Goal: Task Accomplishment & Management: Use online tool/utility

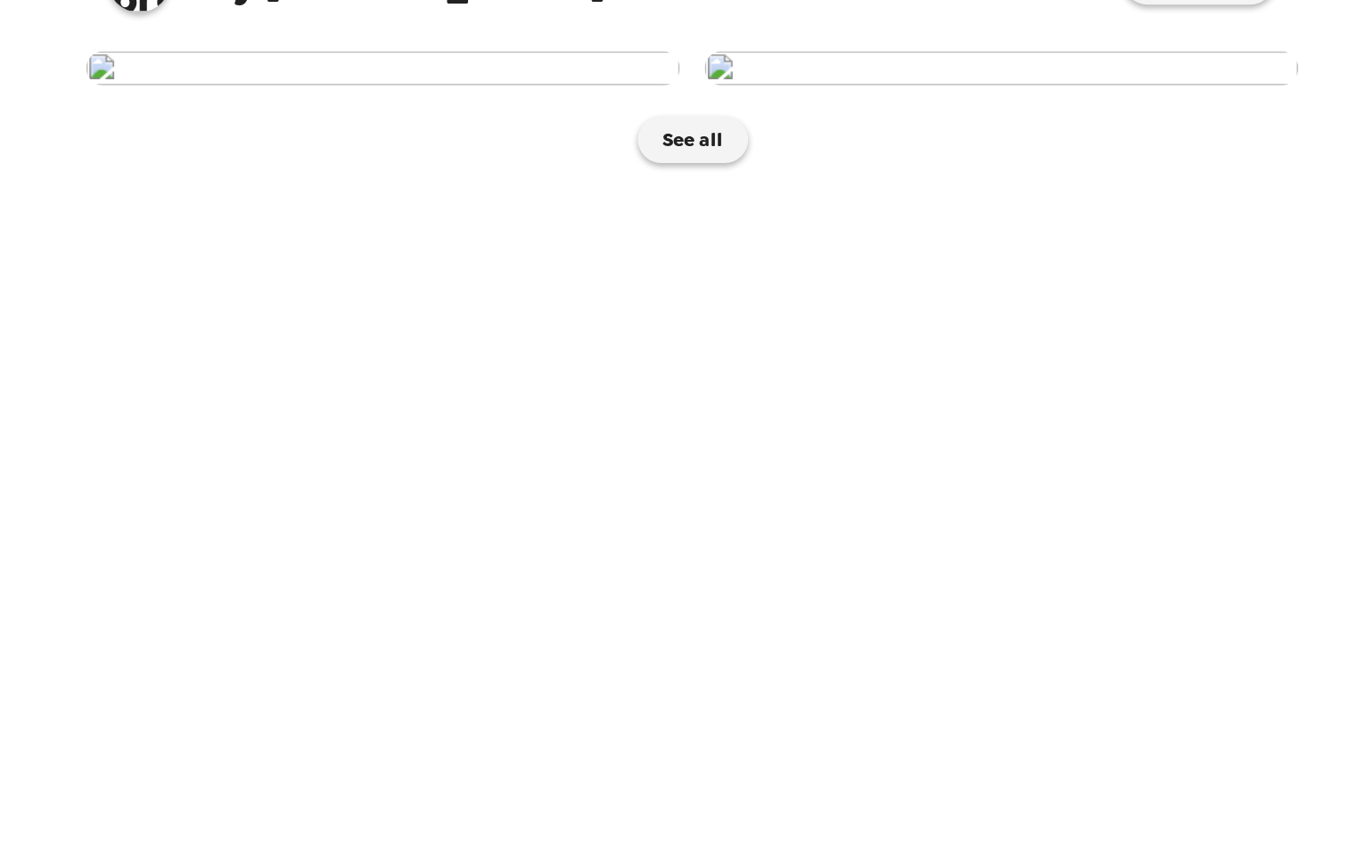
click at [899, 104] on img at bounding box center [851, 95] width 341 height 20
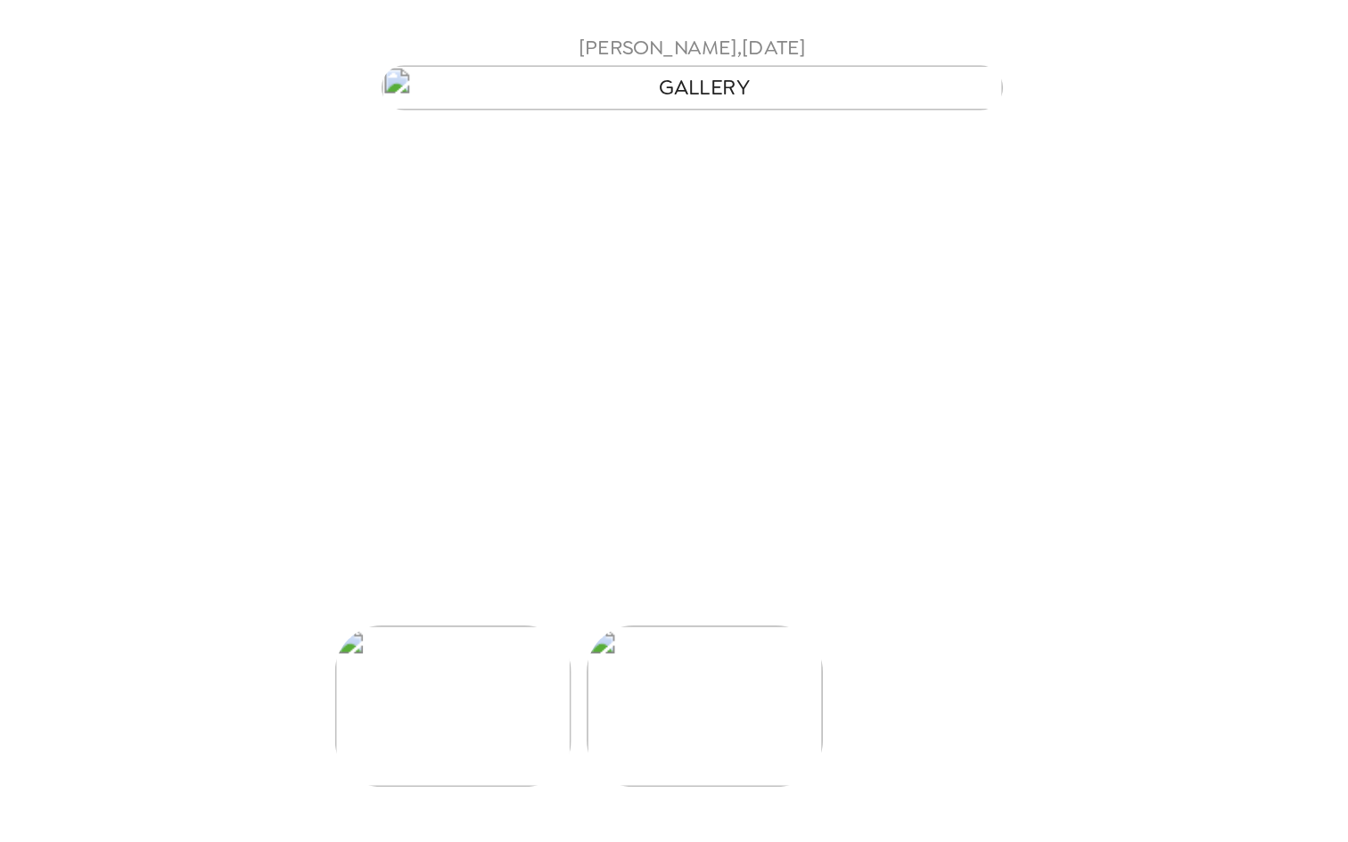
scroll to position [0, 143]
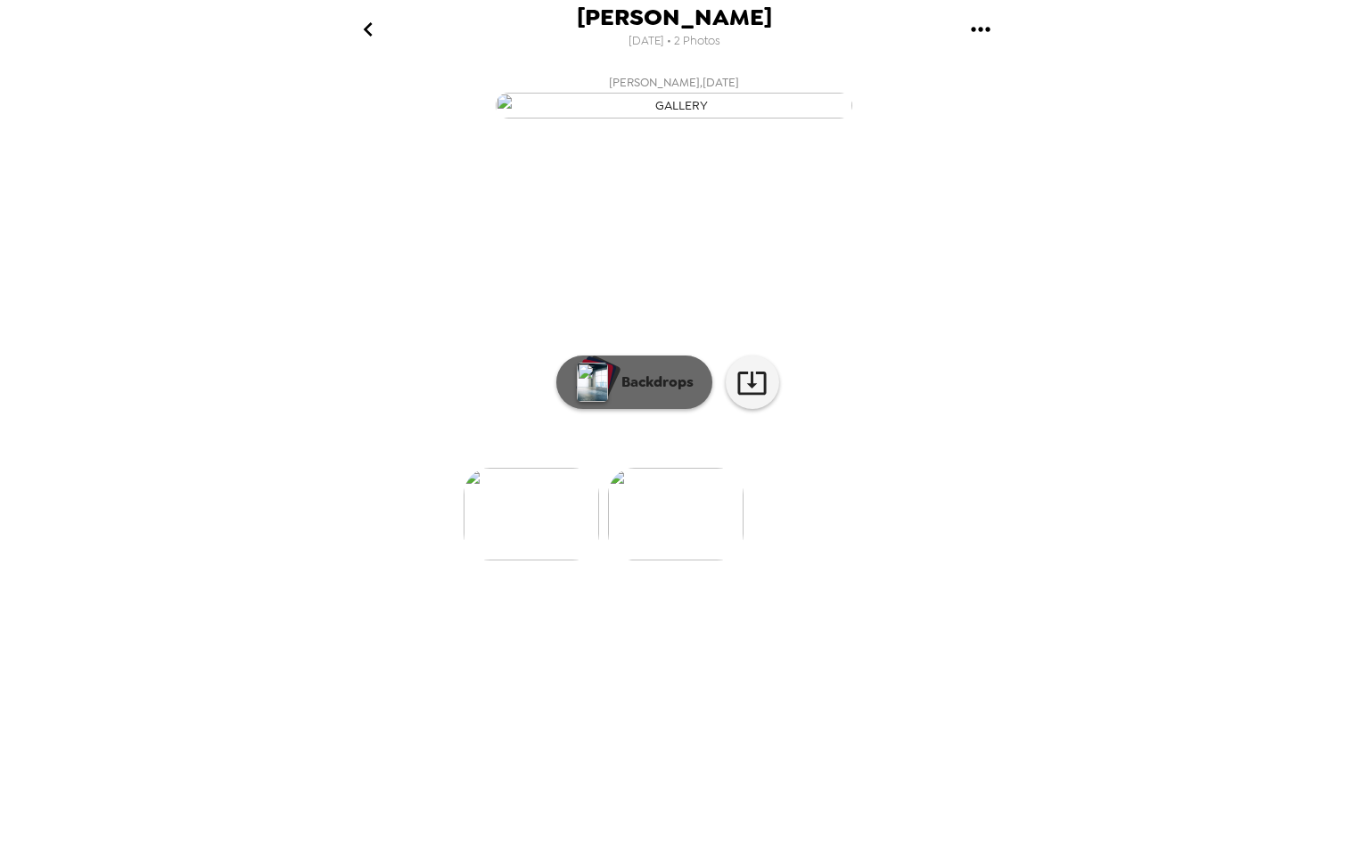
click at [619, 393] on p "Backdrops" at bounding box center [652, 382] width 81 height 21
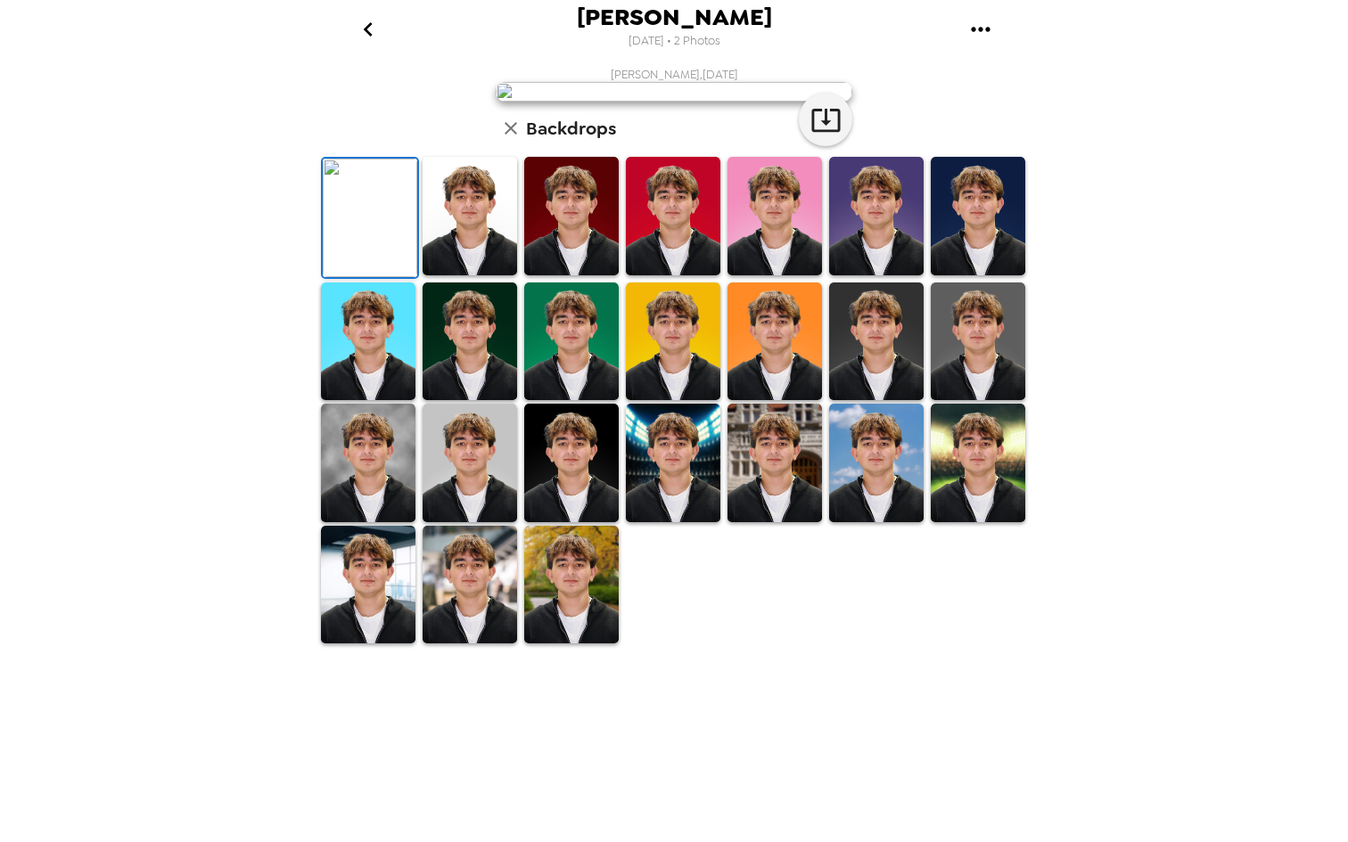
scroll to position [77, 0]
click at [494, 275] on img at bounding box center [470, 216] width 94 height 119
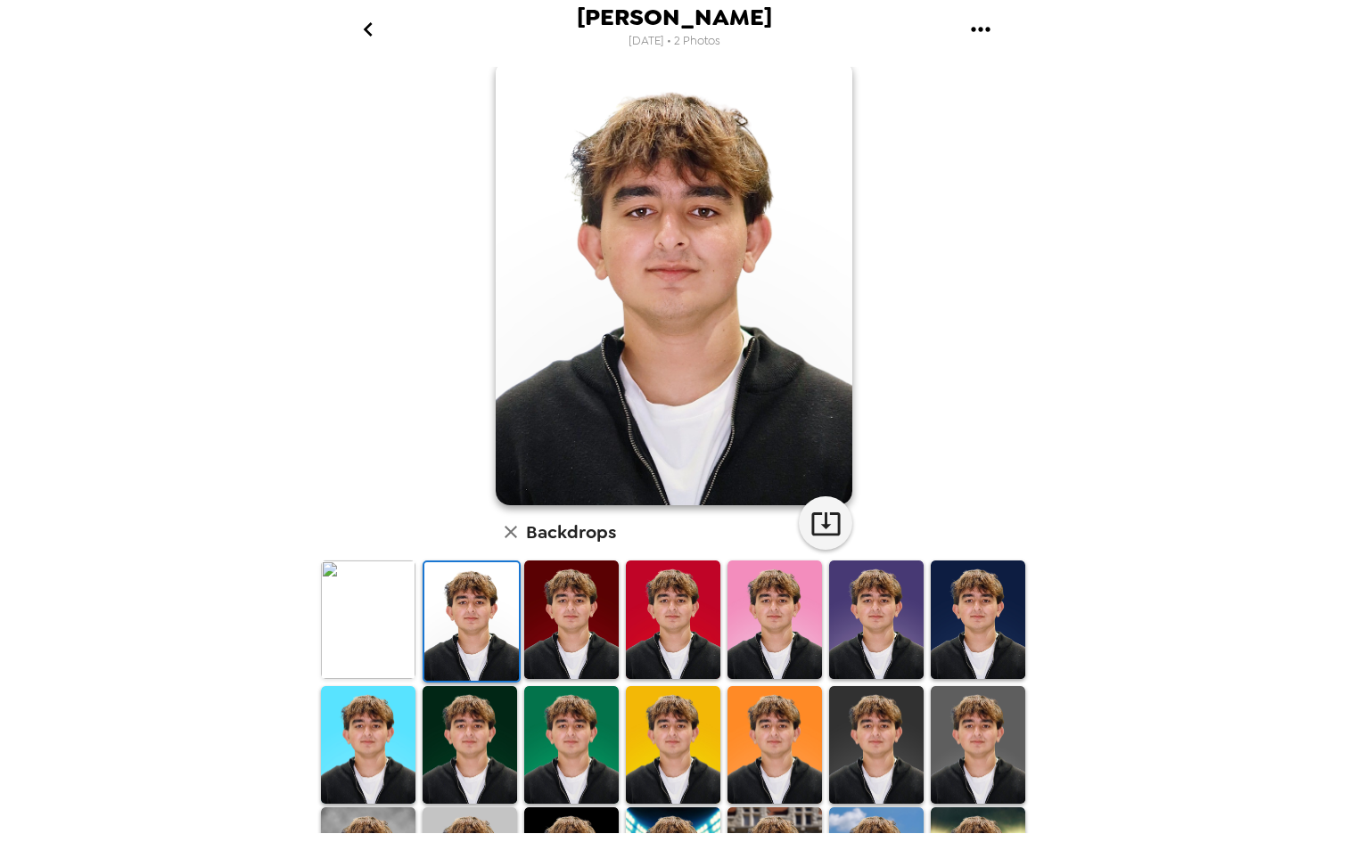
scroll to position [21, 0]
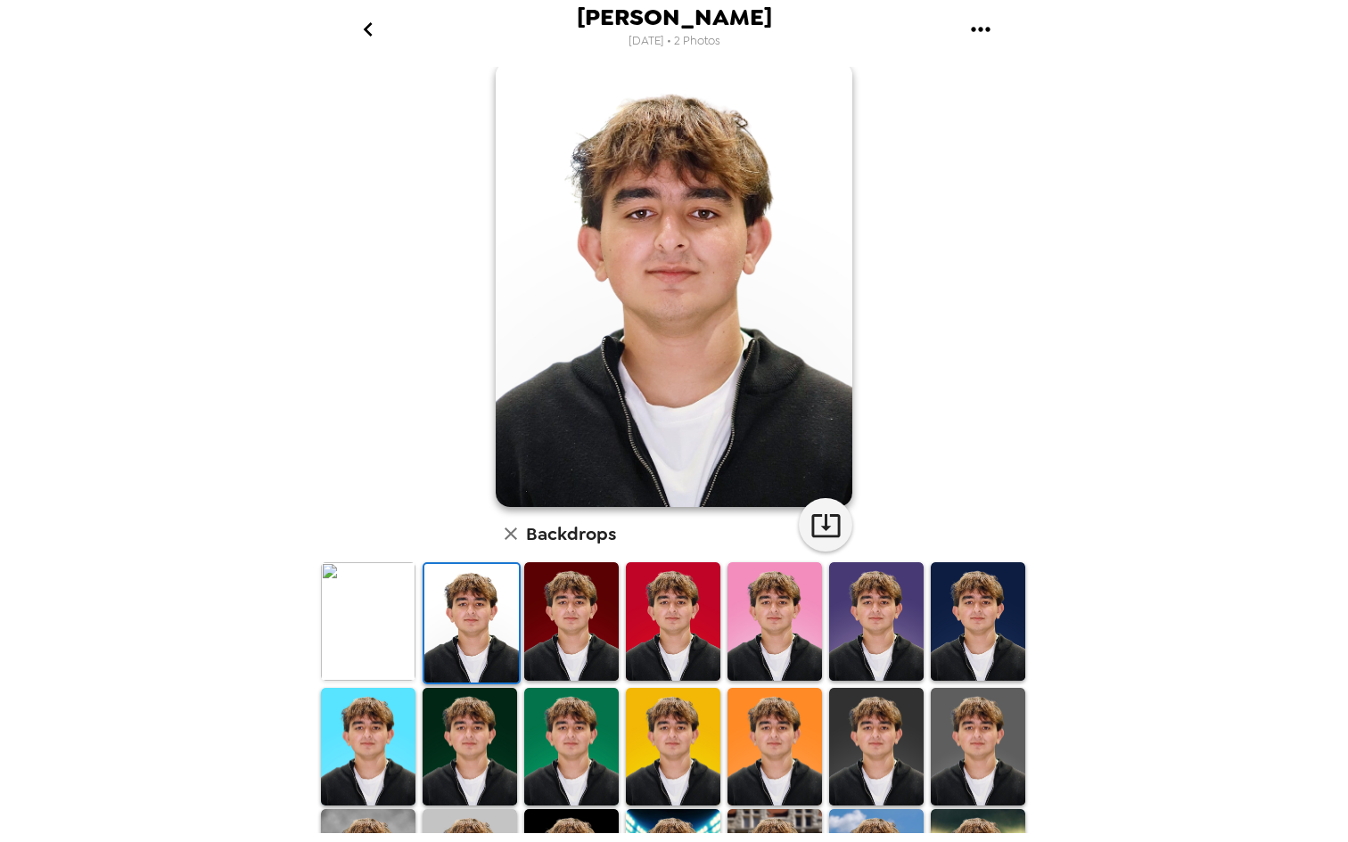
click at [619, 602] on div at bounding box center [572, 624] width 102 height 126
click at [586, 602] on img at bounding box center [571, 621] width 94 height 119
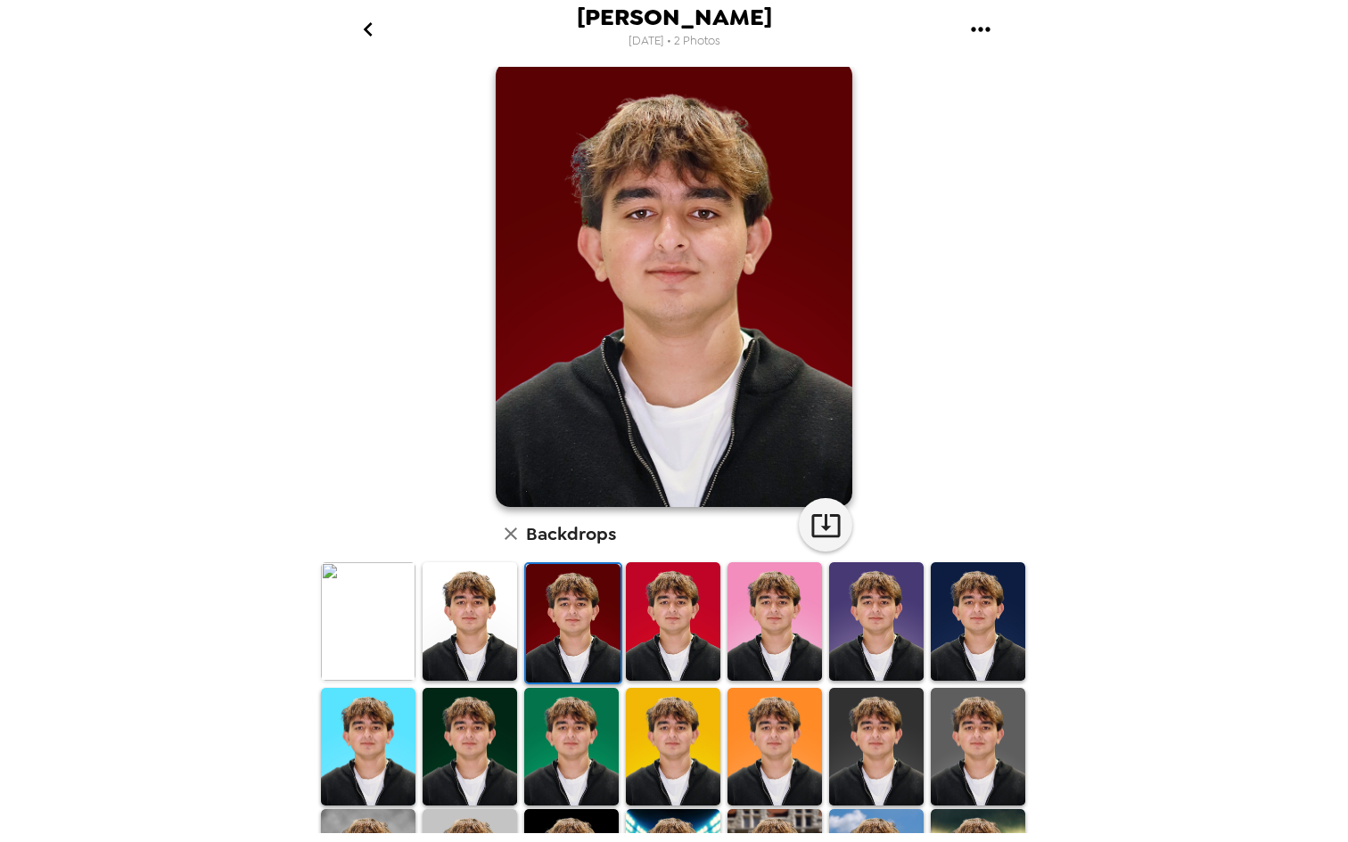
click at [657, 612] on img at bounding box center [673, 621] width 94 height 119
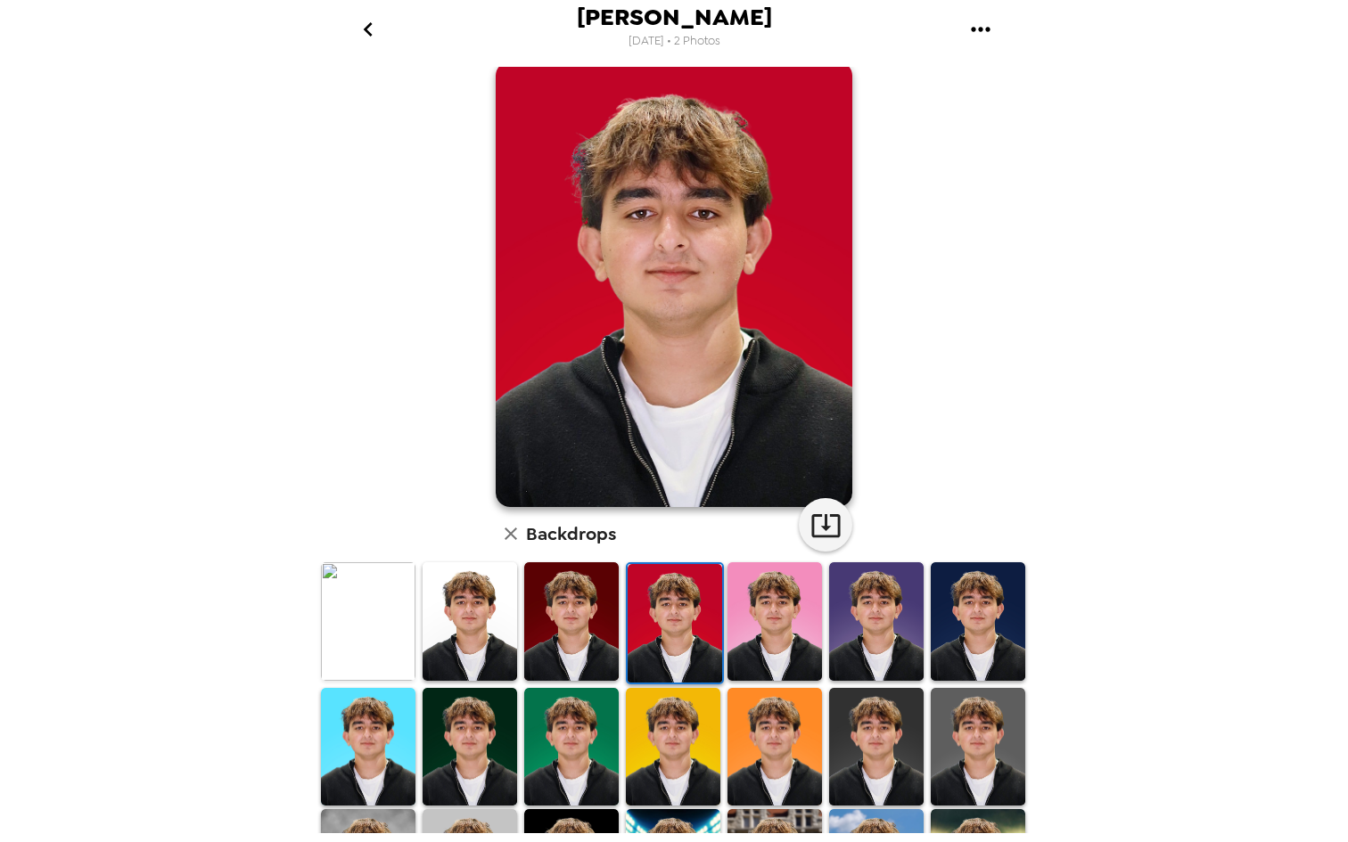
click at [743, 627] on img at bounding box center [774, 621] width 94 height 119
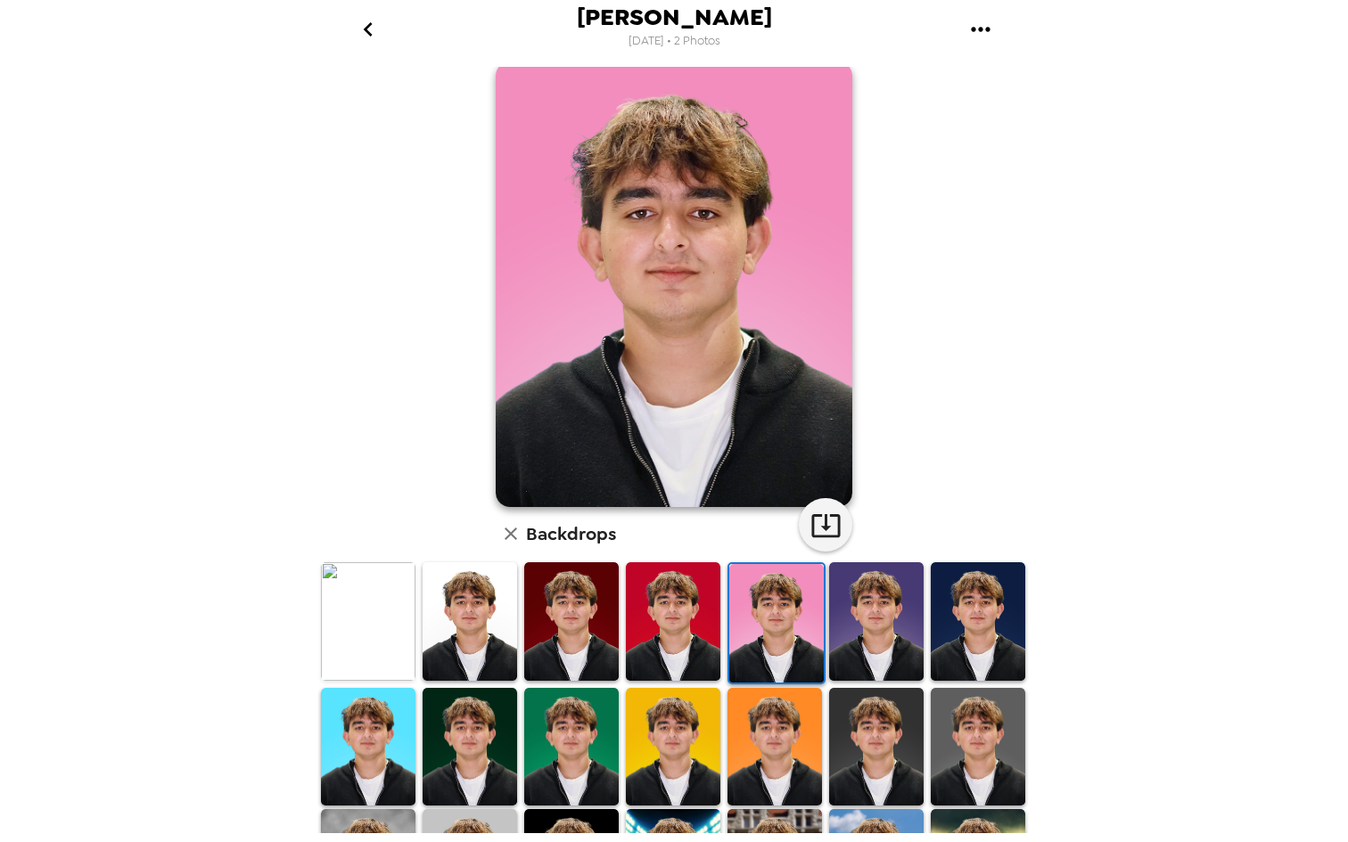
click at [874, 614] on img at bounding box center [876, 621] width 94 height 119
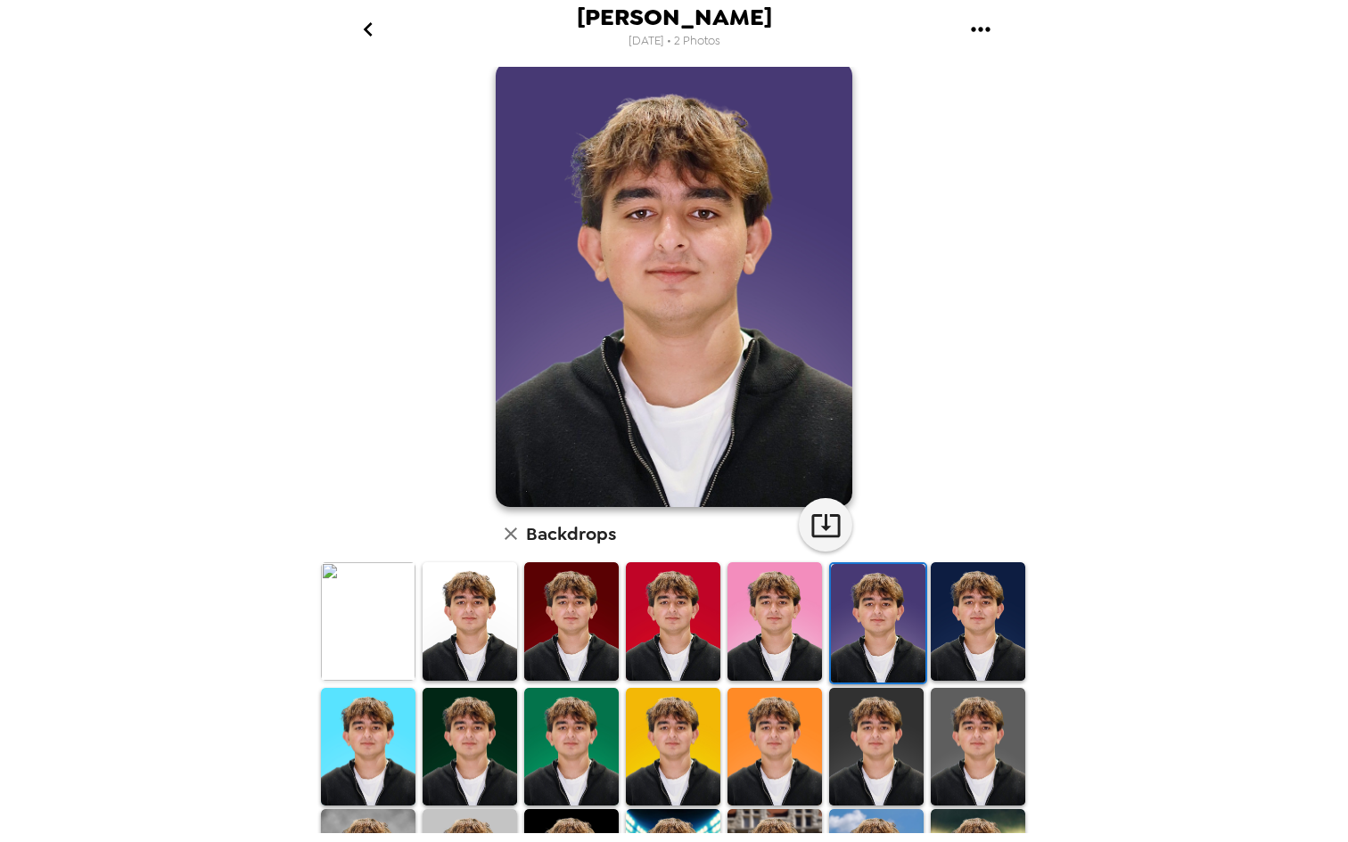
click at [951, 637] on img at bounding box center [978, 621] width 94 height 119
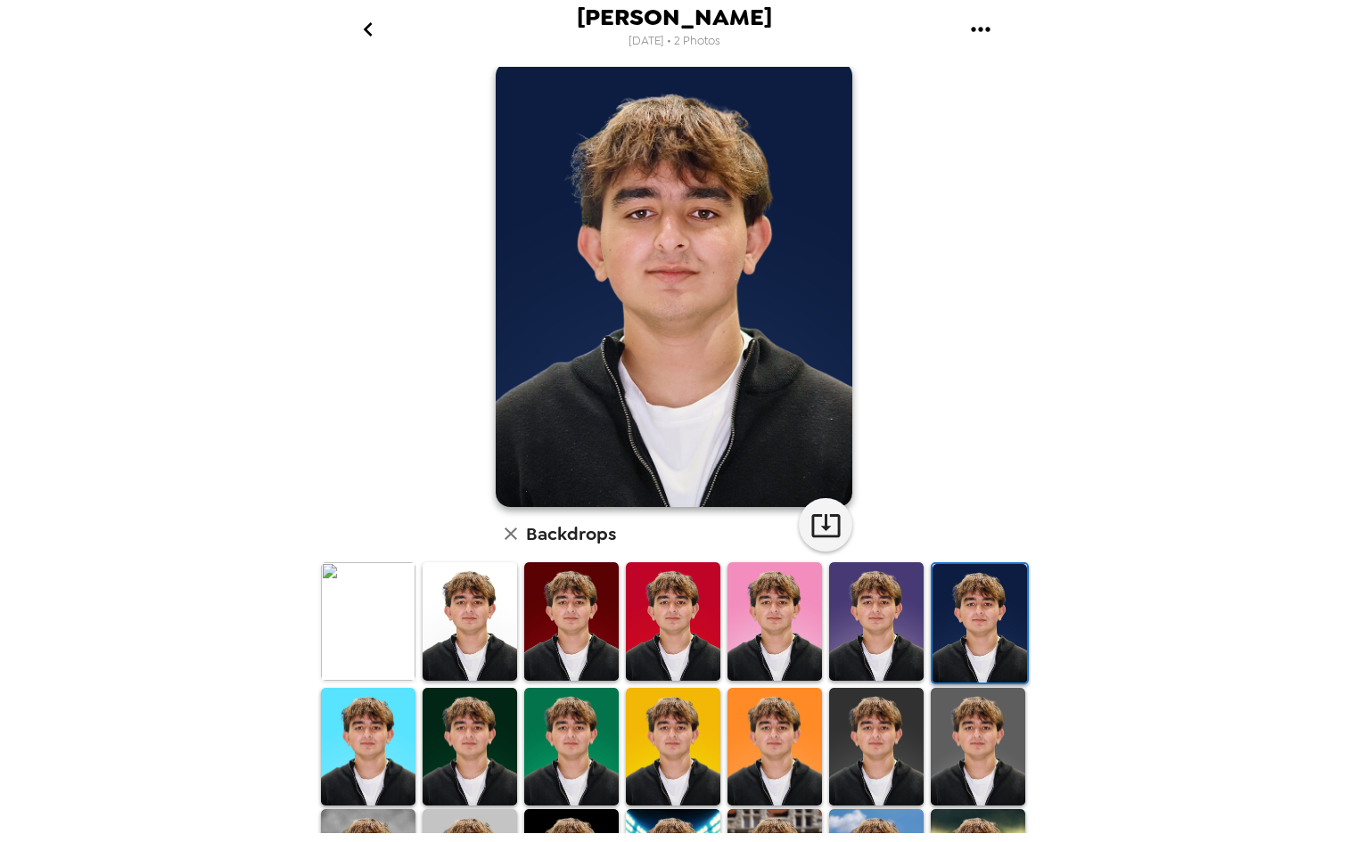
click at [918, 643] on img at bounding box center [876, 621] width 94 height 119
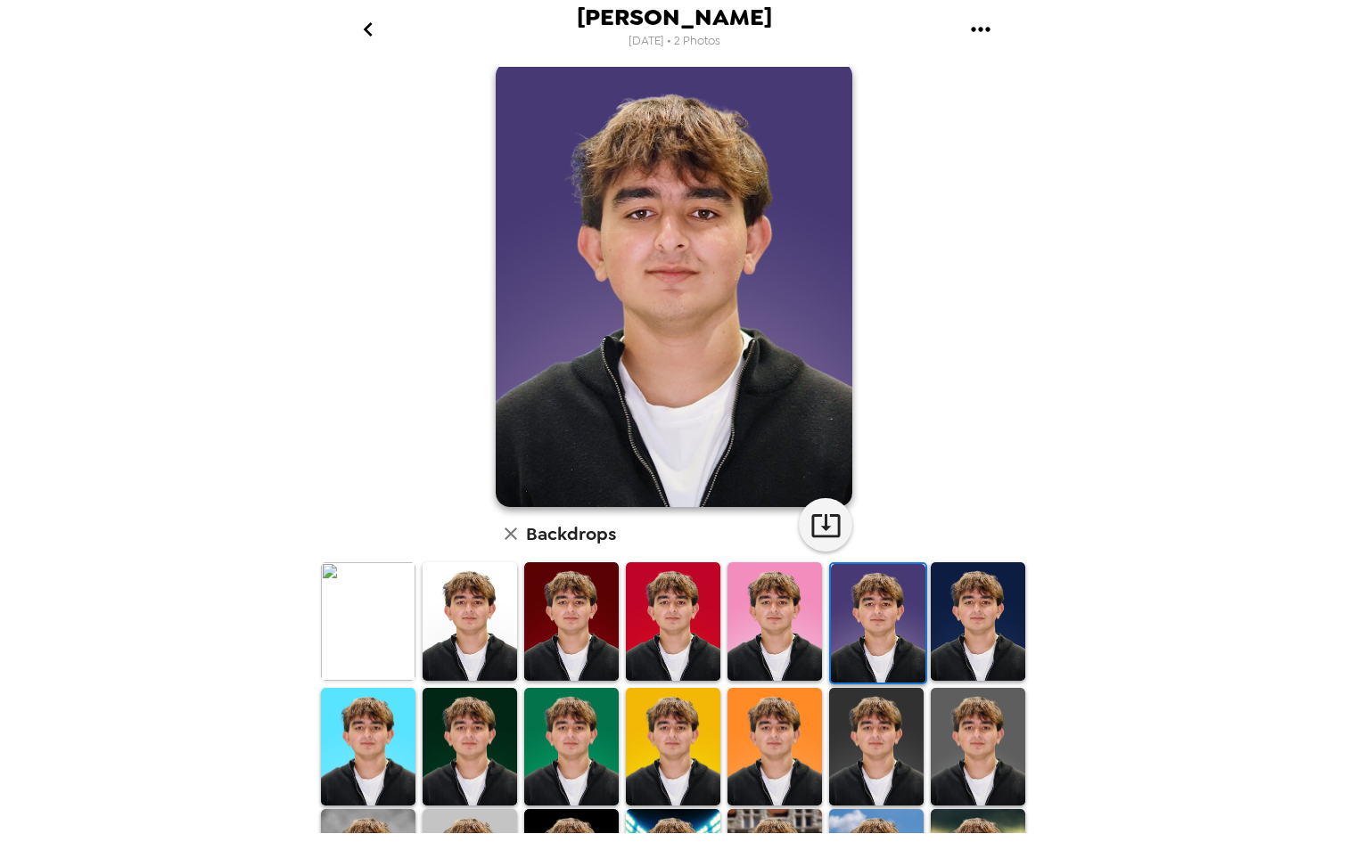
click at [965, 636] on img at bounding box center [978, 621] width 94 height 119
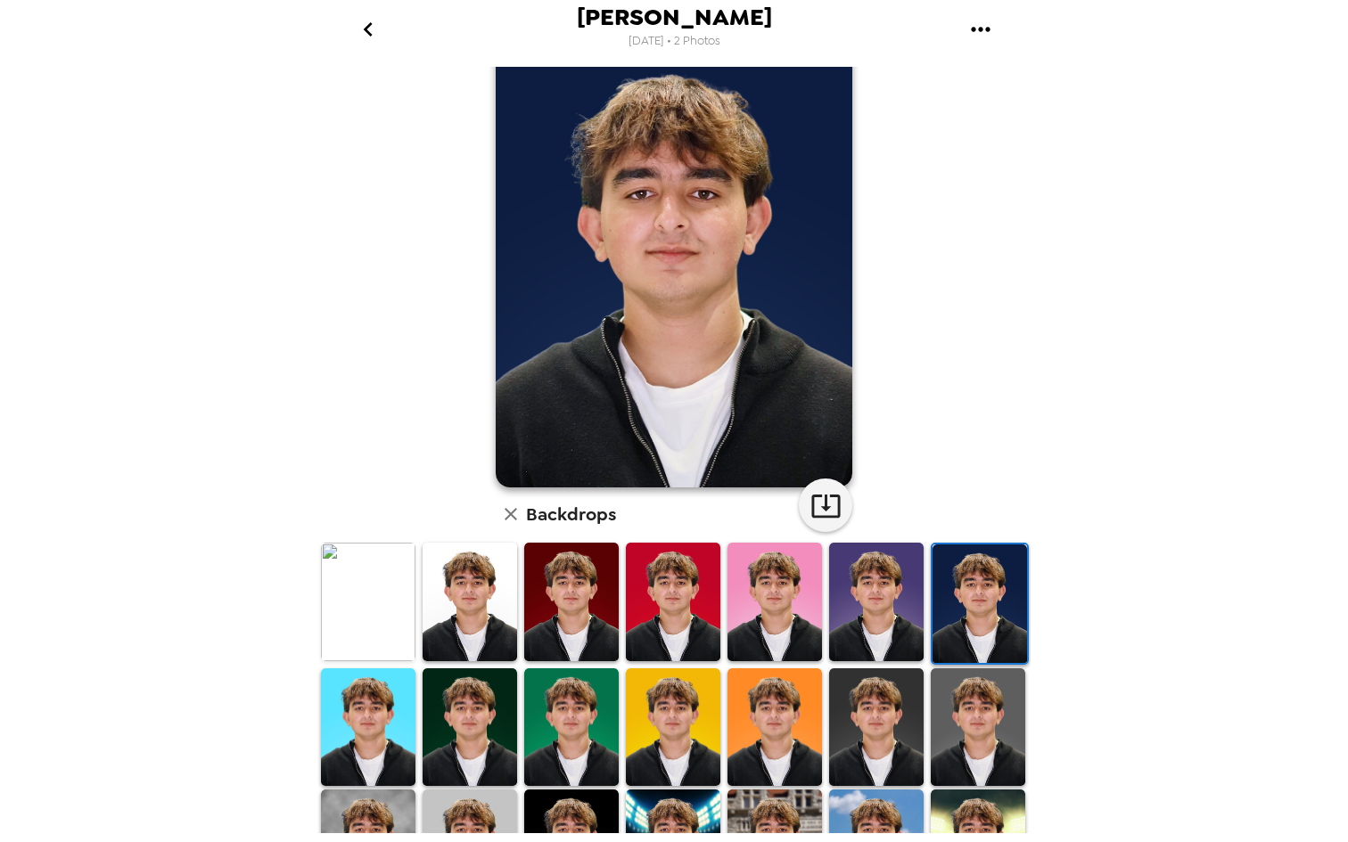
scroll to position [45, 0]
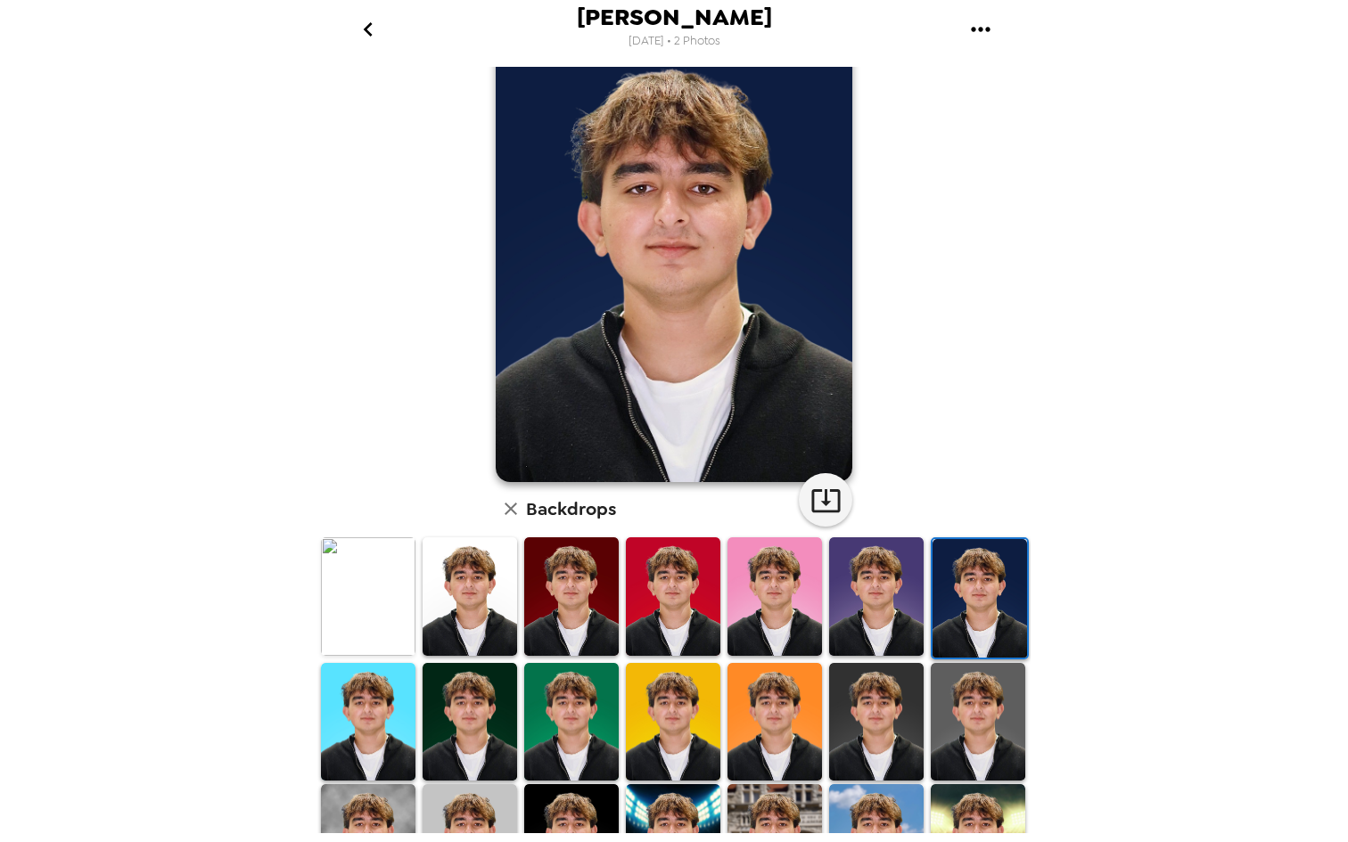
click at [365, 730] on img at bounding box center [368, 722] width 94 height 119
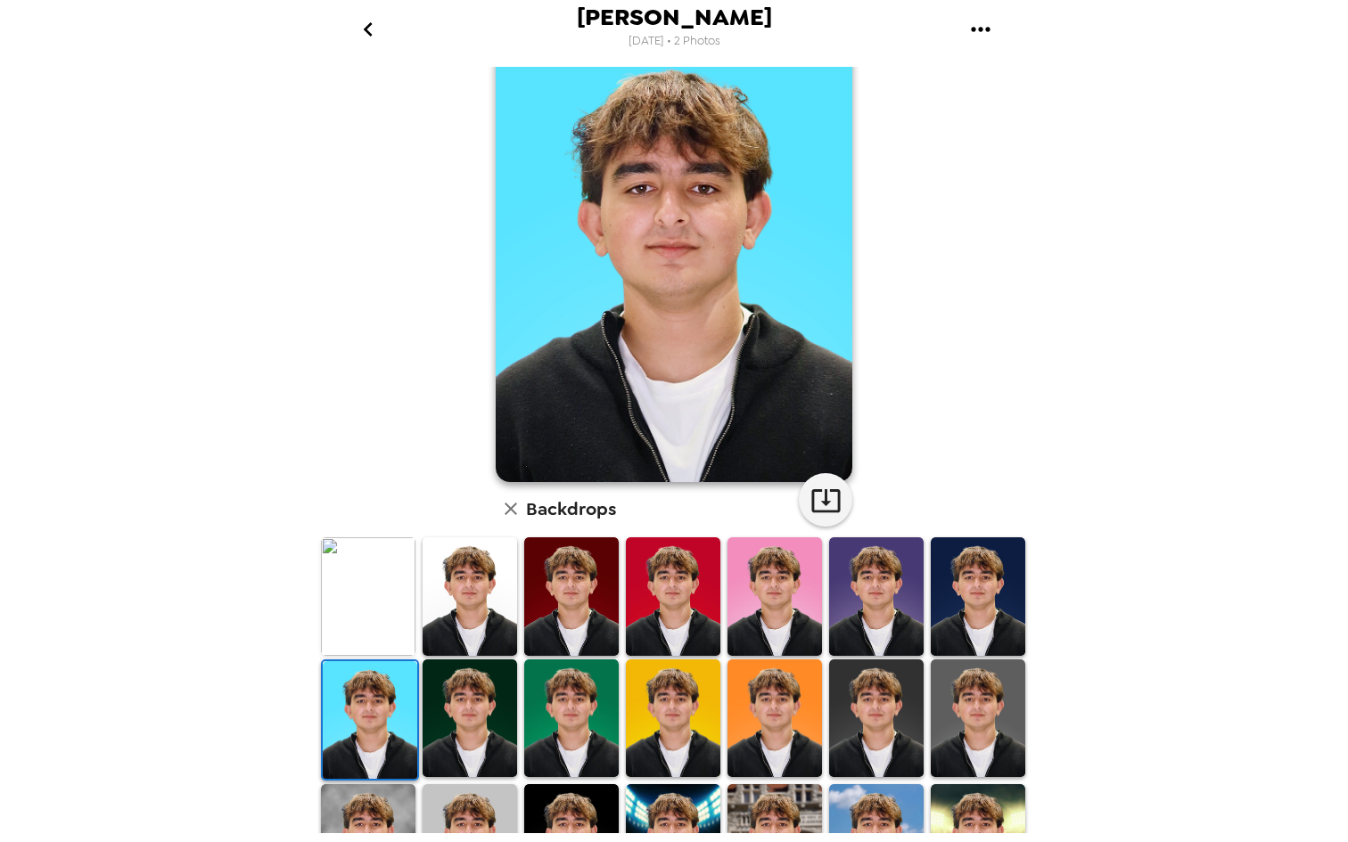
click at [472, 730] on img at bounding box center [470, 719] width 94 height 119
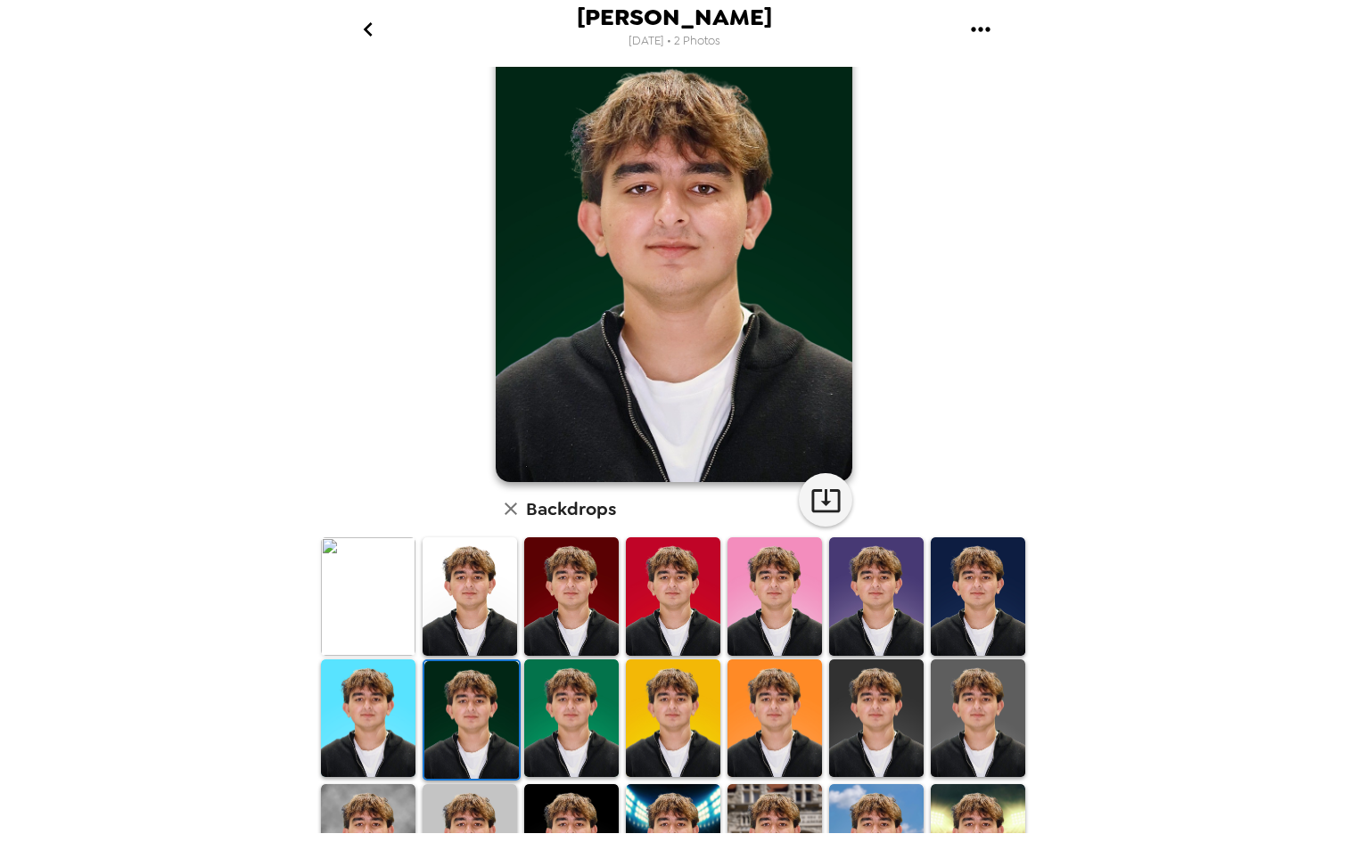
click at [759, 727] on img at bounding box center [774, 719] width 94 height 119
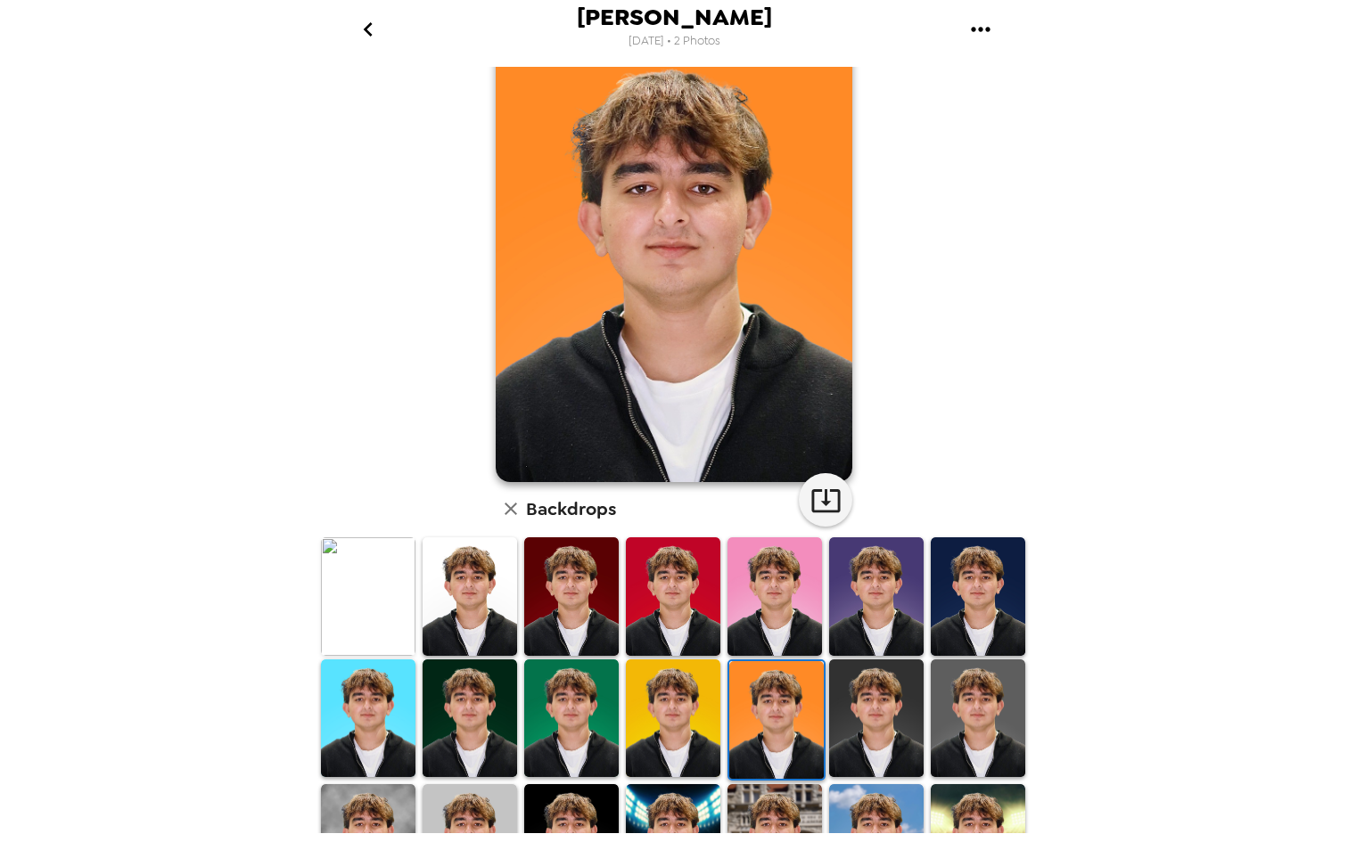
click at [860, 738] on img at bounding box center [876, 719] width 94 height 119
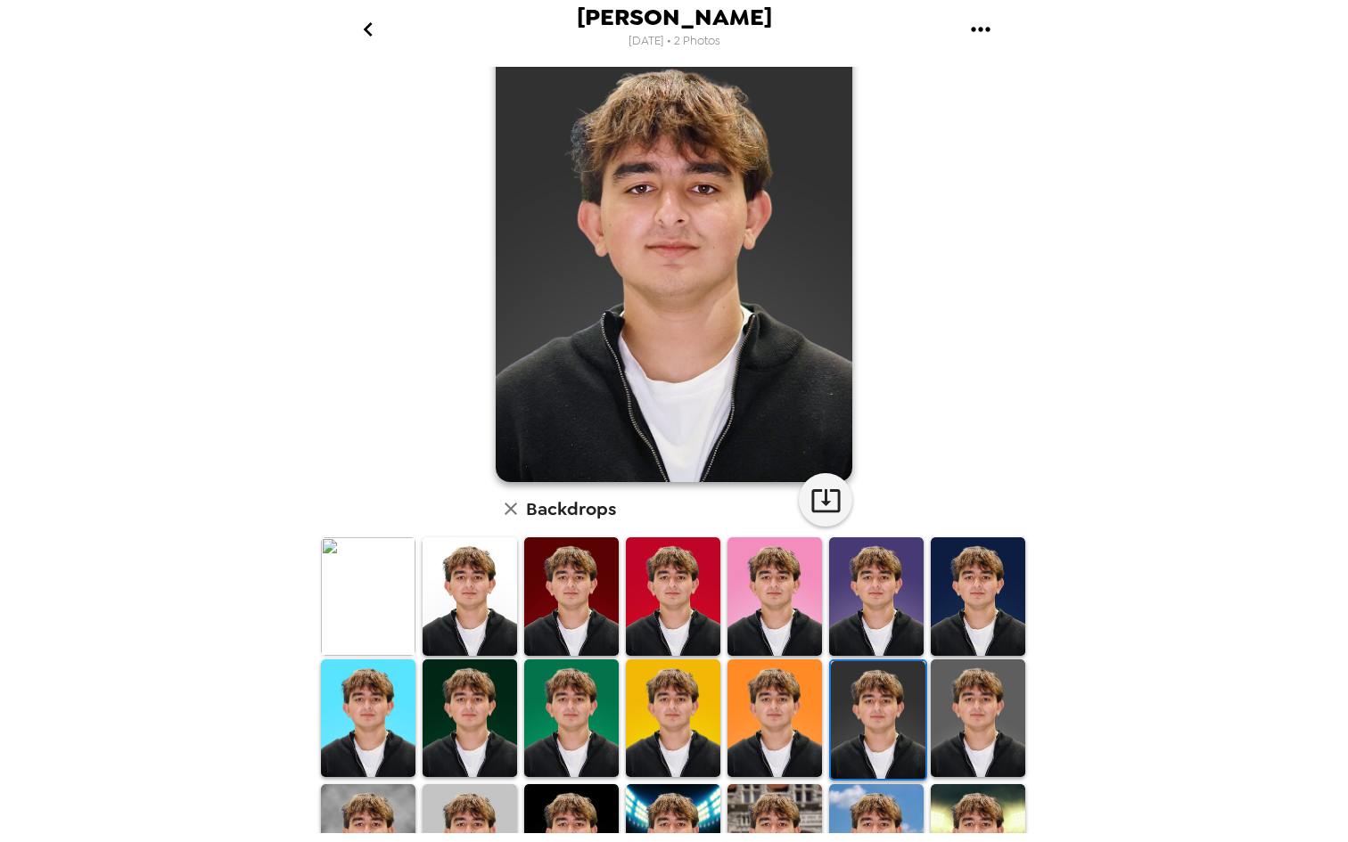
click at [1022, 707] on img at bounding box center [978, 719] width 94 height 119
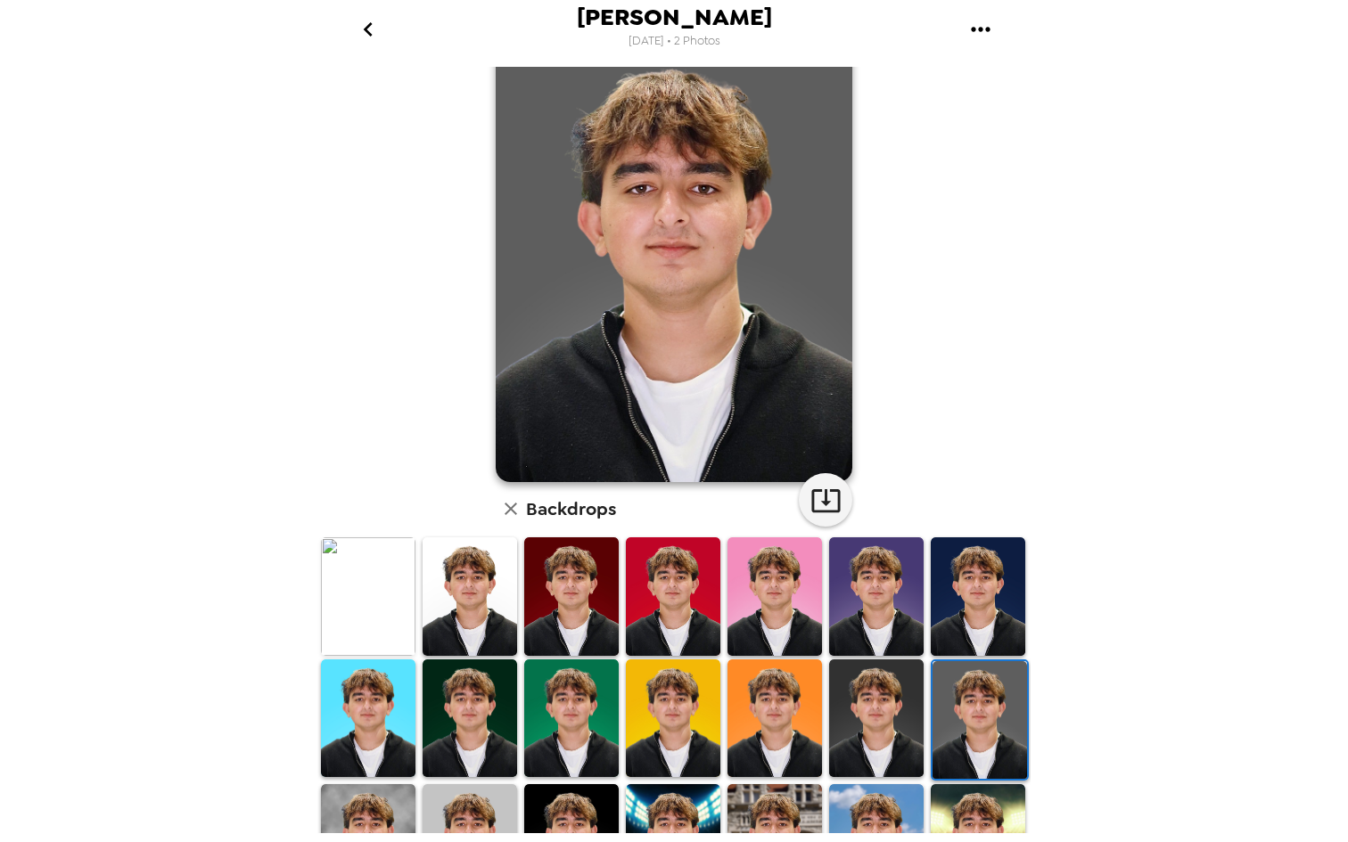
click at [943, 725] on img at bounding box center [979, 720] width 94 height 119
click at [888, 725] on img at bounding box center [876, 719] width 94 height 119
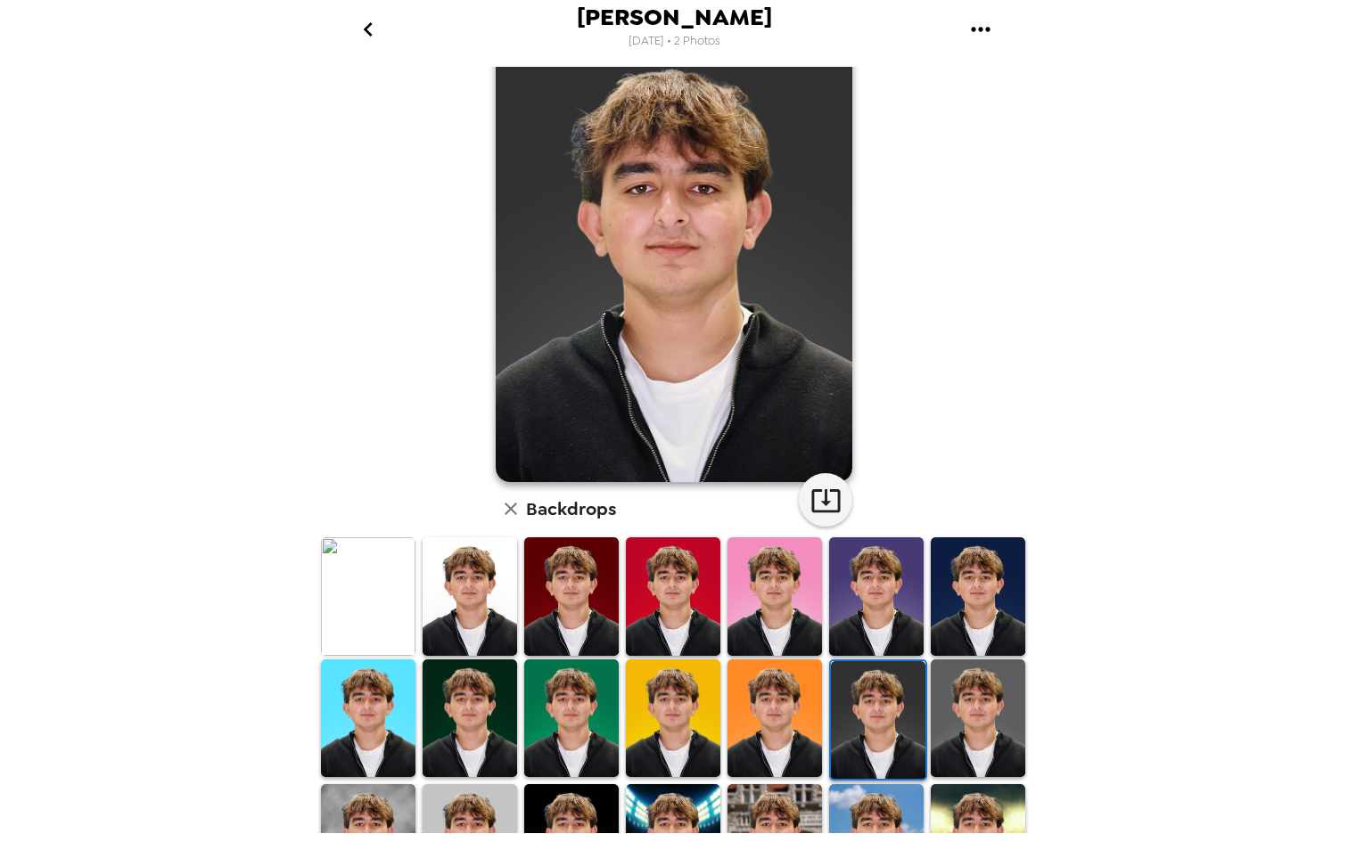
scroll to position [0, 0]
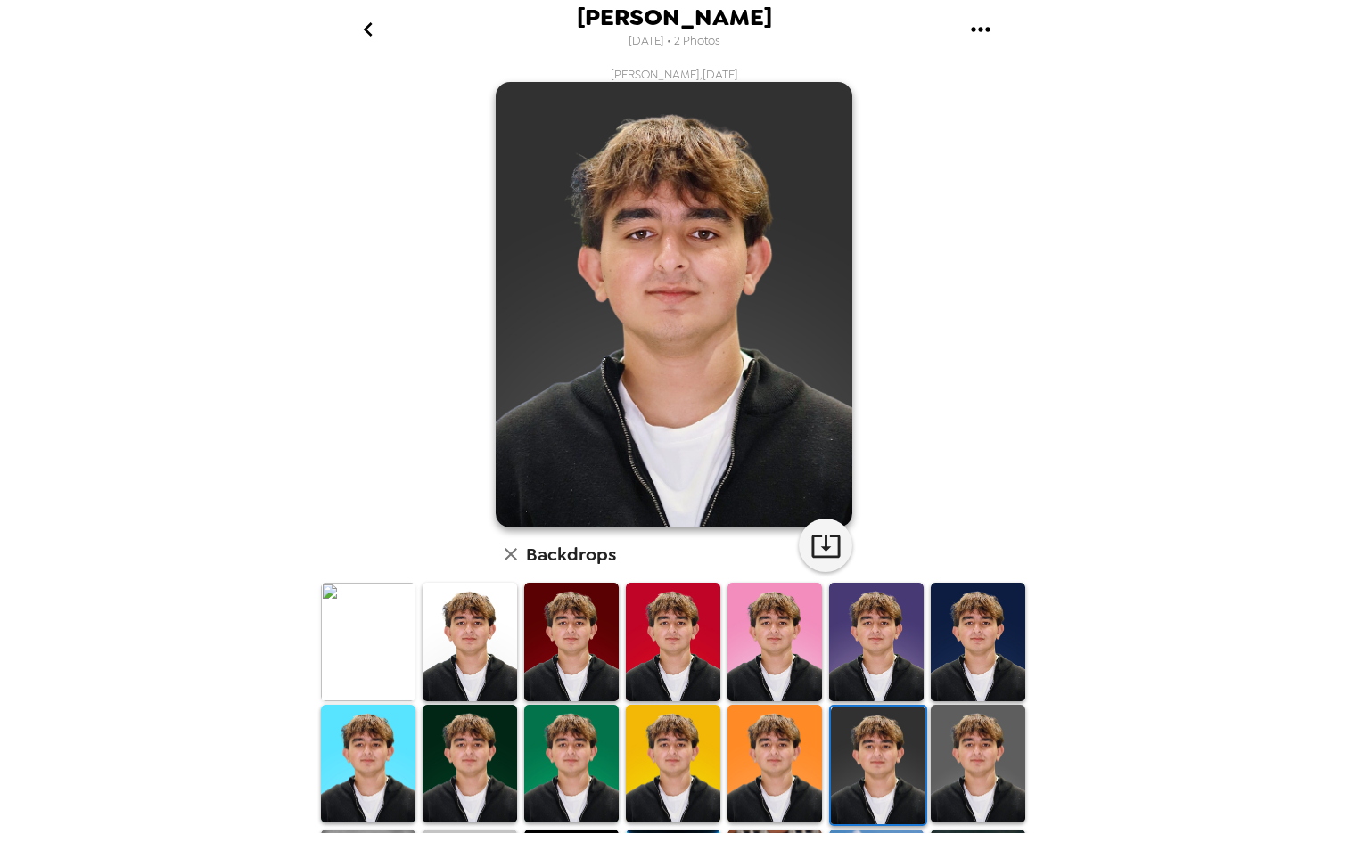
click at [936, 772] on img at bounding box center [978, 764] width 94 height 119
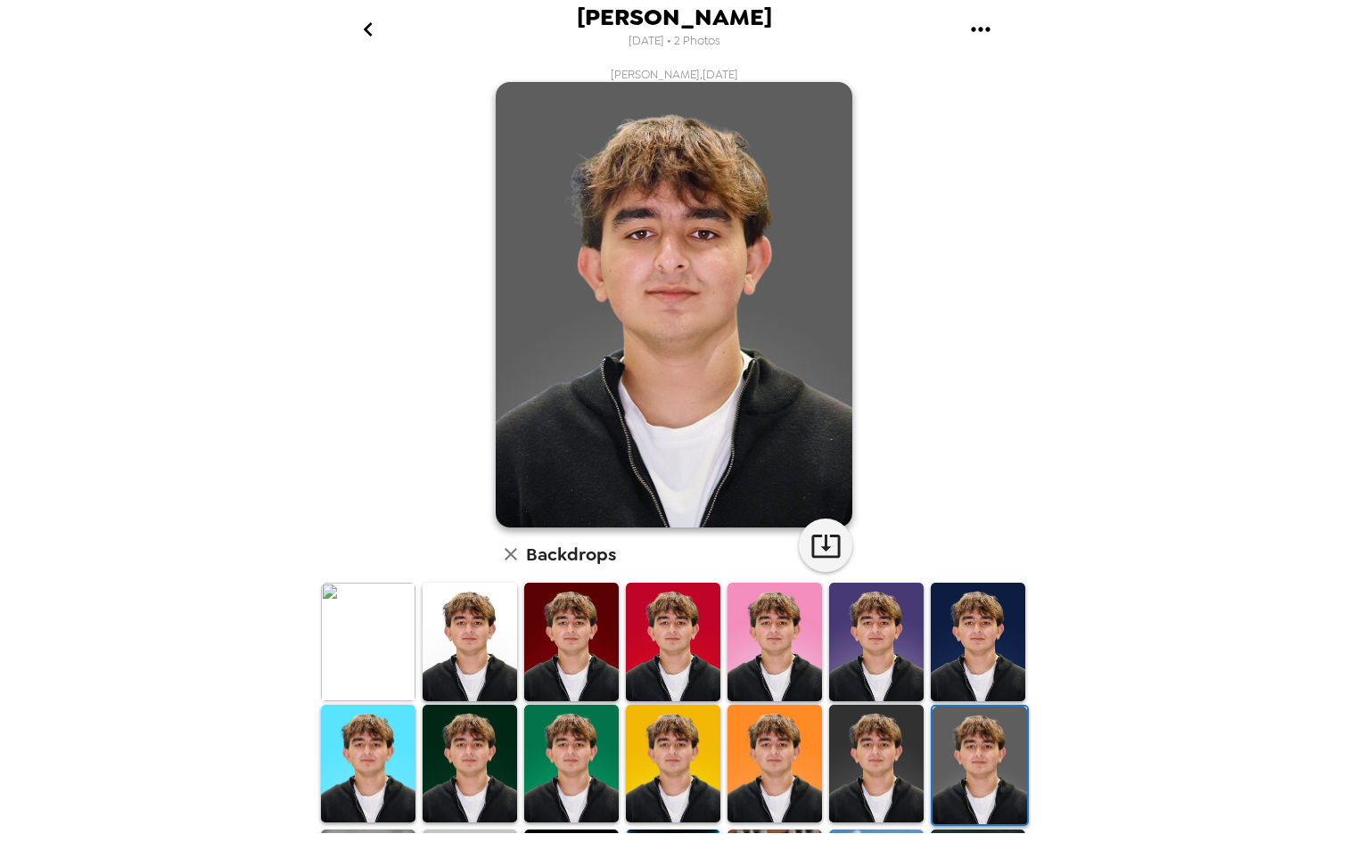
click at [986, 769] on img at bounding box center [979, 766] width 94 height 119
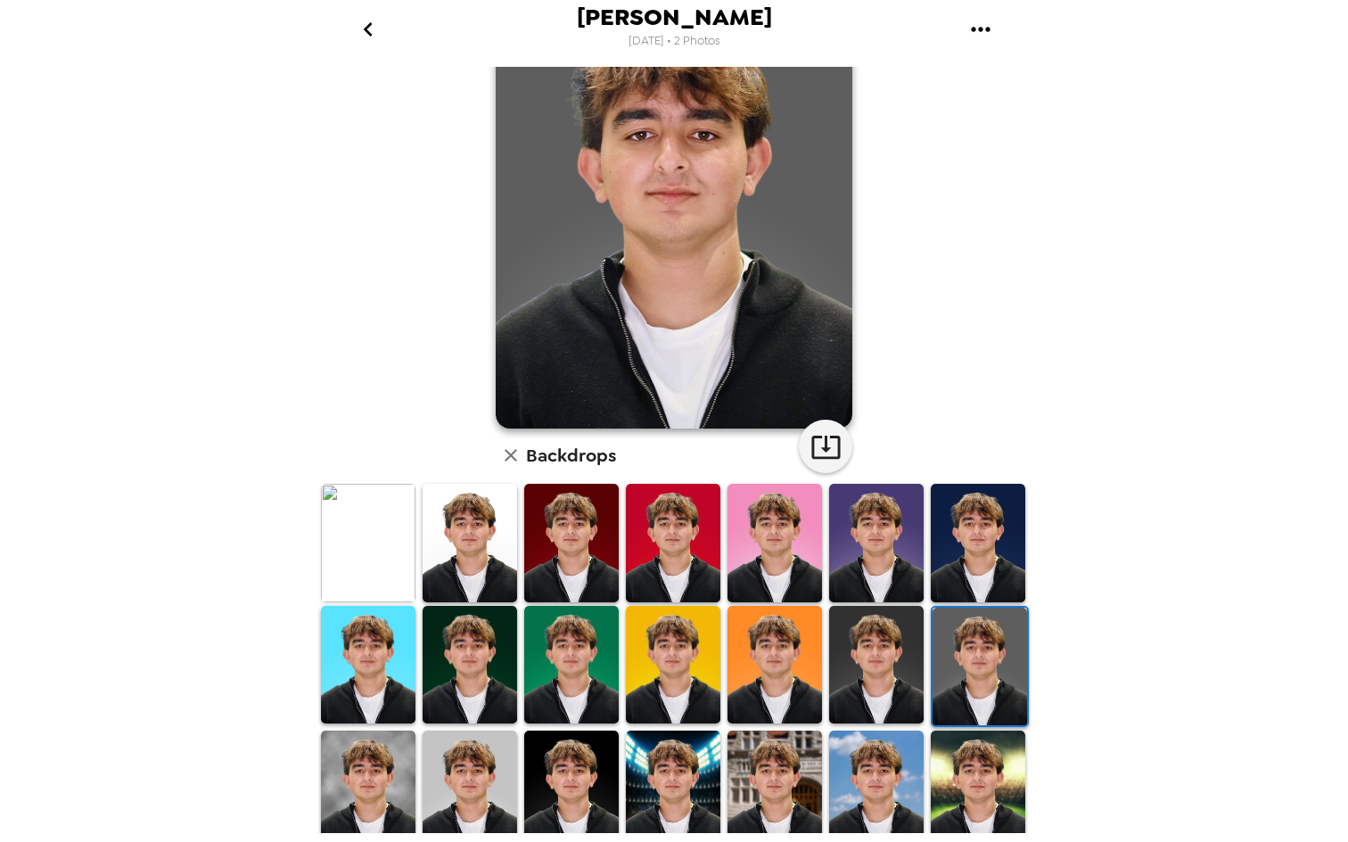
scroll to position [129, 0]
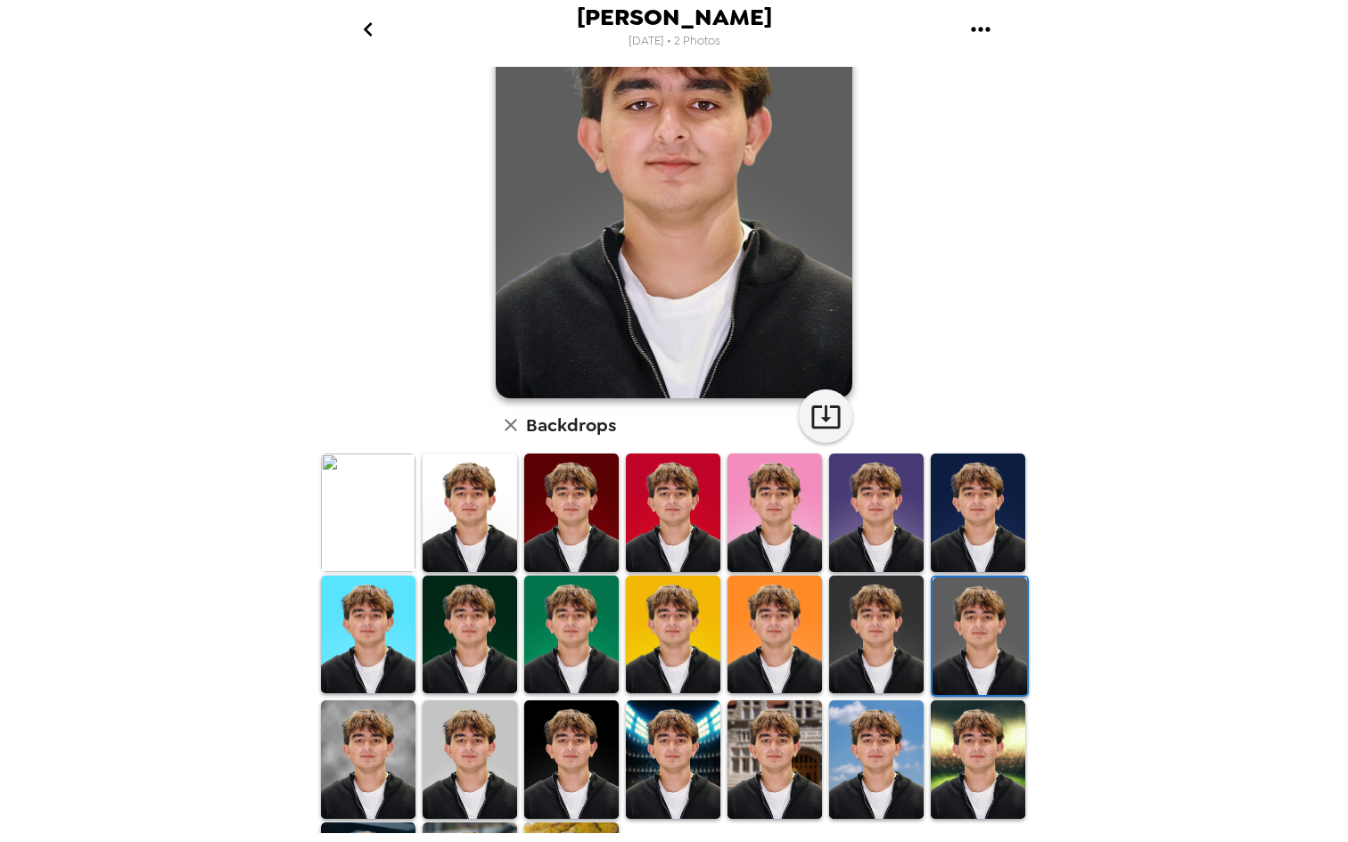
click at [371, 764] on img at bounding box center [368, 760] width 94 height 119
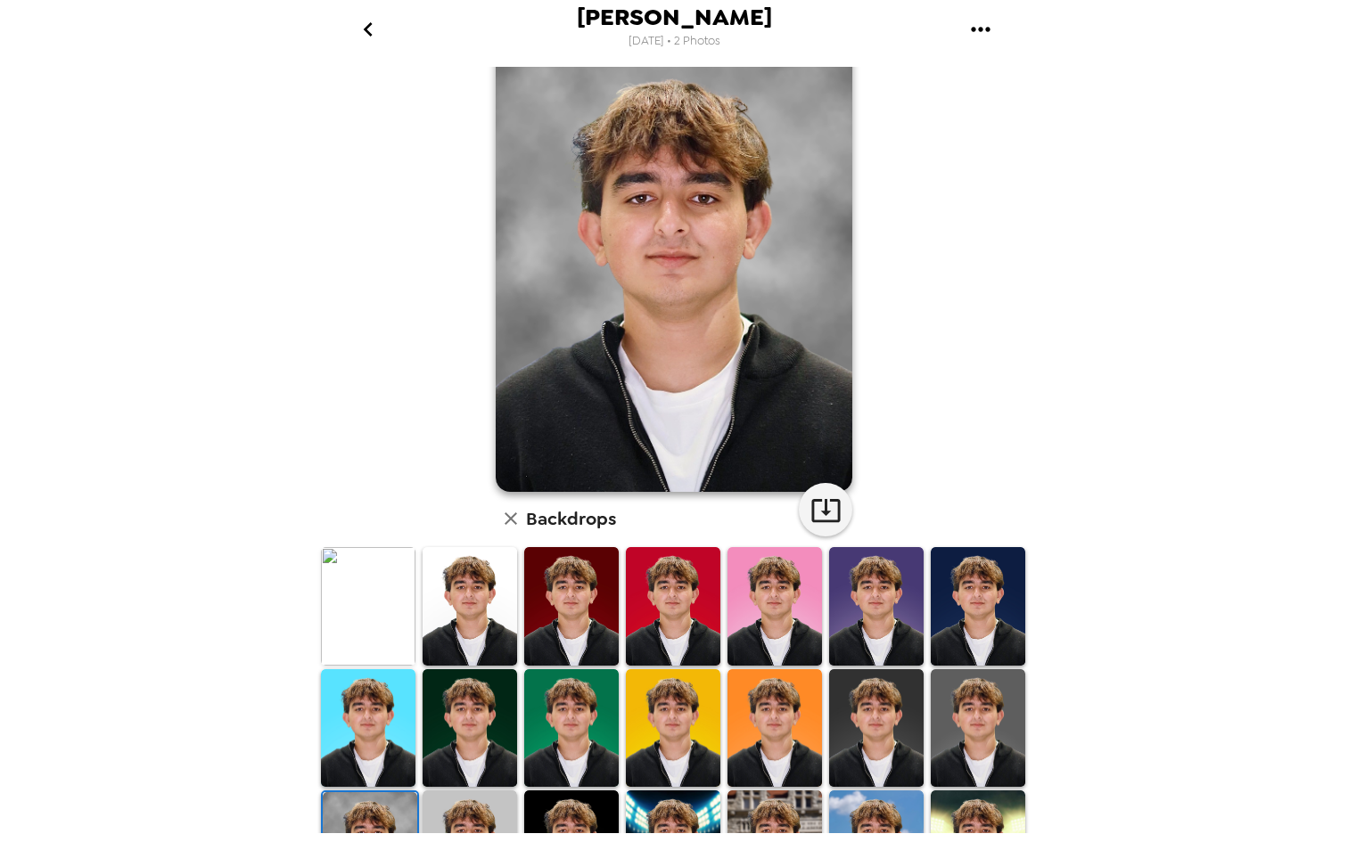
scroll to position [41, 0]
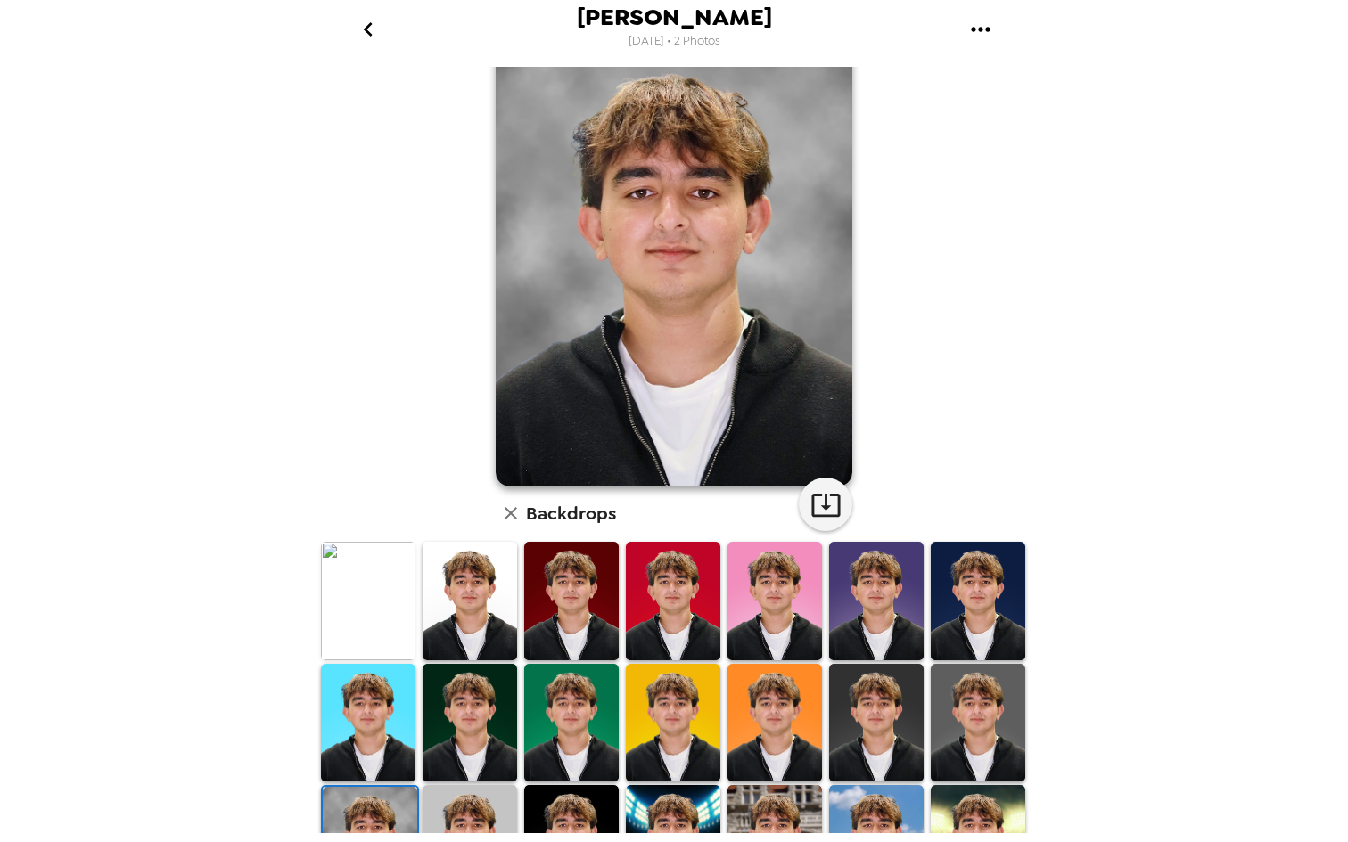
click at [472, 823] on img at bounding box center [470, 844] width 94 height 119
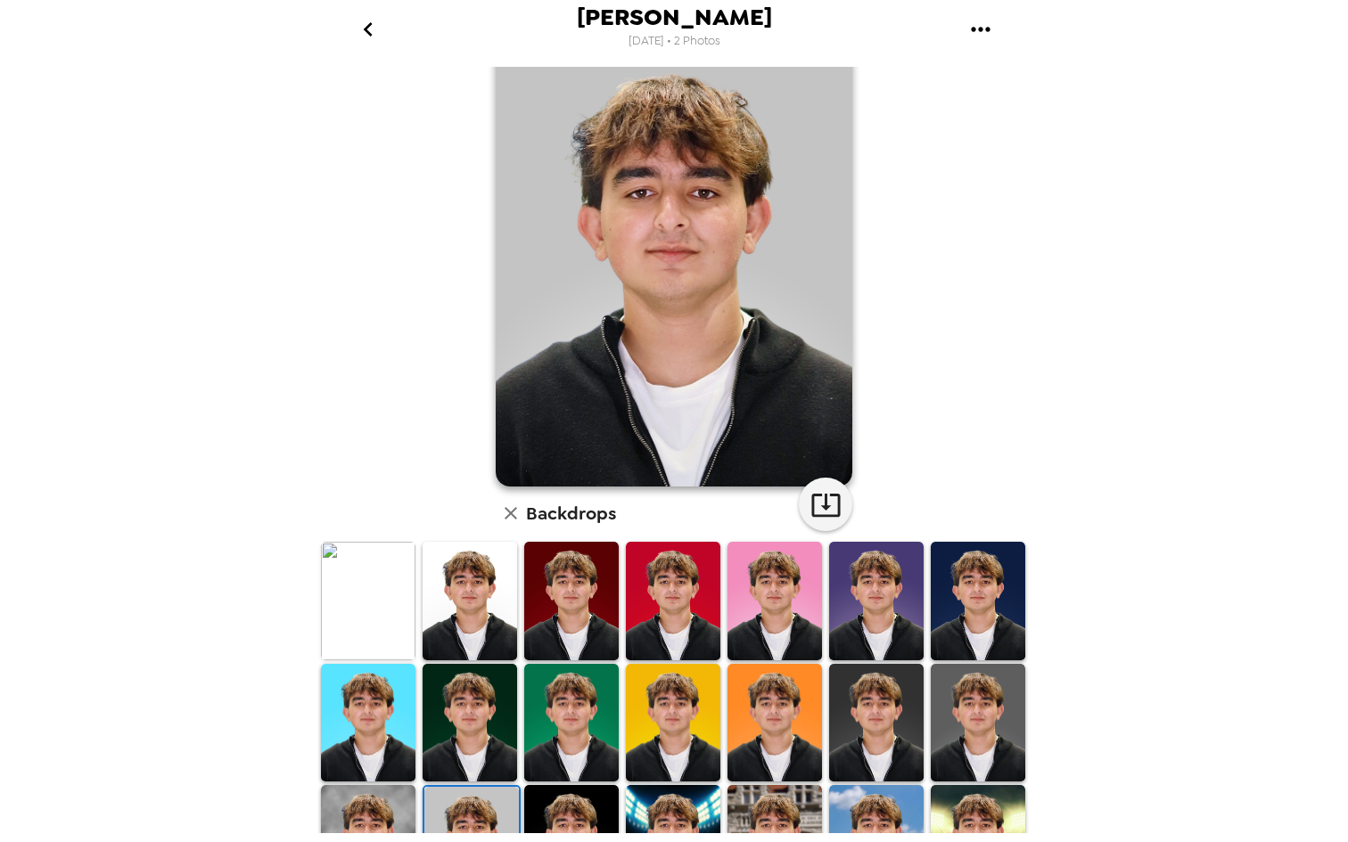
click at [605, 813] on img at bounding box center [571, 844] width 94 height 119
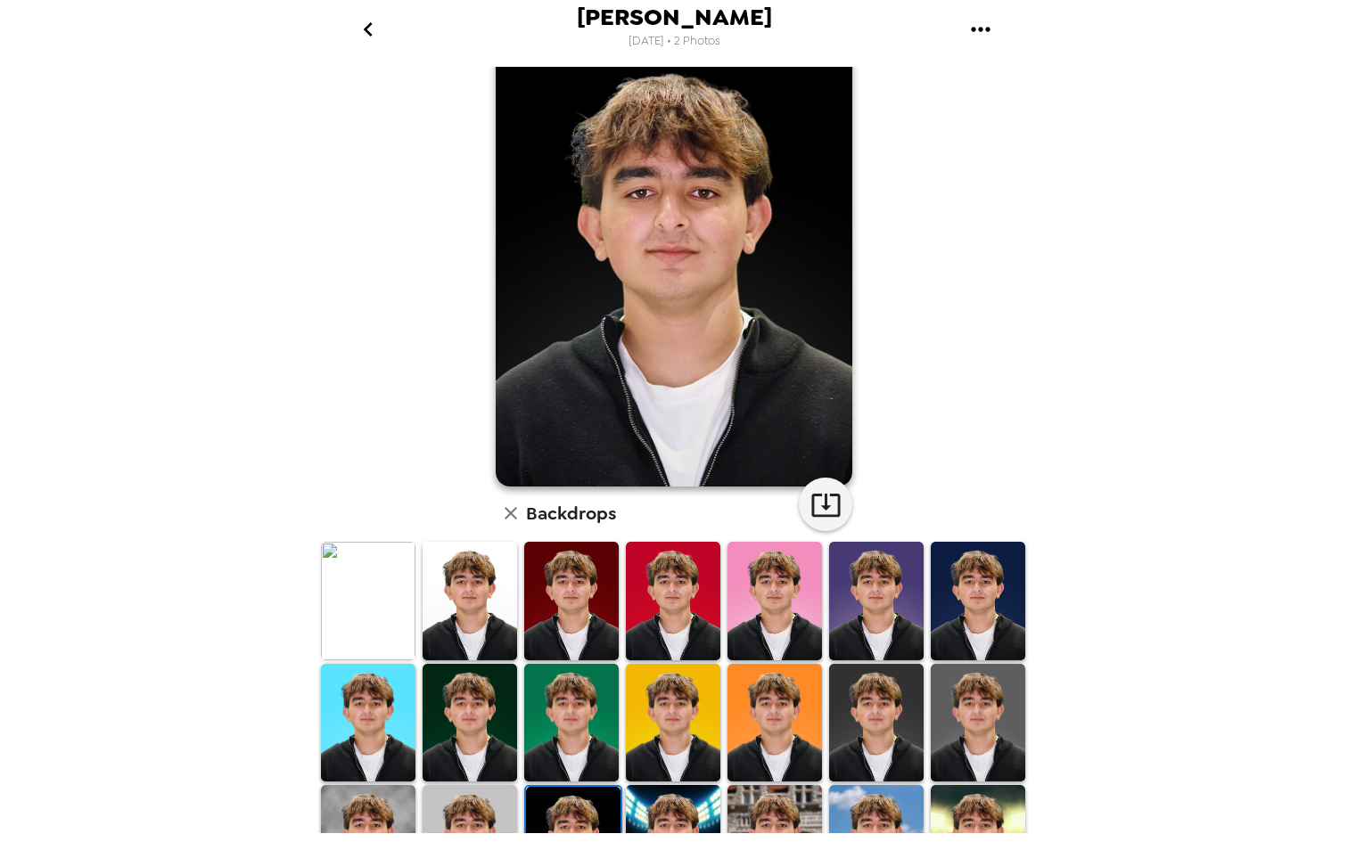
click at [669, 812] on img at bounding box center [673, 844] width 94 height 119
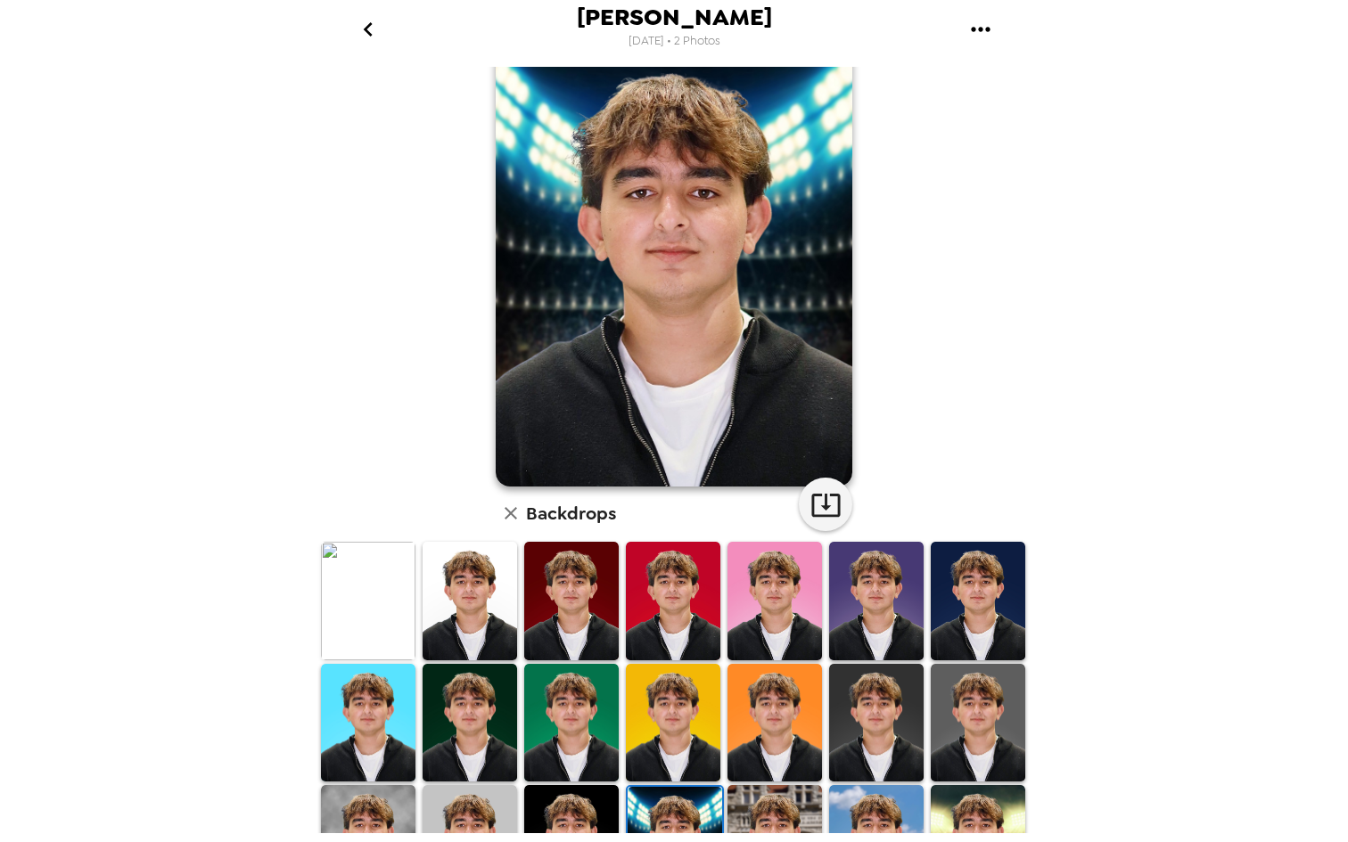
scroll to position [70, 0]
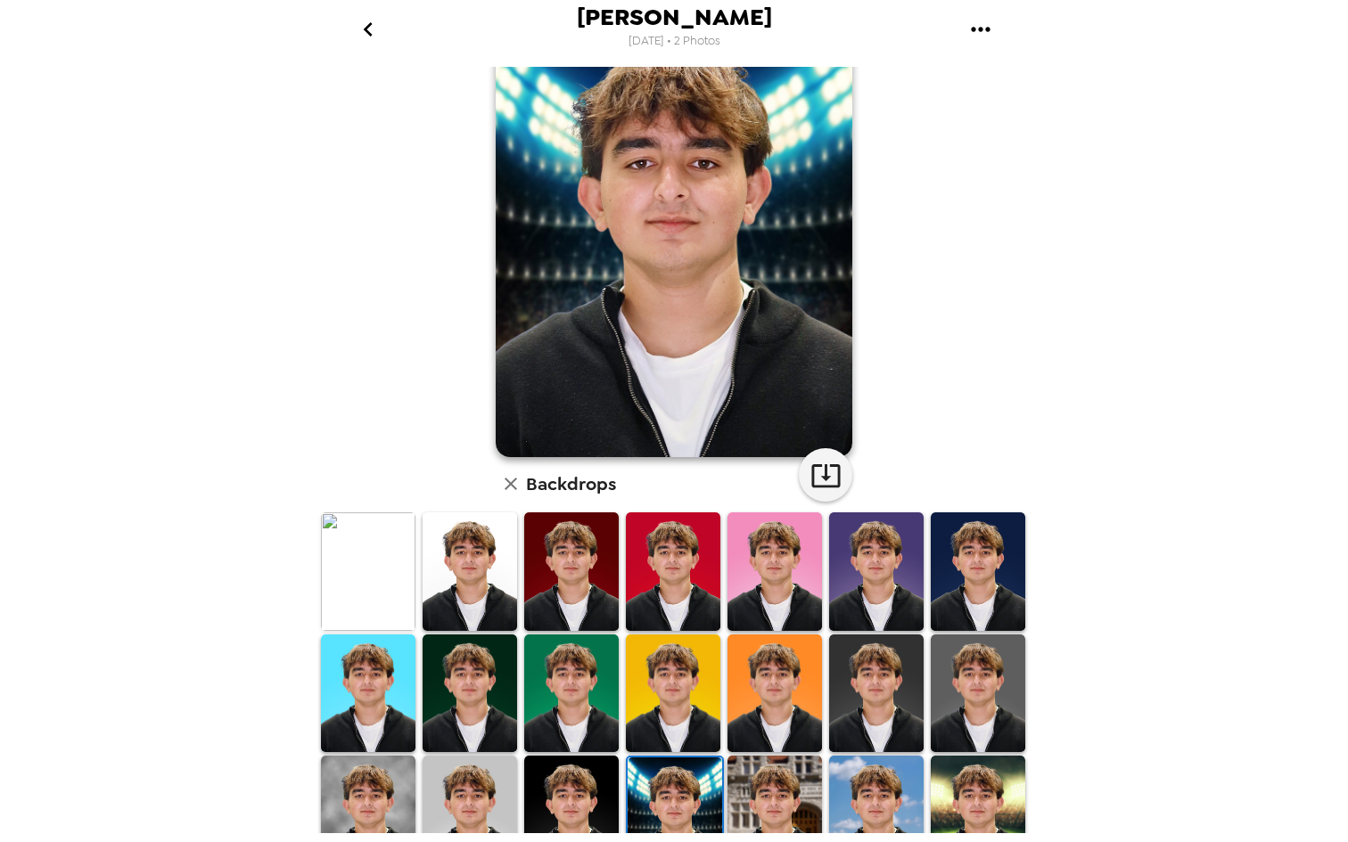
click at [779, 799] on img at bounding box center [774, 815] width 94 height 119
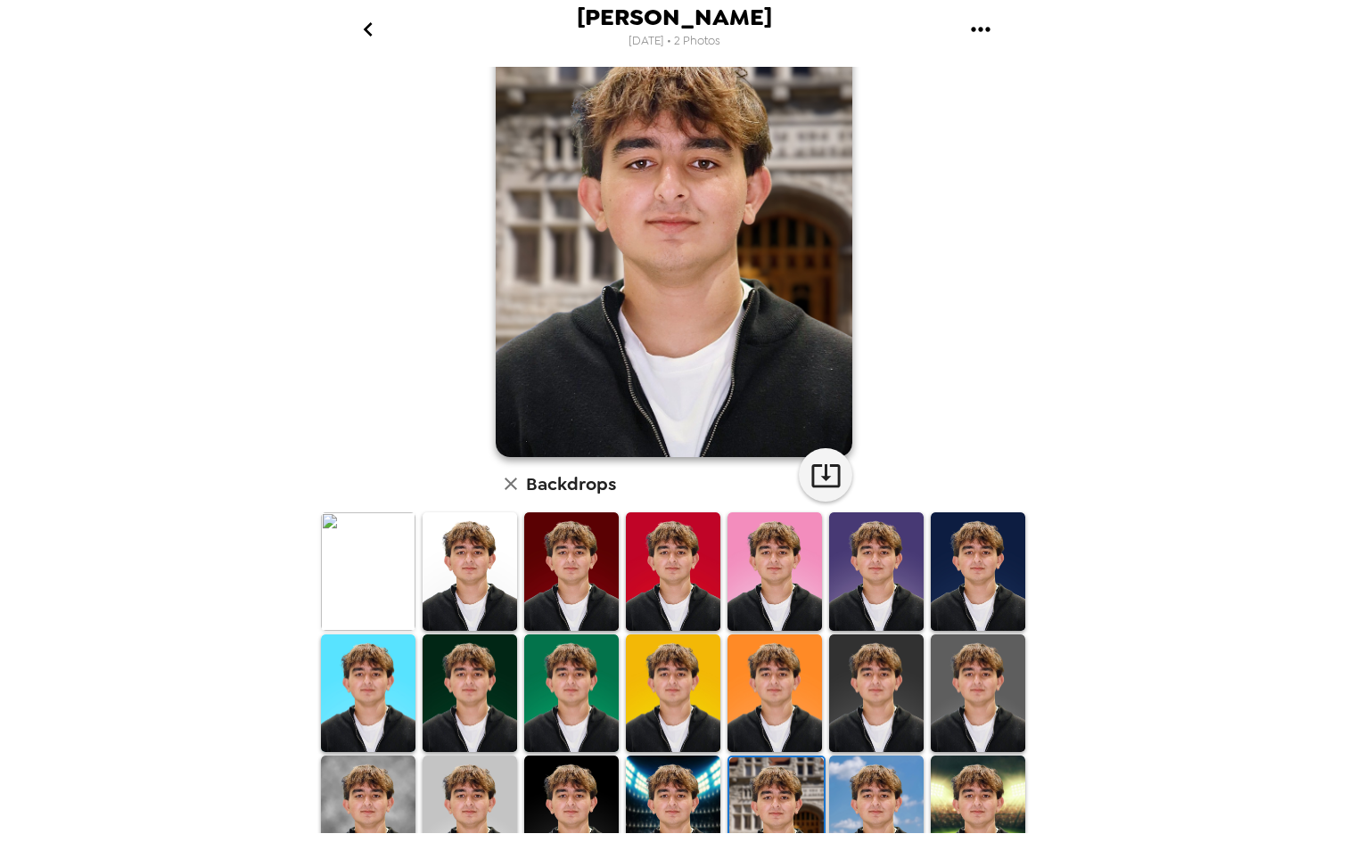
click at [864, 794] on img at bounding box center [876, 815] width 94 height 119
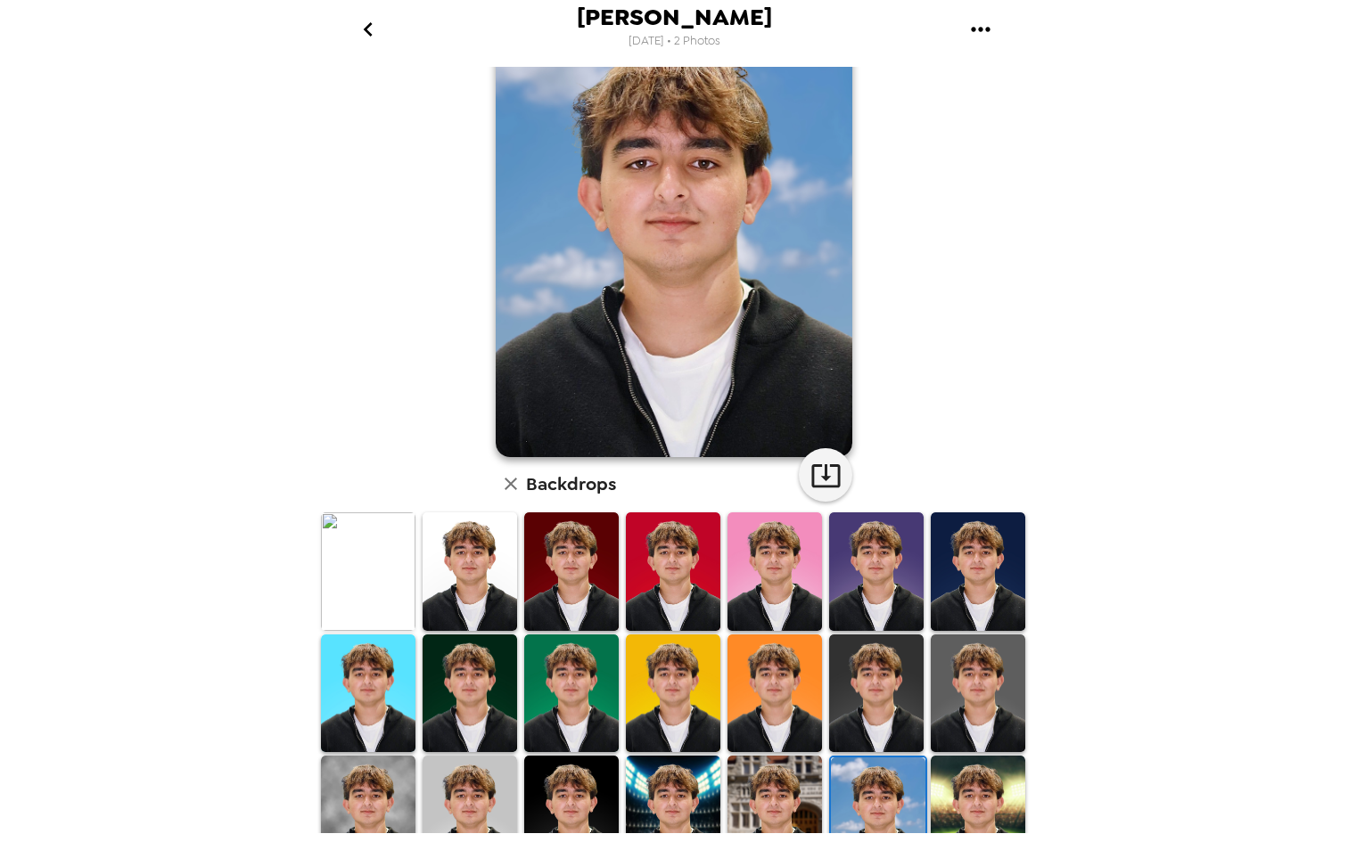
click at [1000, 809] on img at bounding box center [978, 815] width 94 height 119
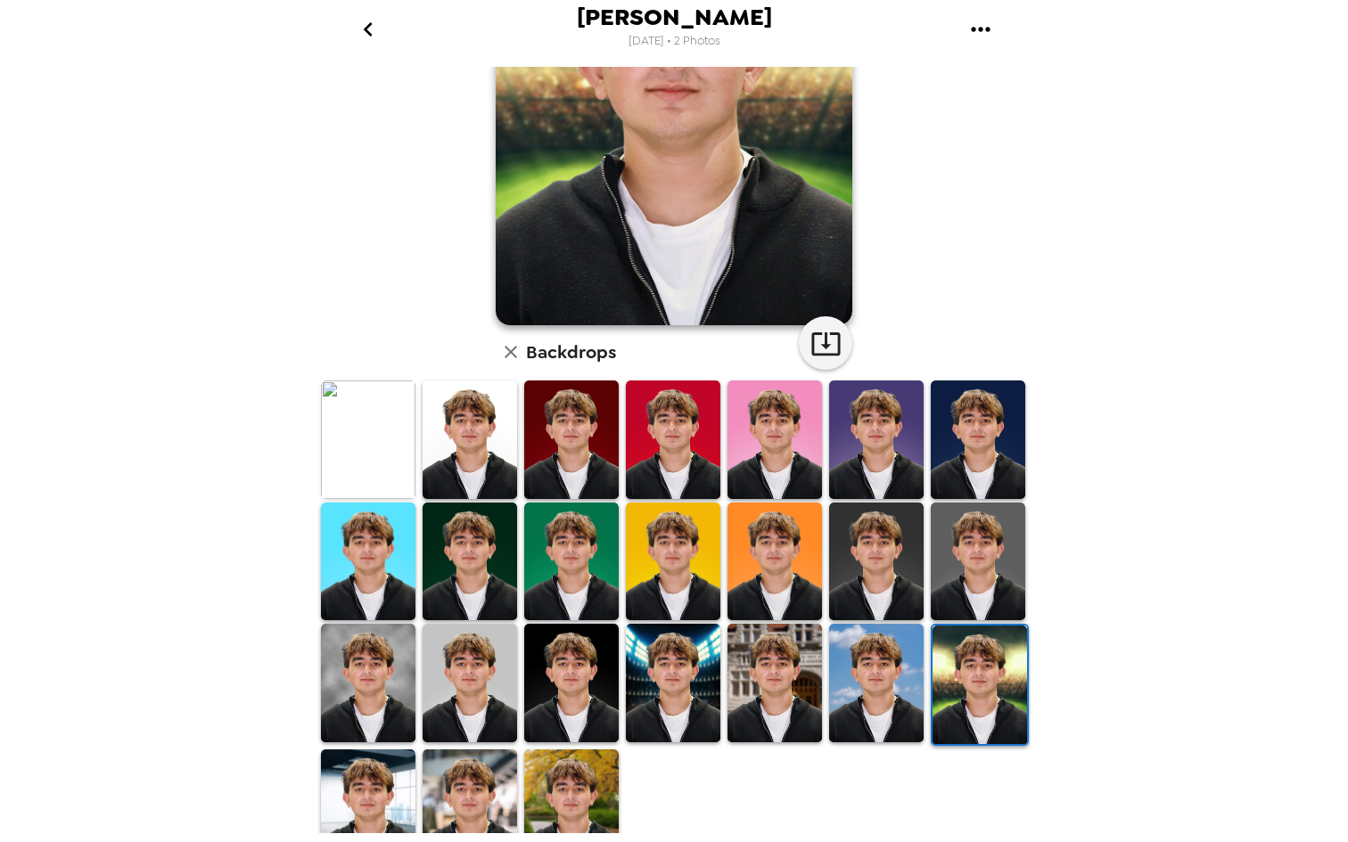
scroll to position [239, 0]
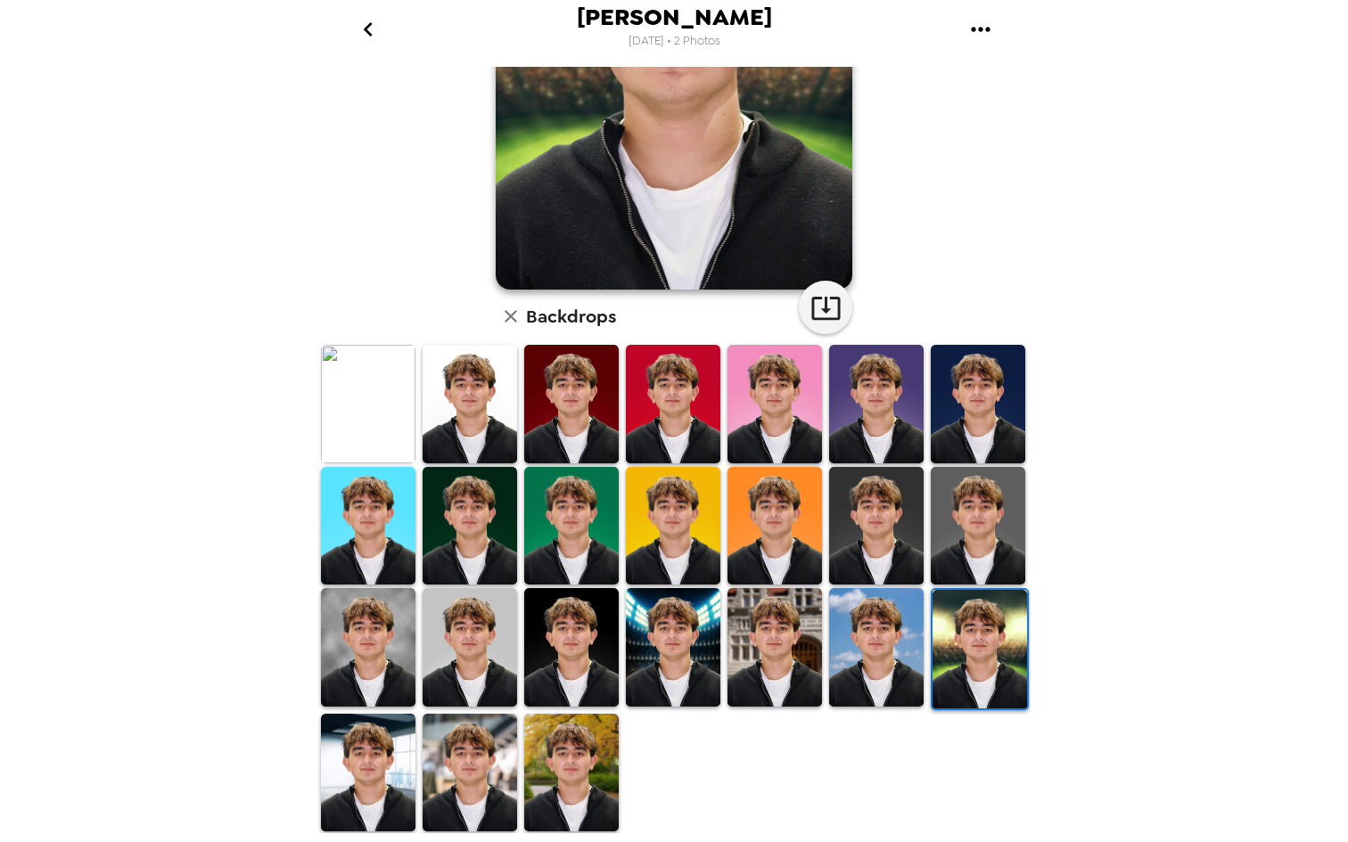
click at [373, 770] on img at bounding box center [368, 773] width 94 height 119
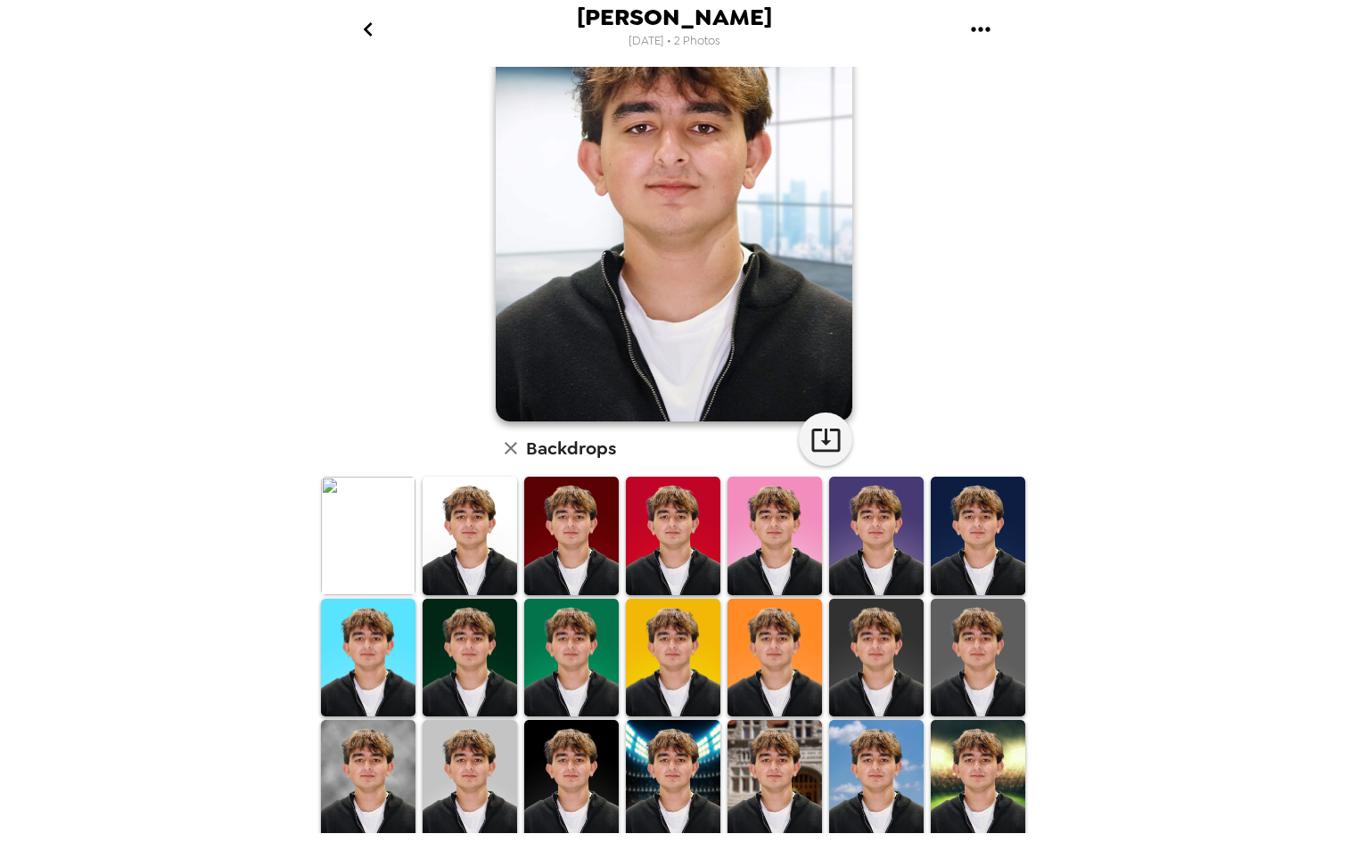
scroll to position [0, 0]
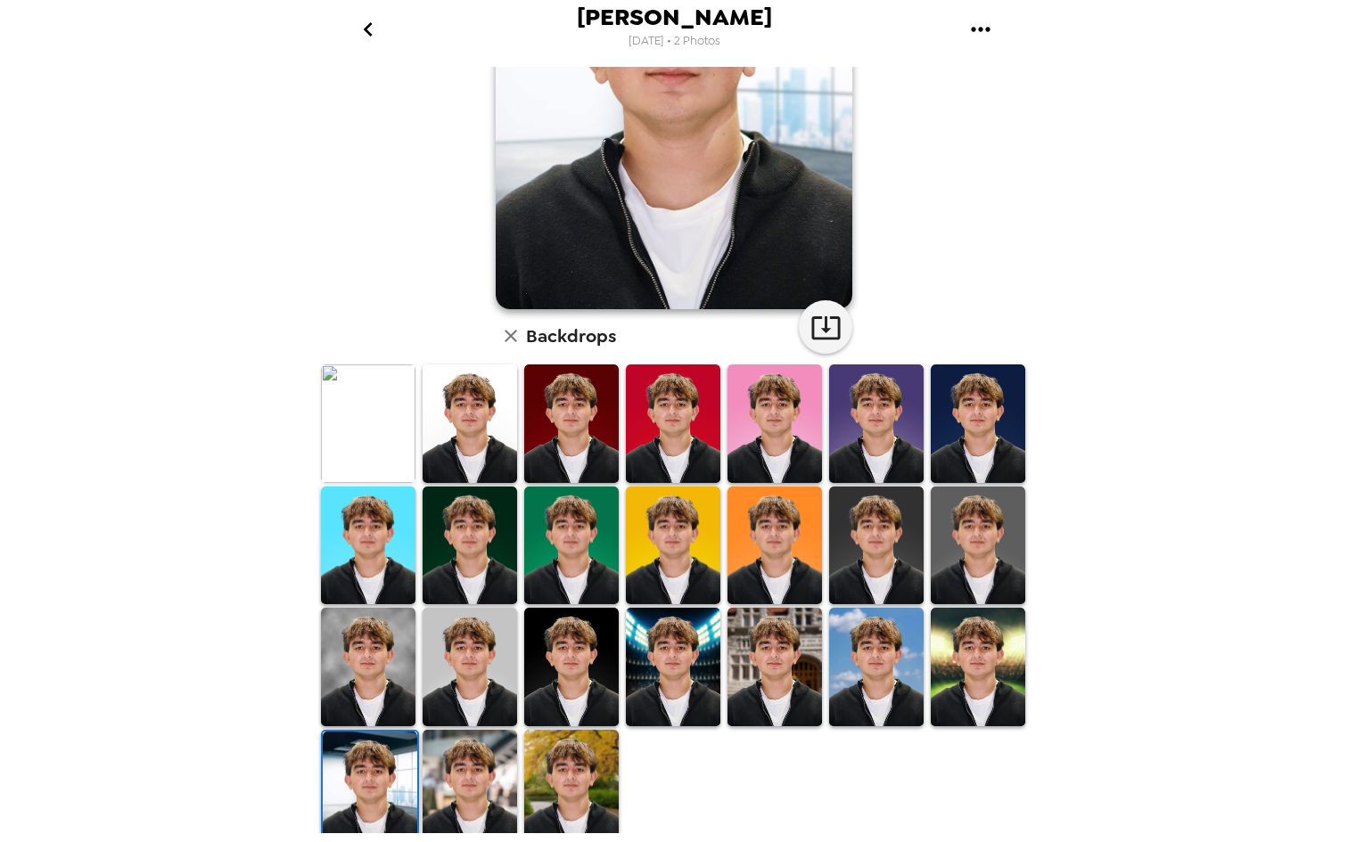
click at [475, 771] on img at bounding box center [470, 789] width 94 height 119
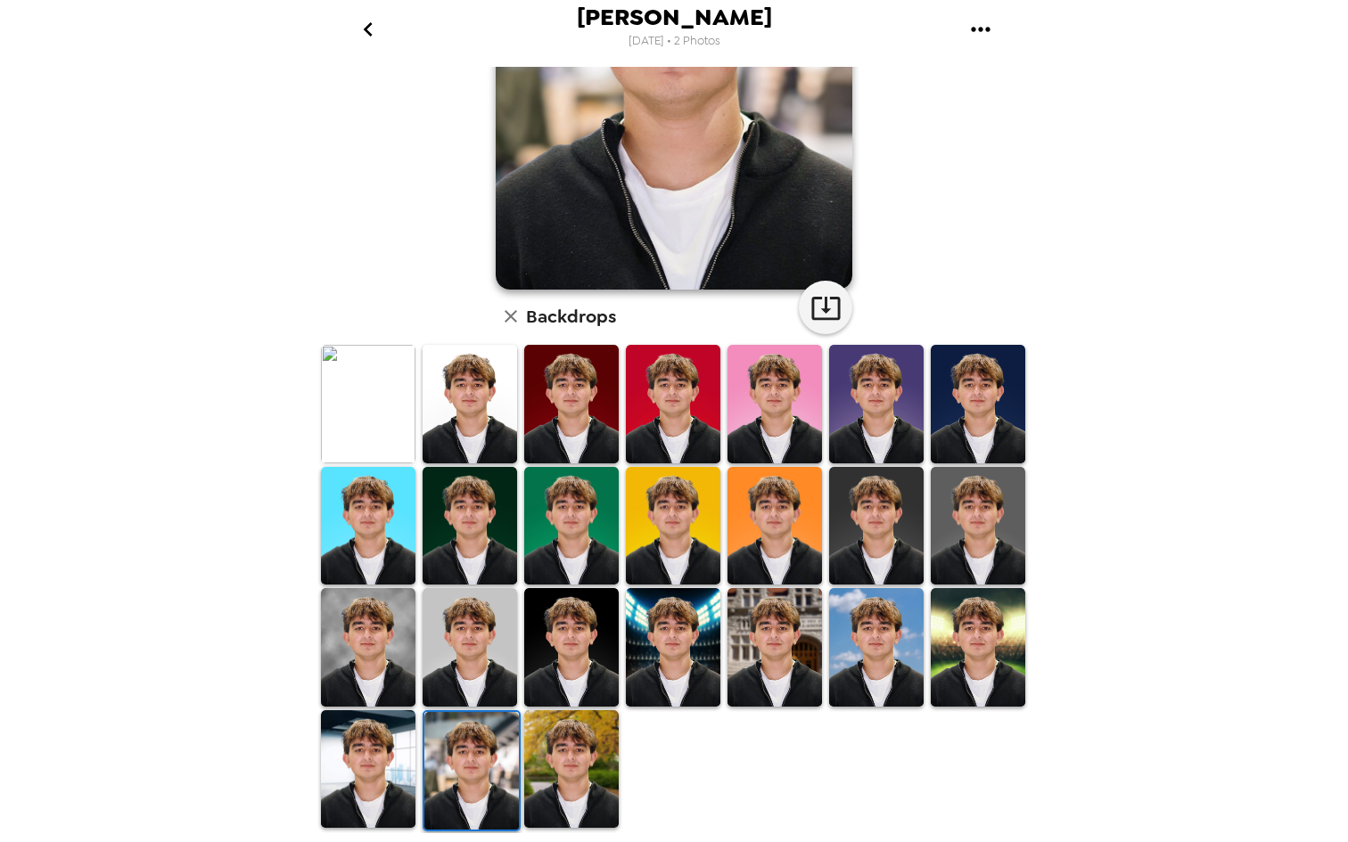
click at [587, 794] on img at bounding box center [571, 769] width 94 height 119
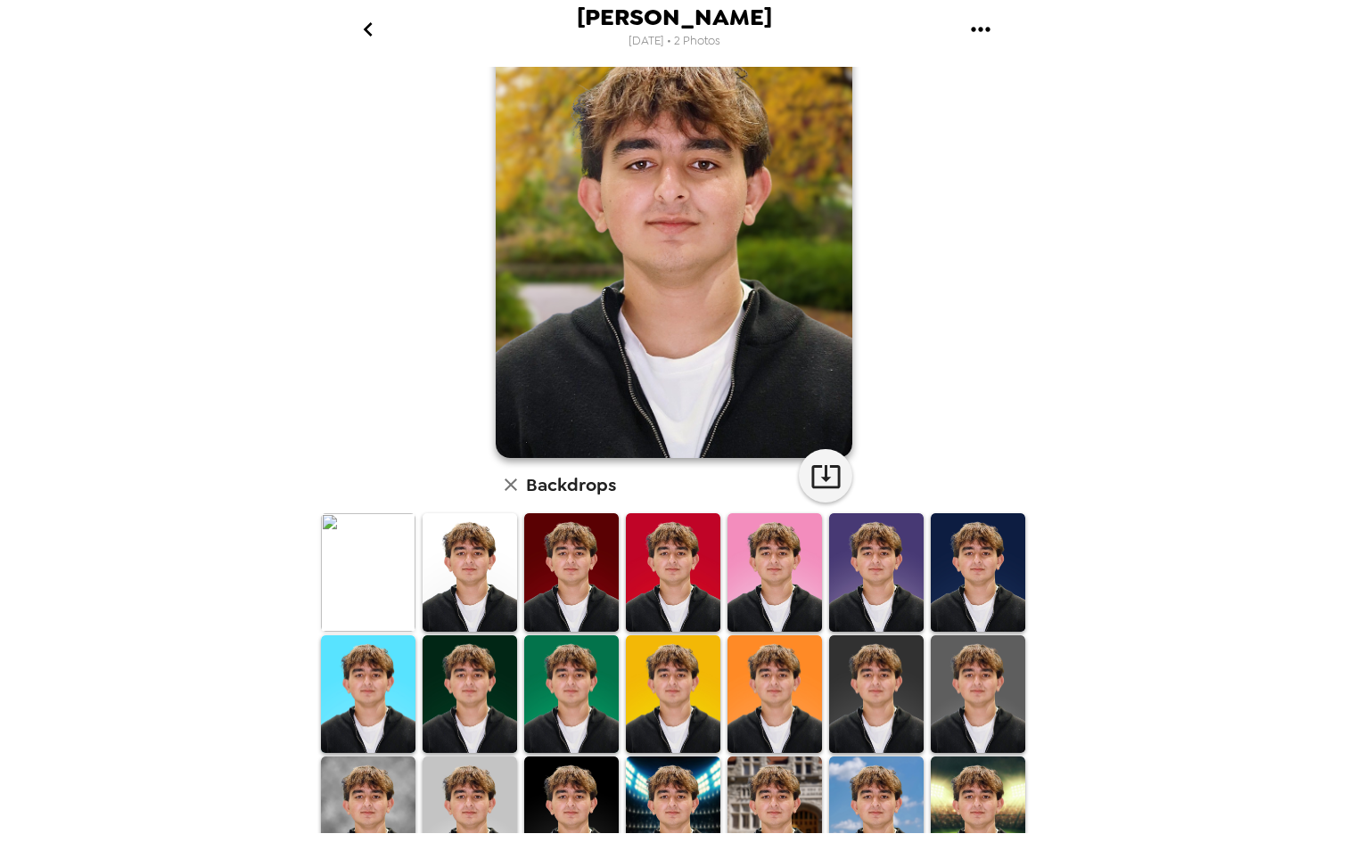
scroll to position [88, 0]
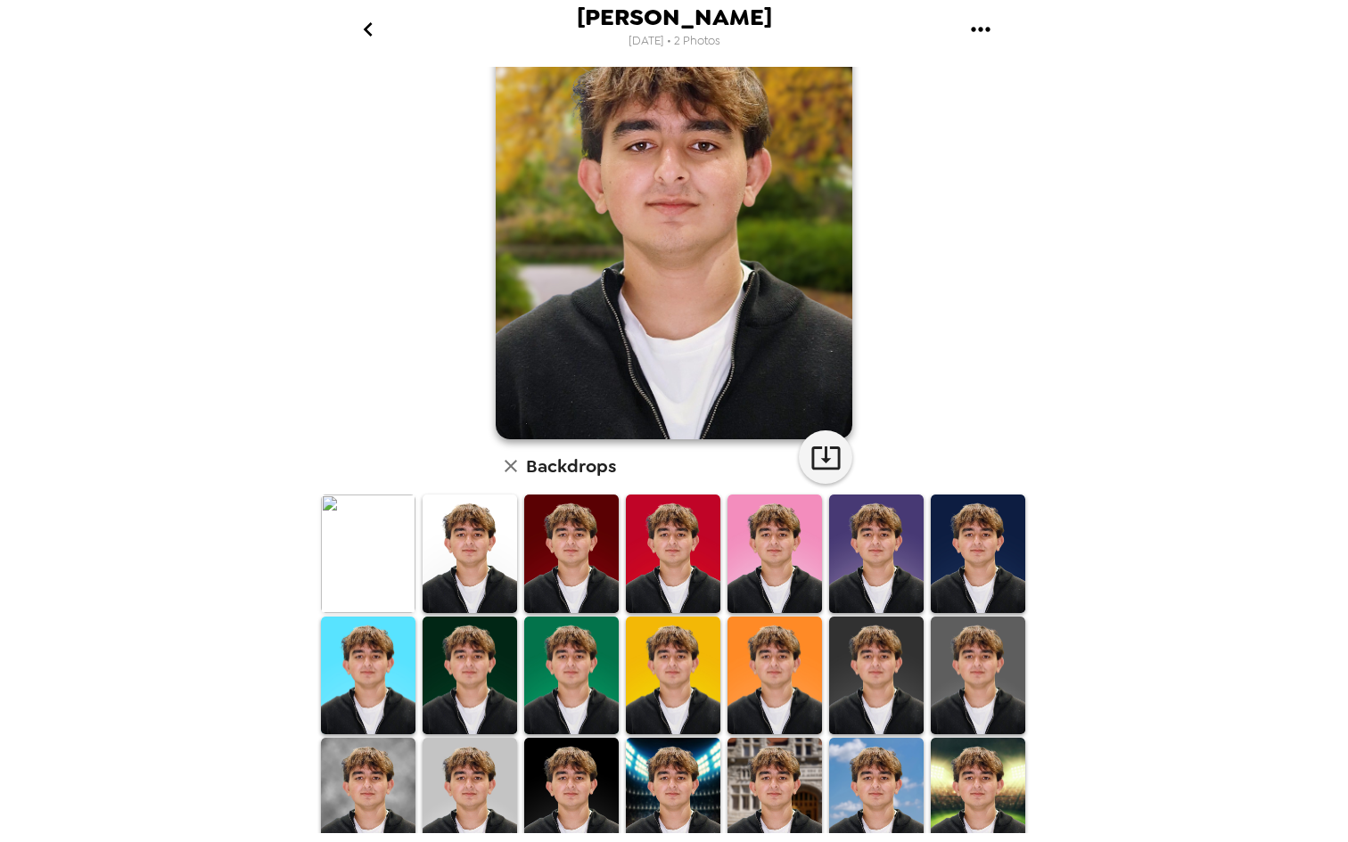
click at [960, 694] on img at bounding box center [978, 676] width 94 height 119
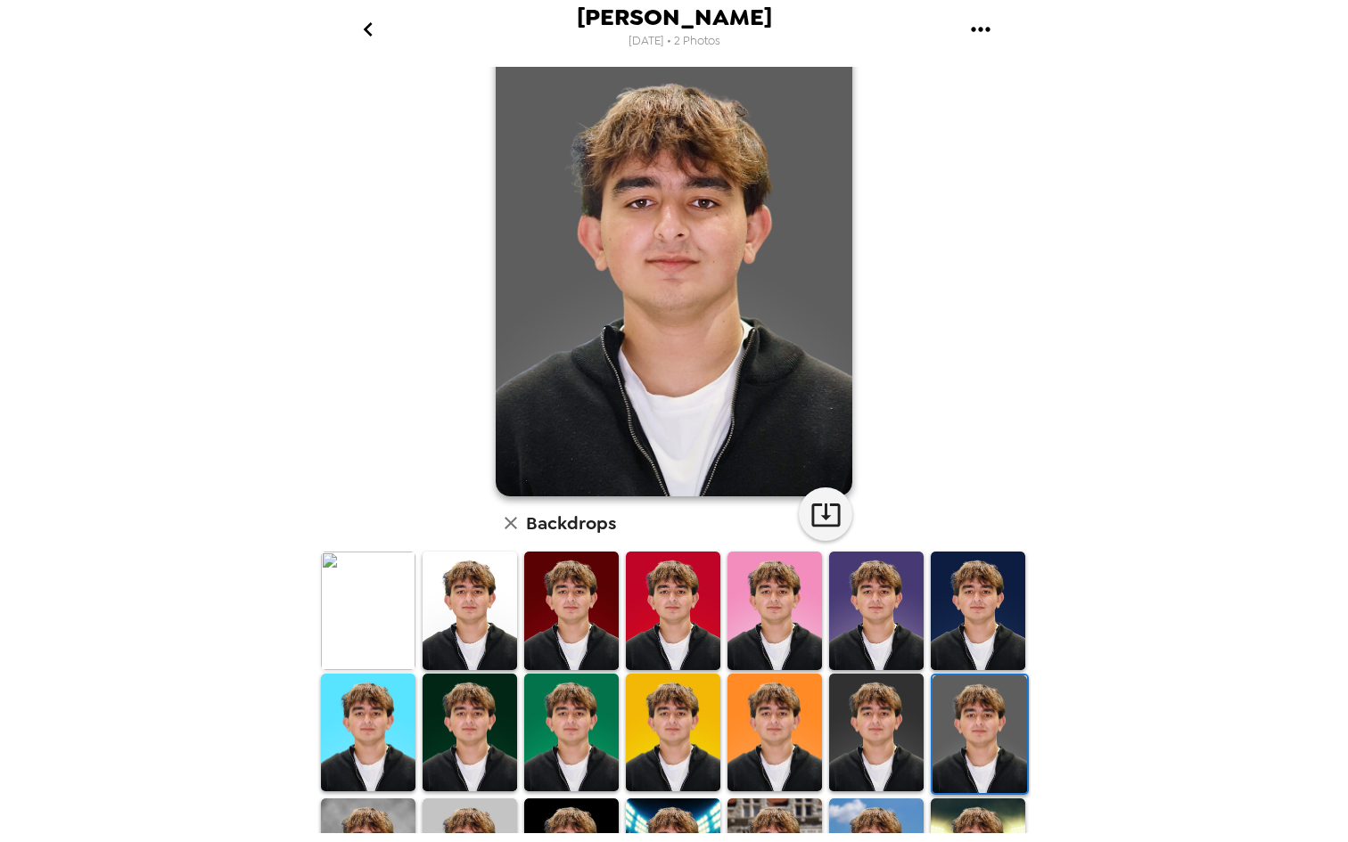
scroll to position [17, 0]
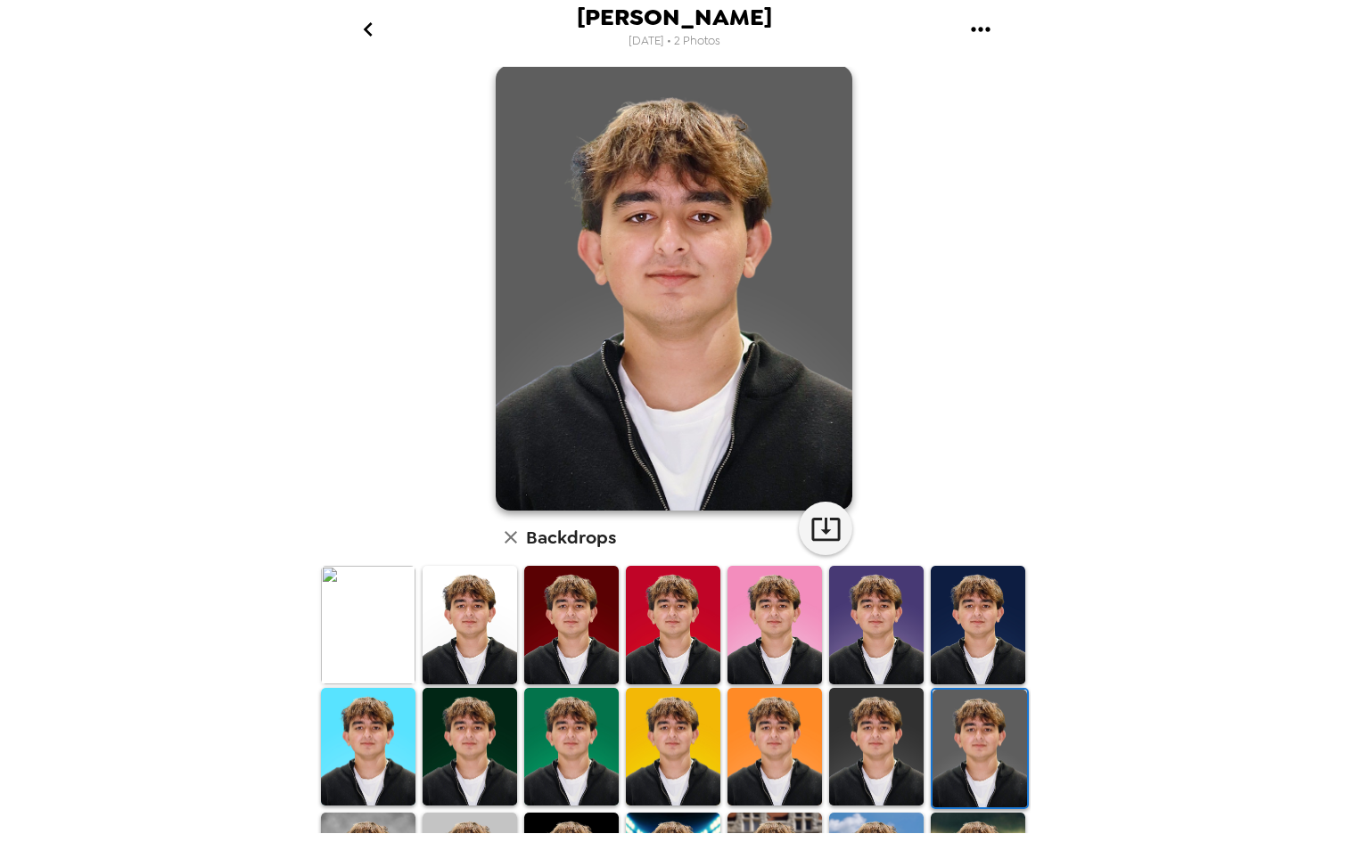
click at [893, 726] on img at bounding box center [876, 747] width 94 height 119
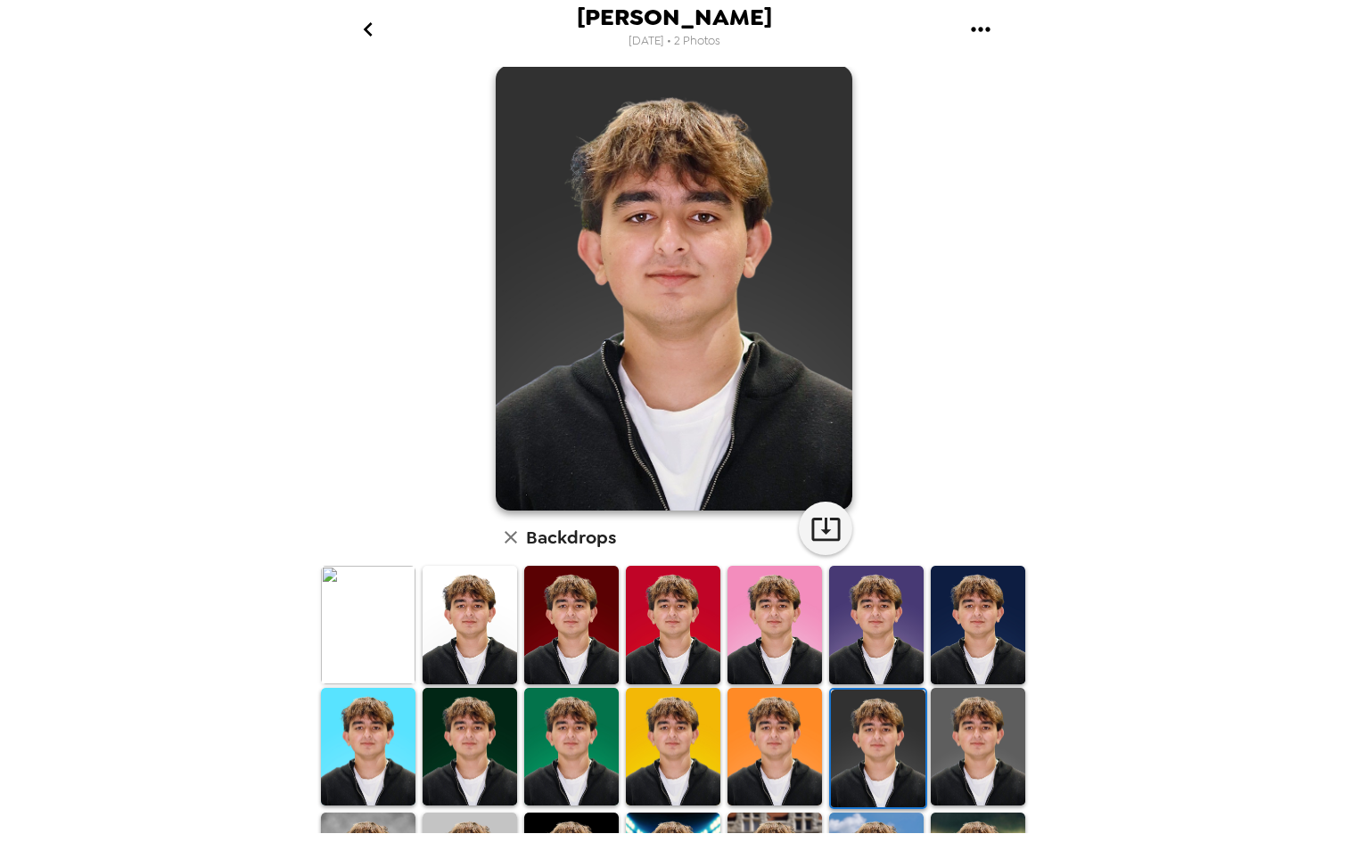
click at [603, 633] on img at bounding box center [571, 625] width 94 height 119
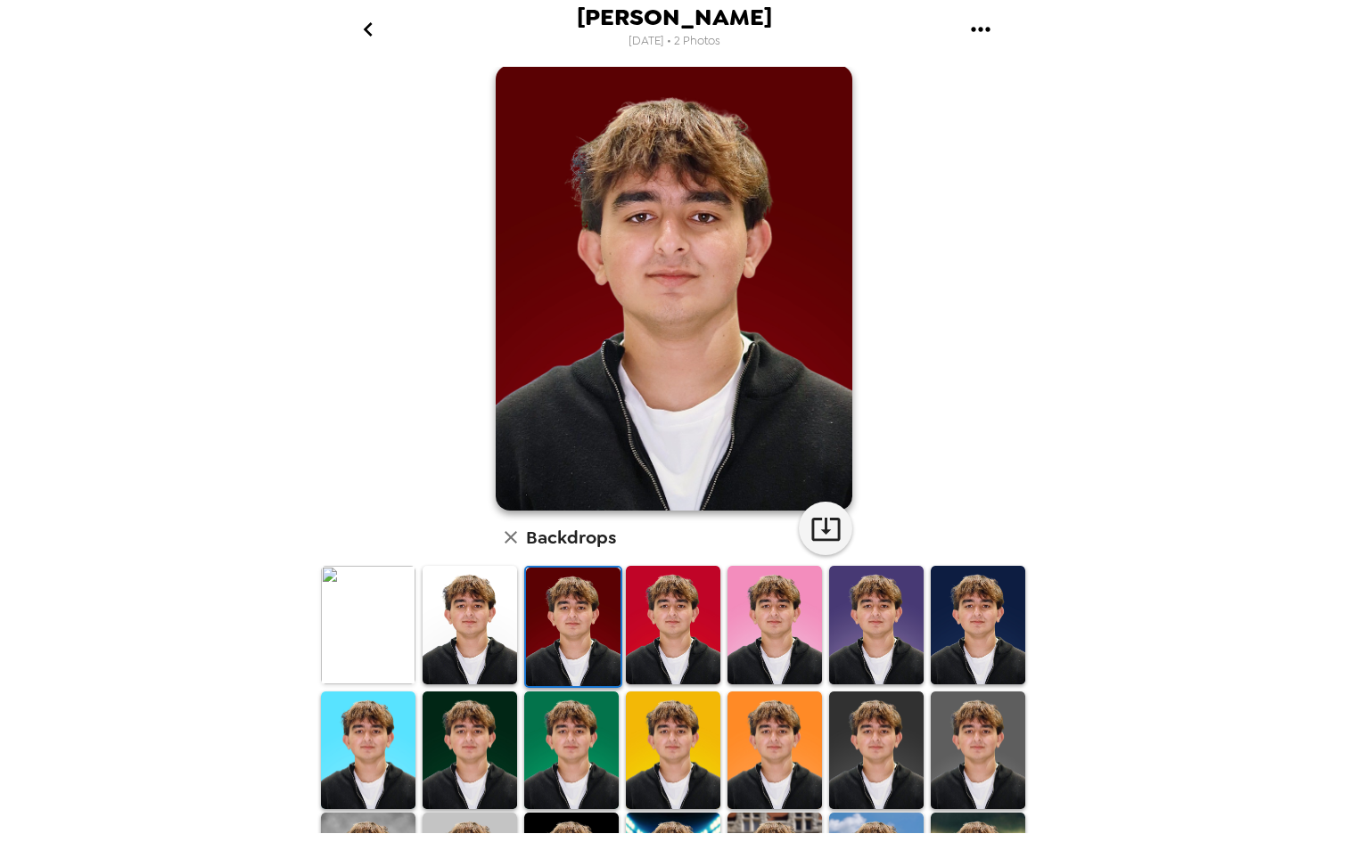
click at [679, 640] on img at bounding box center [673, 625] width 94 height 119
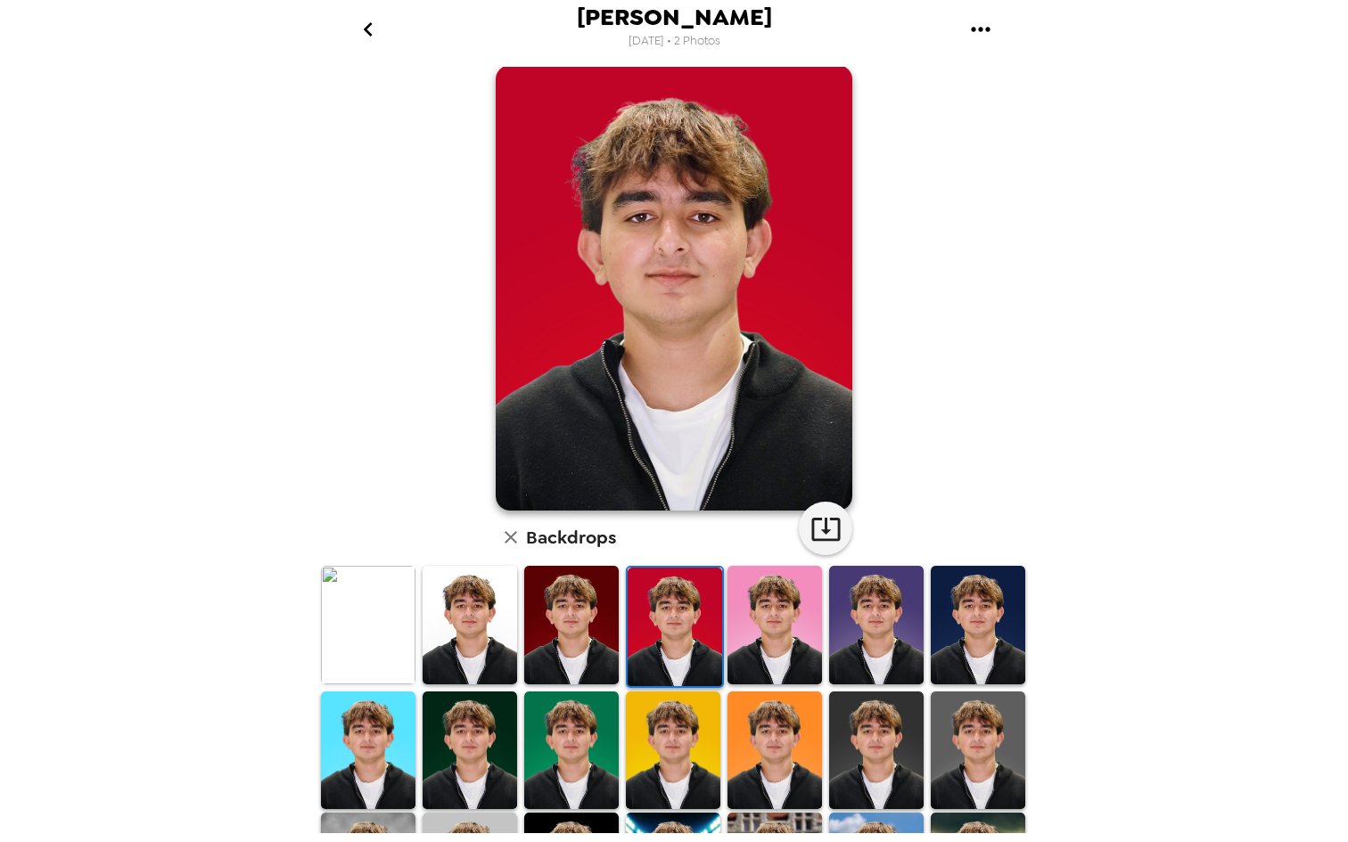
click at [880, 769] on img at bounding box center [876, 751] width 94 height 119
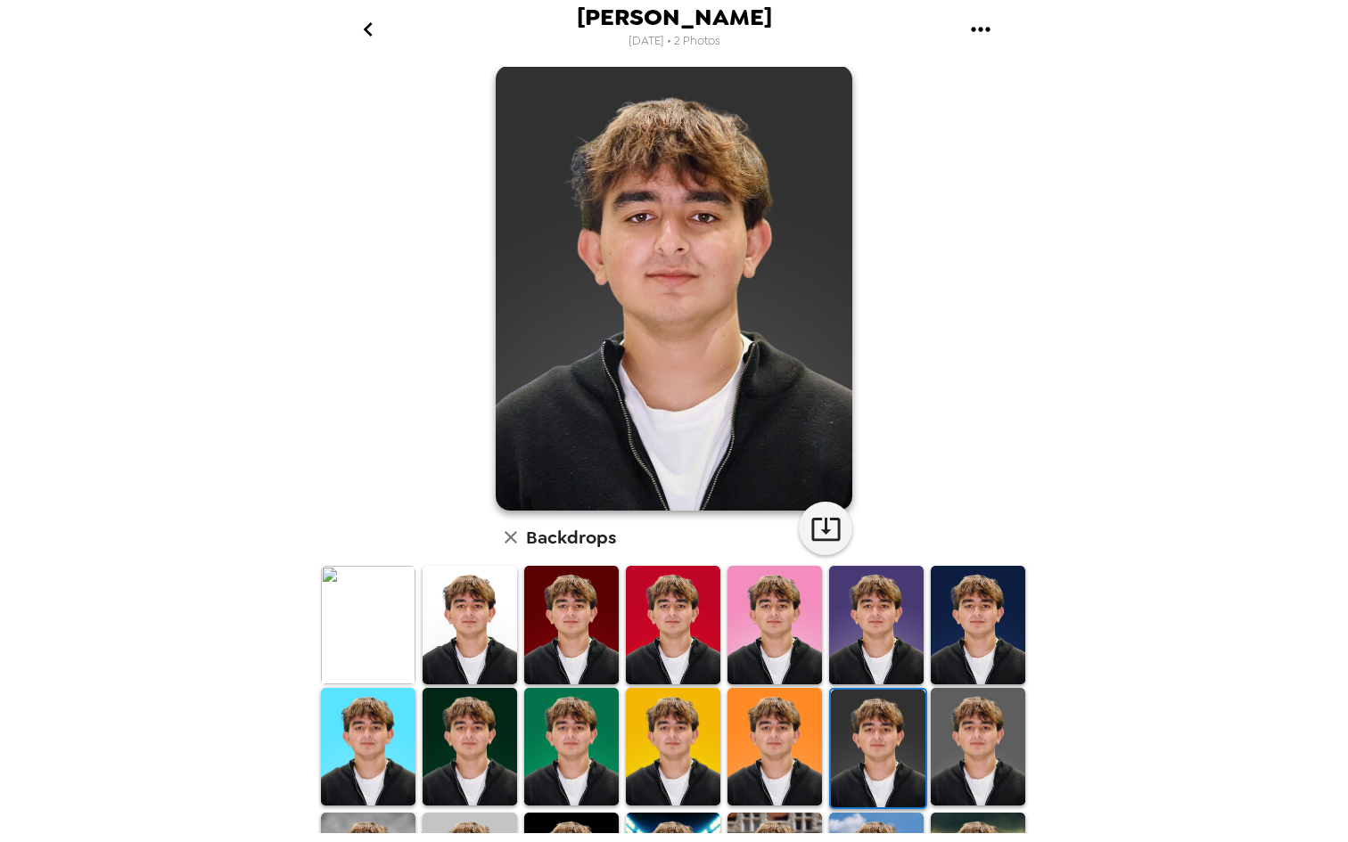
scroll to position [239, 0]
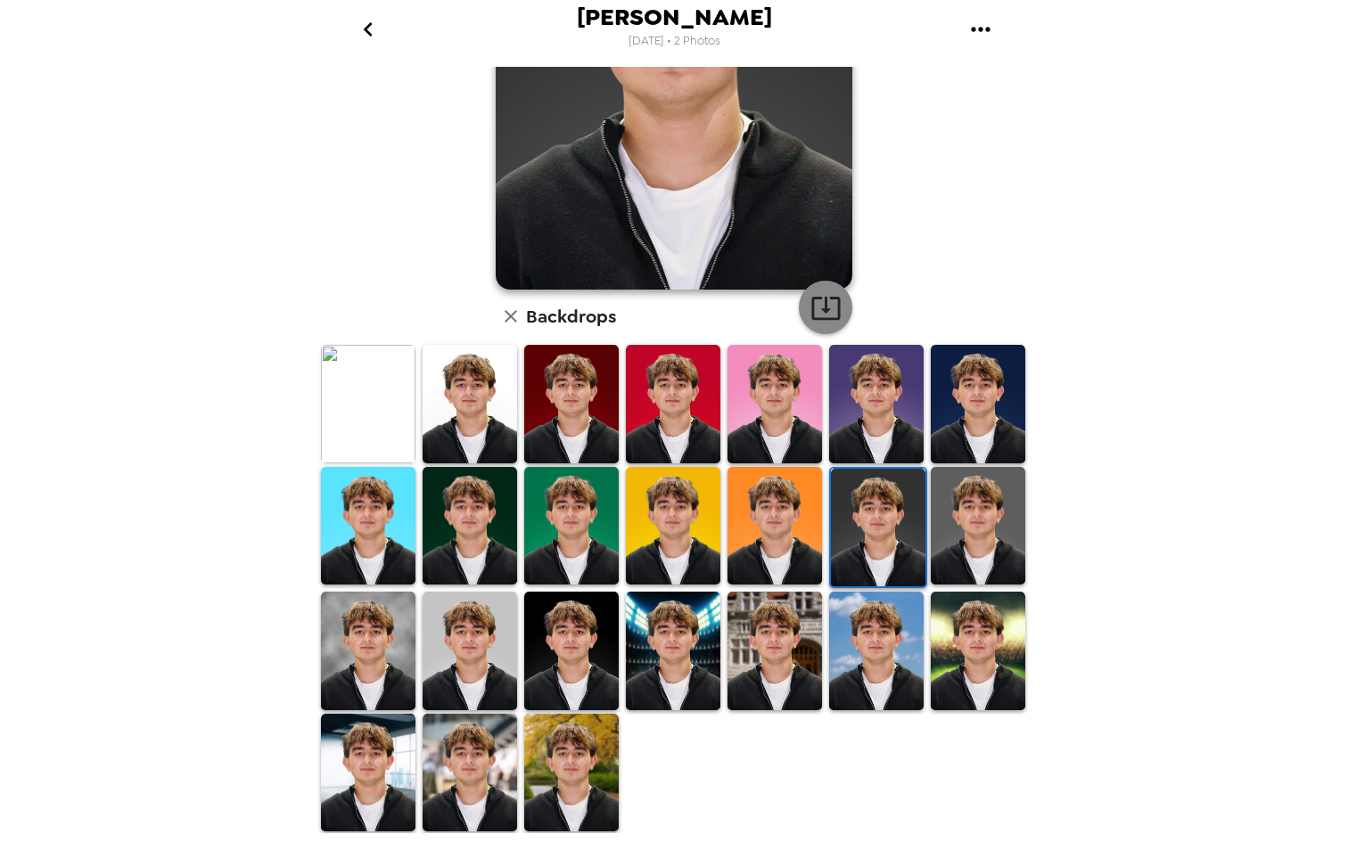
click at [821, 292] on icon "button" at bounding box center [825, 307] width 31 height 31
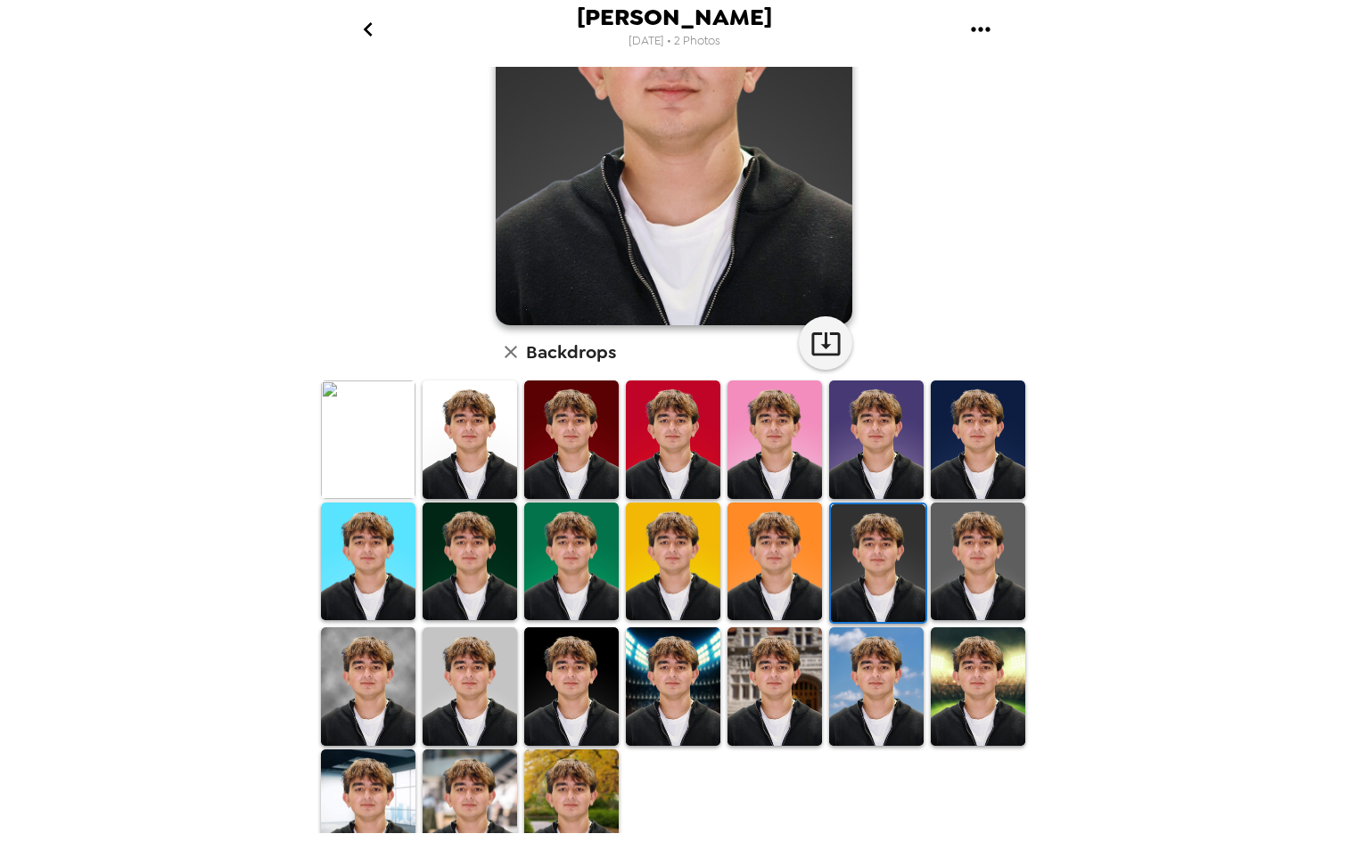
scroll to position [199, 0]
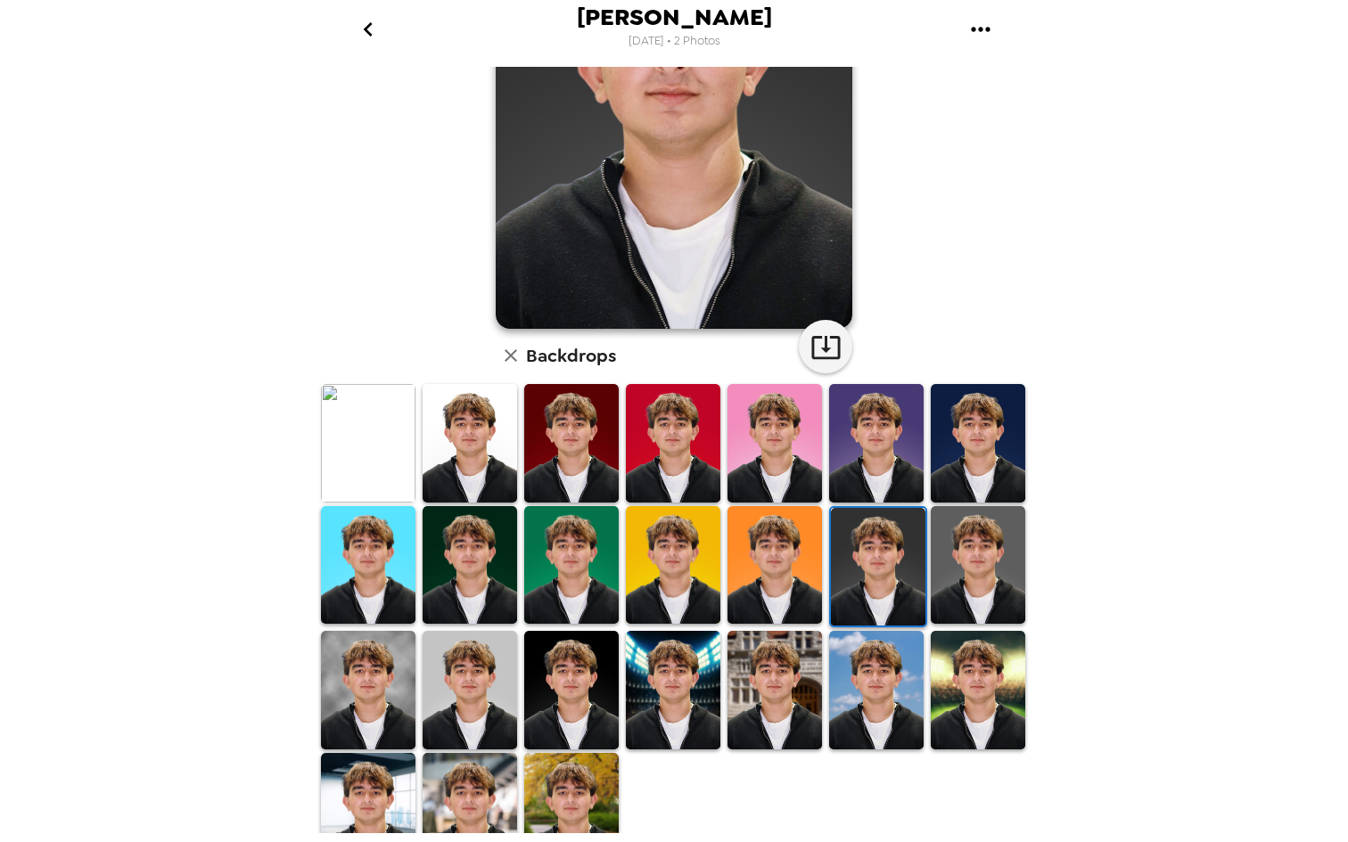
click at [969, 456] on img at bounding box center [978, 443] width 94 height 119
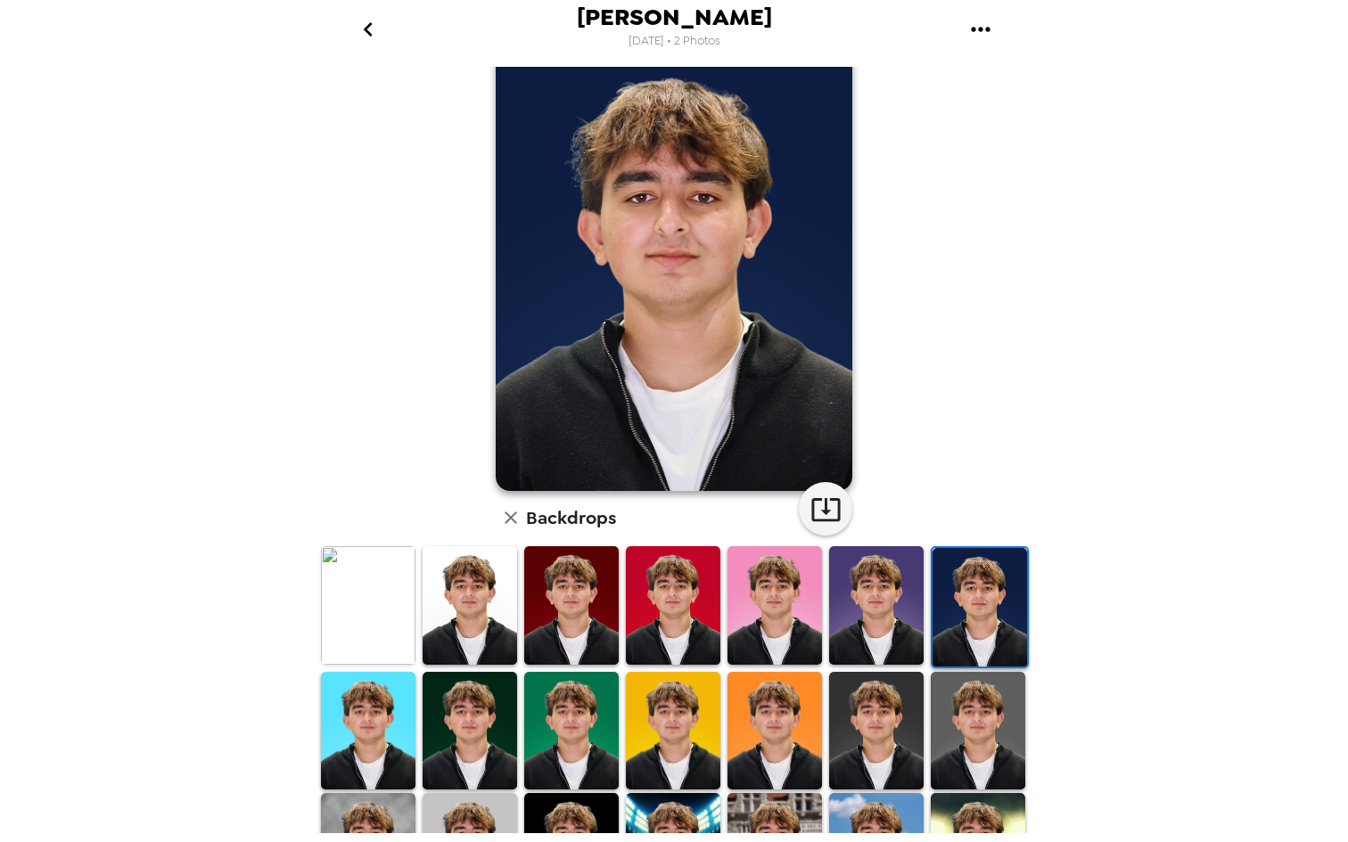
scroll to position [0, 0]
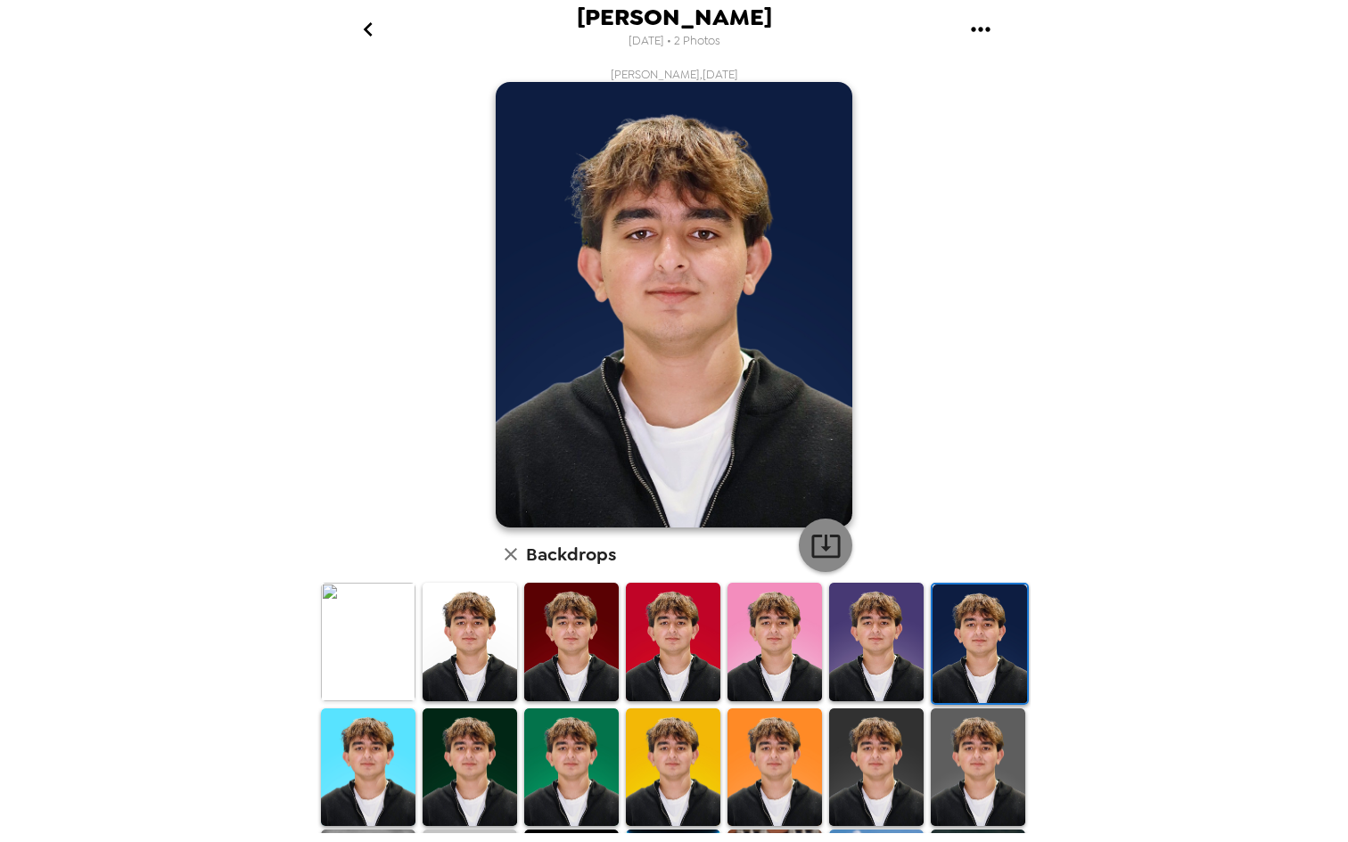
click at [817, 549] on icon "button" at bounding box center [825, 545] width 31 height 31
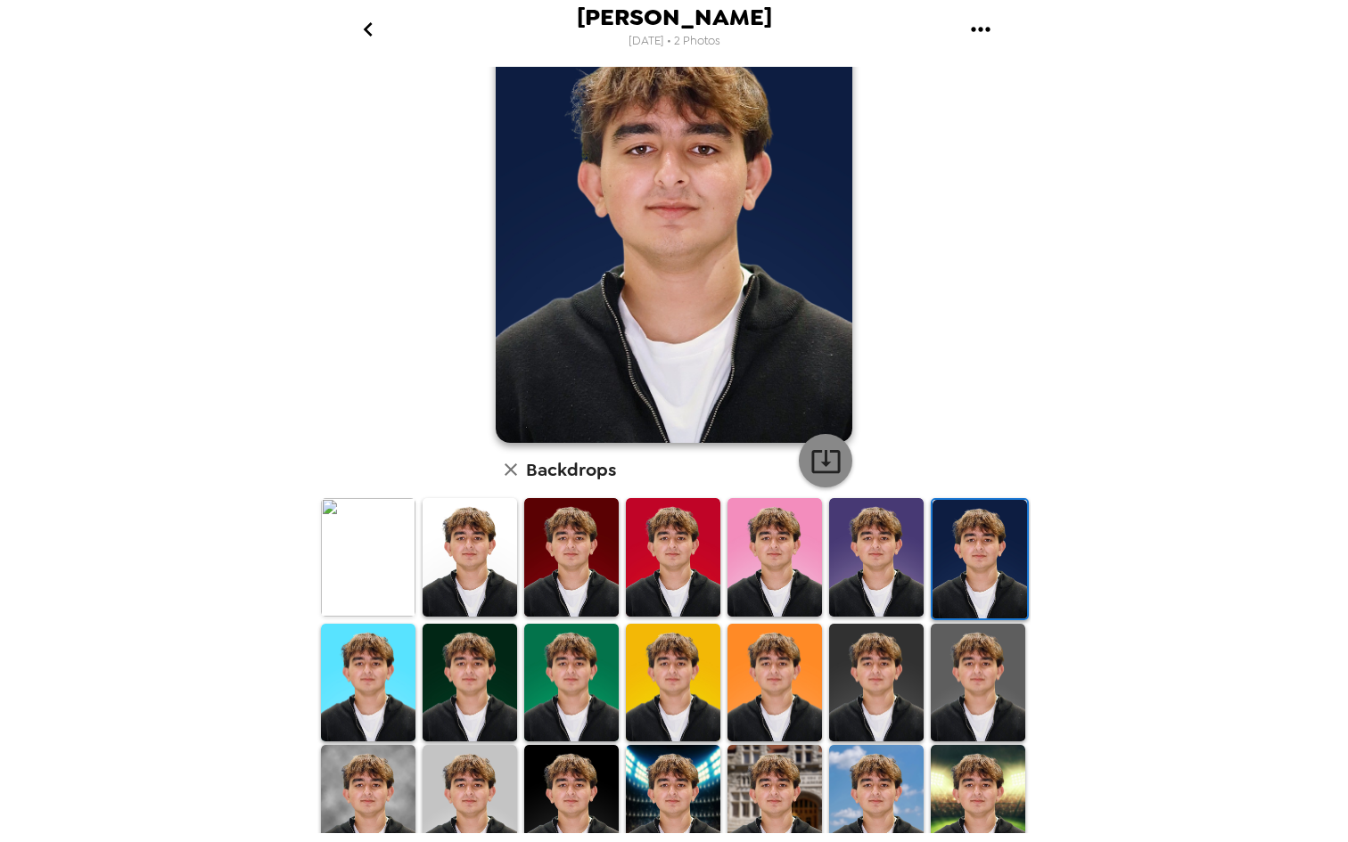
scroll to position [239, 0]
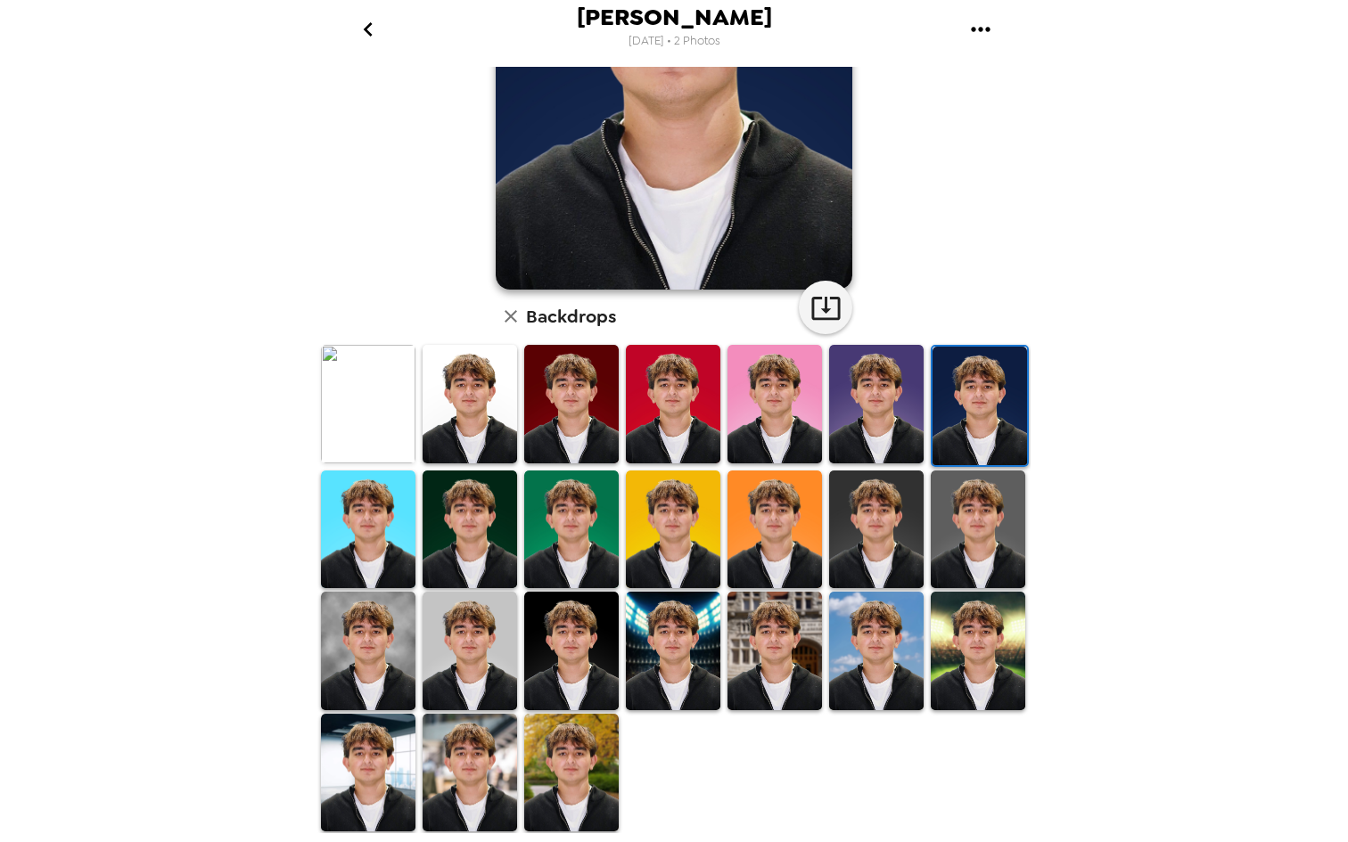
click at [479, 726] on img at bounding box center [470, 773] width 94 height 119
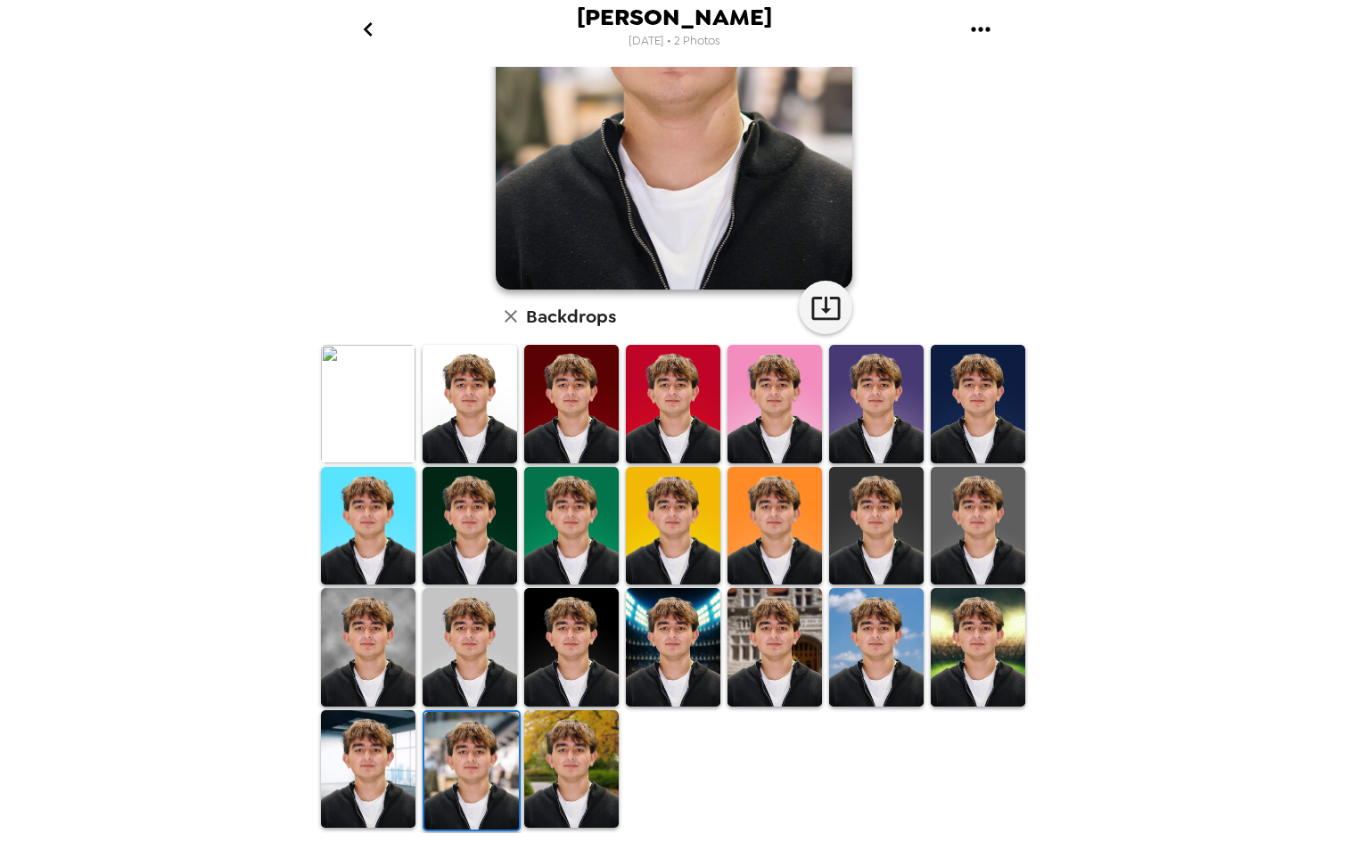
scroll to position [0, 0]
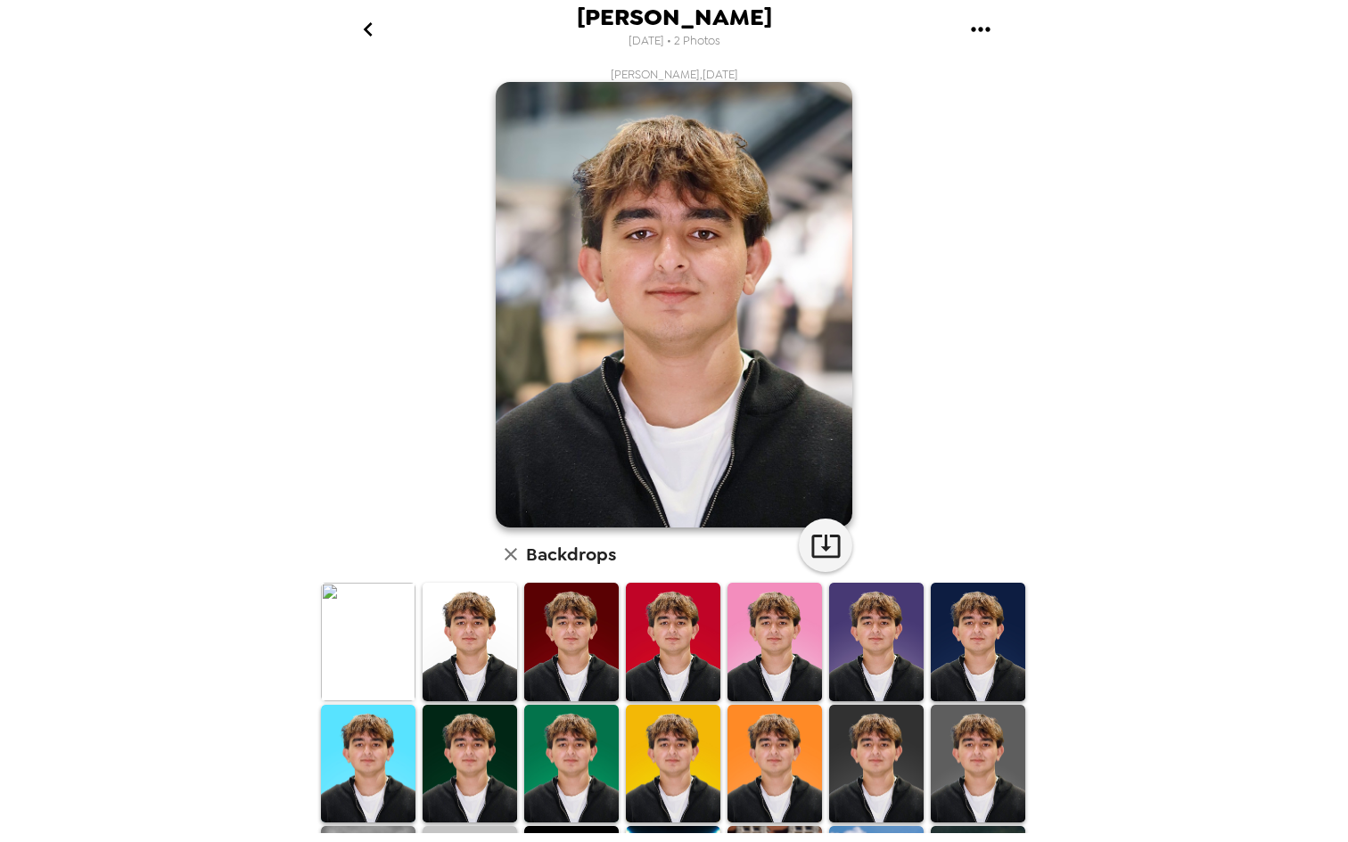
click at [376, 25] on icon "go back" at bounding box center [368, 29] width 29 height 29
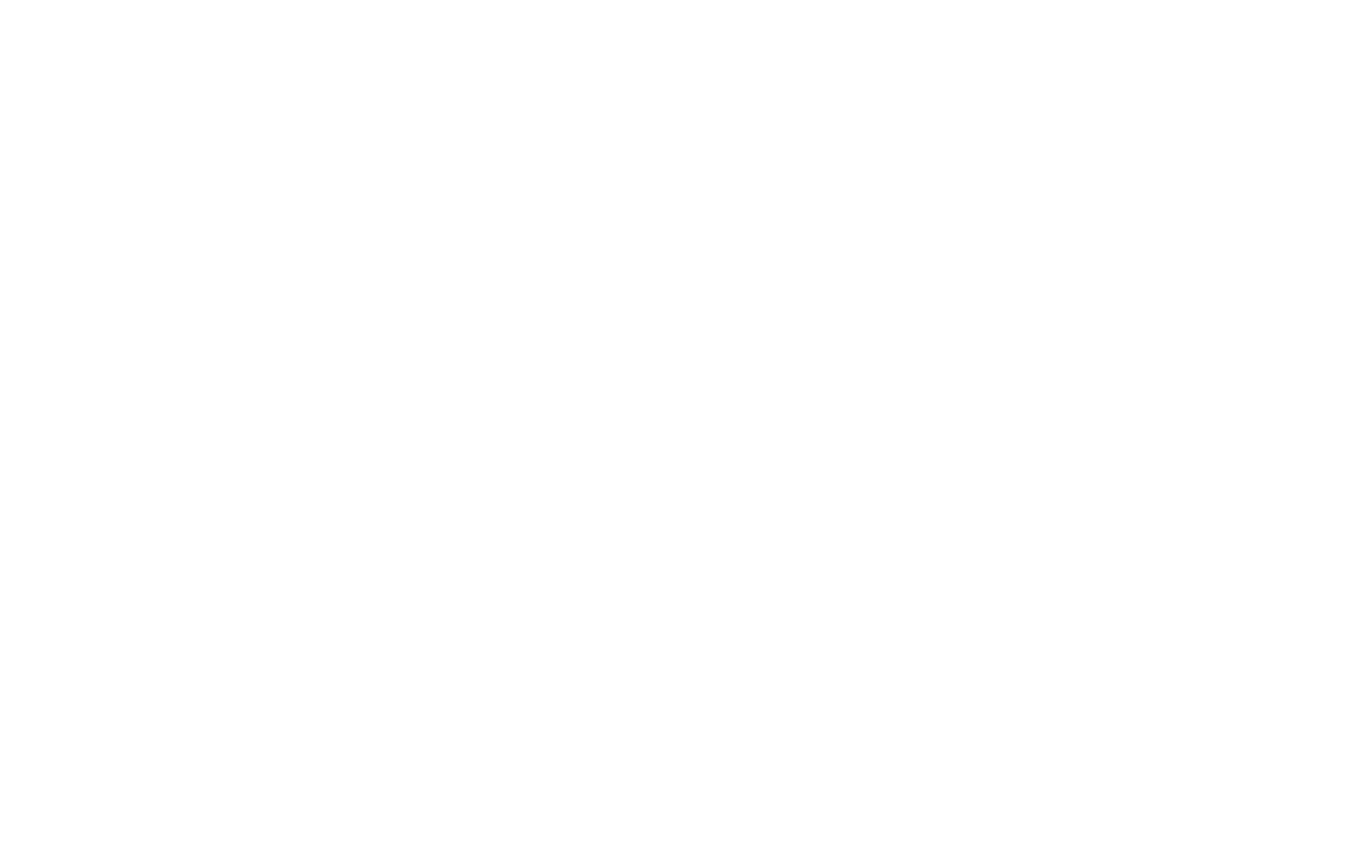
click at [570, 104] on img at bounding box center [496, 95] width 341 height 20
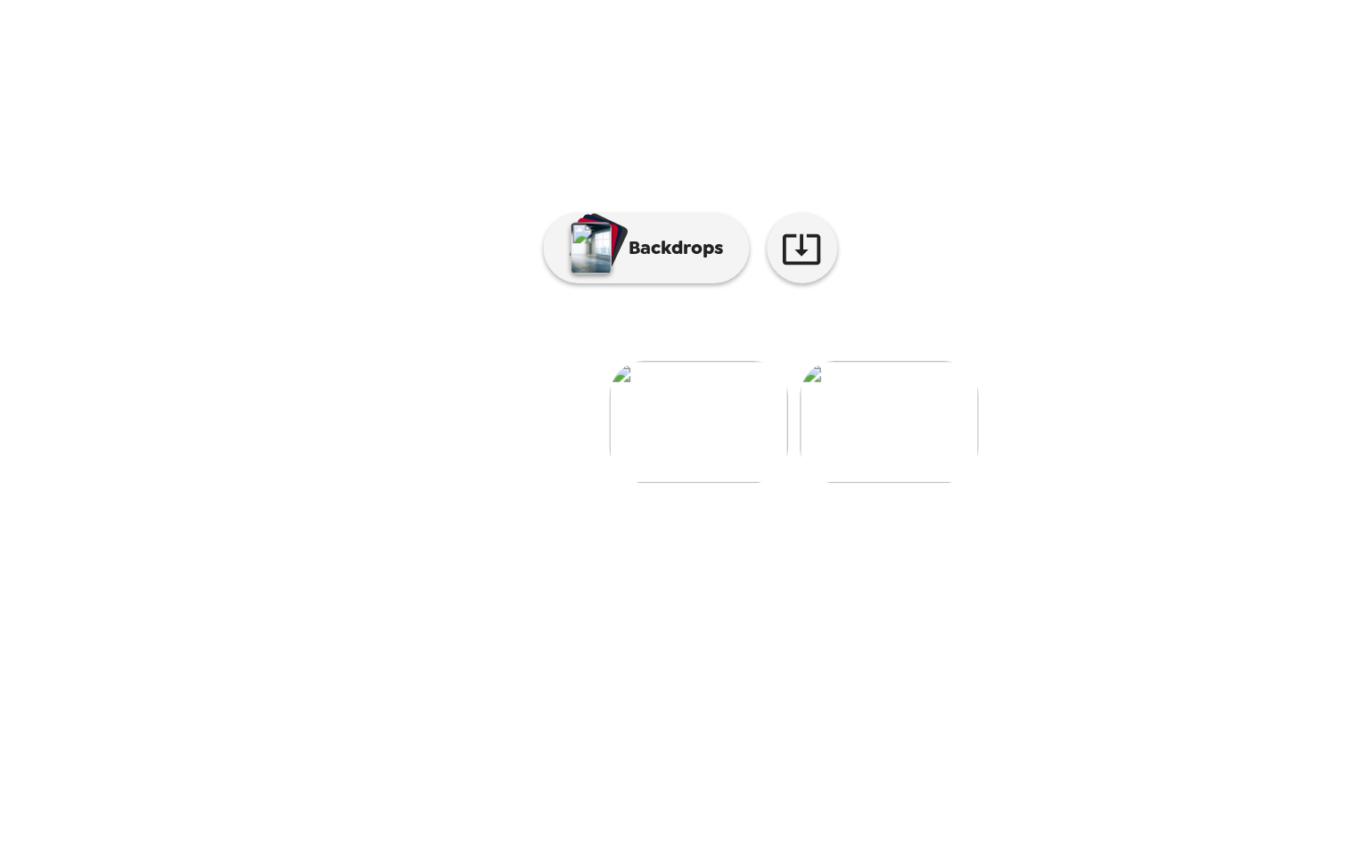
click at [669, 561] on div at bounding box center [673, 485] width 713 height 152
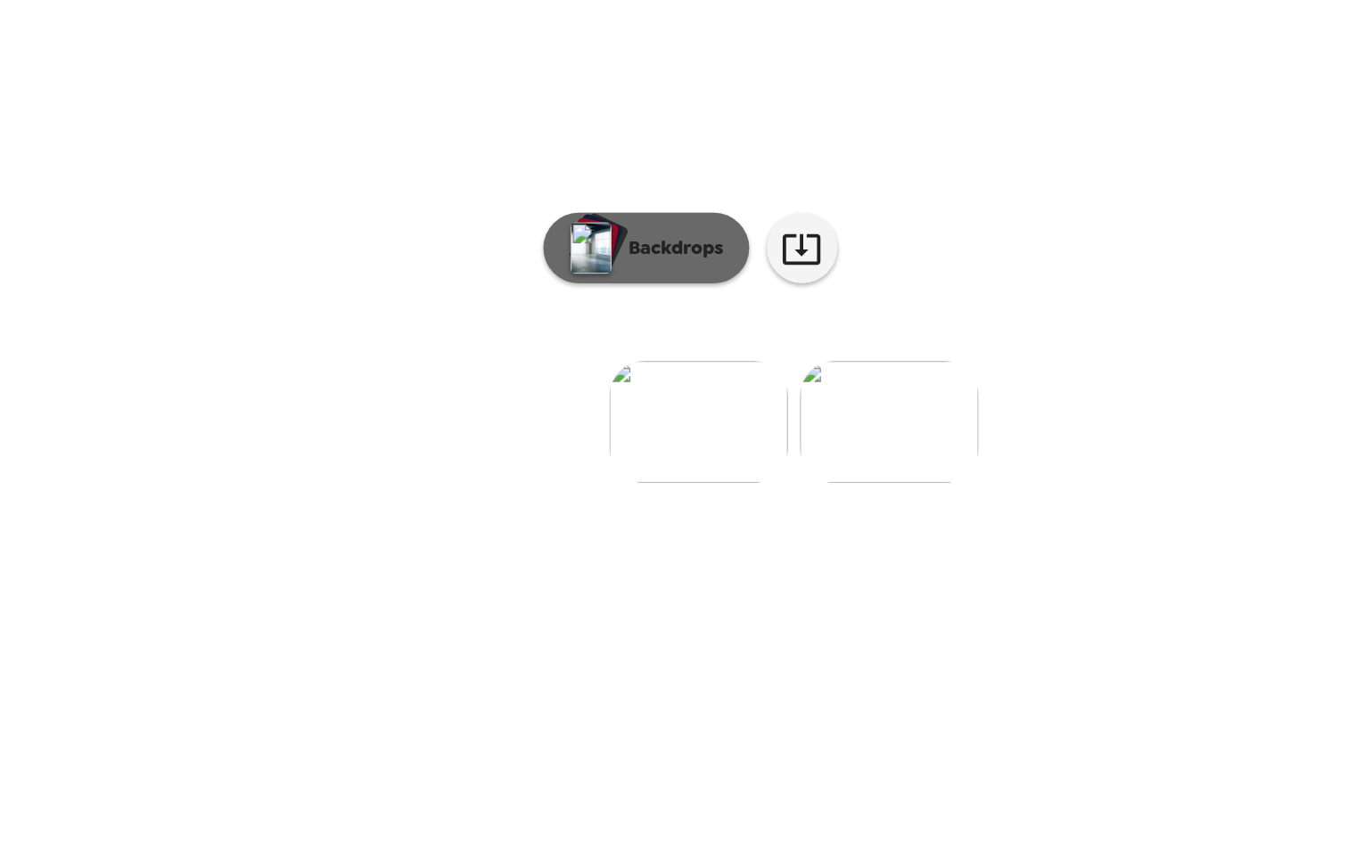
click at [667, 409] on button "Backdrops" at bounding box center [634, 382] width 156 height 53
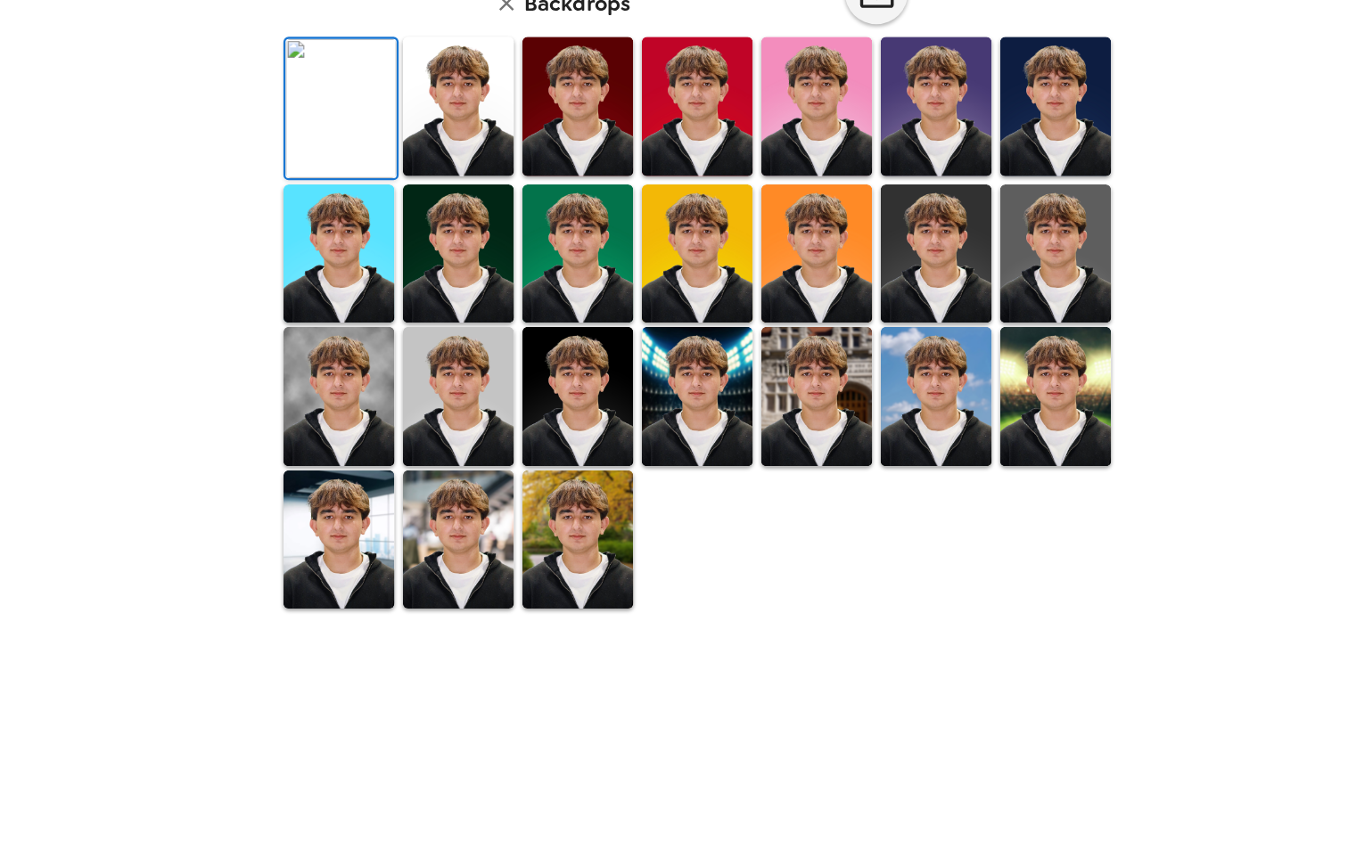
scroll to position [215, 0]
click at [515, 401] on img at bounding box center [470, 342] width 94 height 119
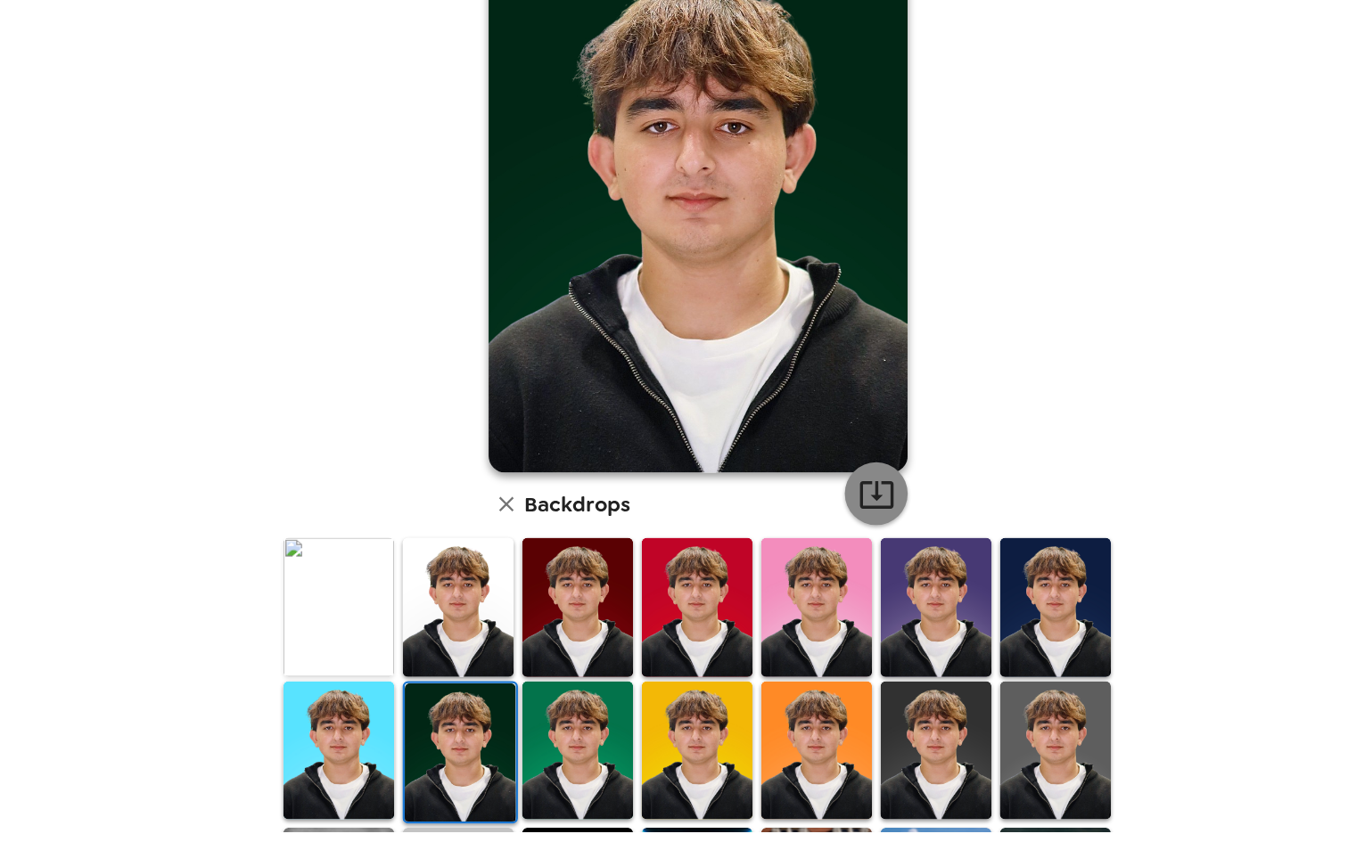
scroll to position [0, 0]
click at [827, 524] on button "button" at bounding box center [825, 545] width 53 height 53
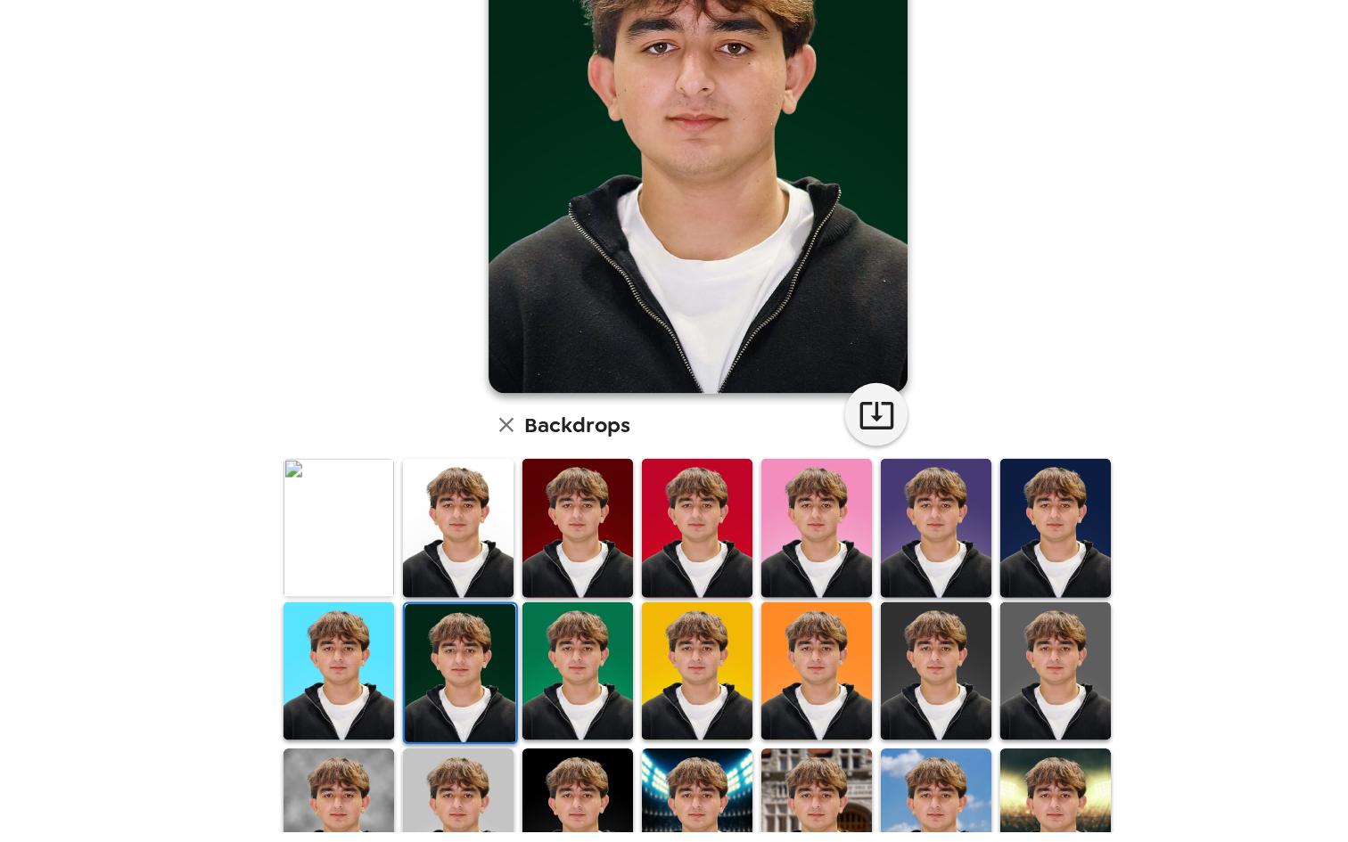
scroll to position [119, 0]
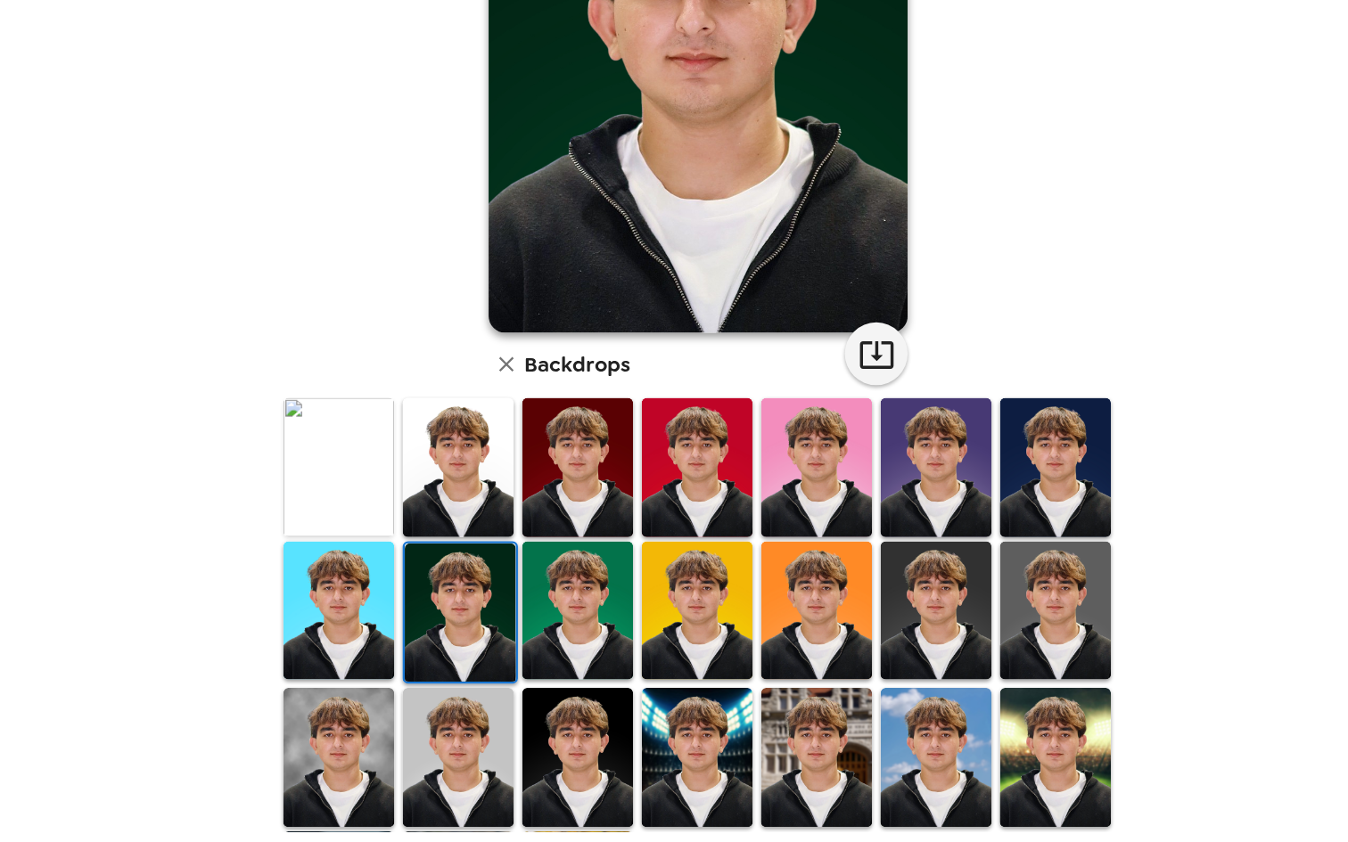
click at [402, 743] on img at bounding box center [368, 769] width 94 height 119
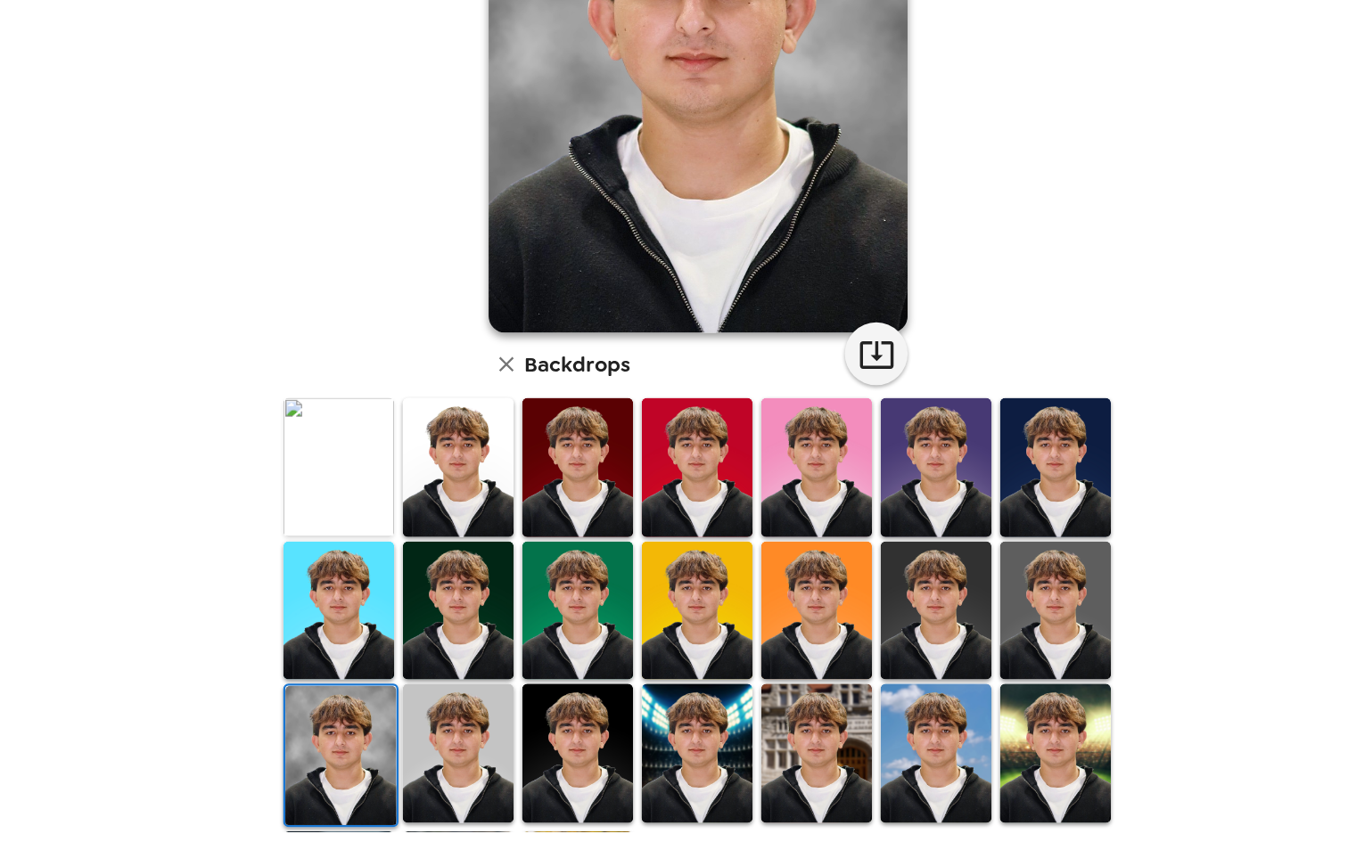
scroll to position [0, 0]
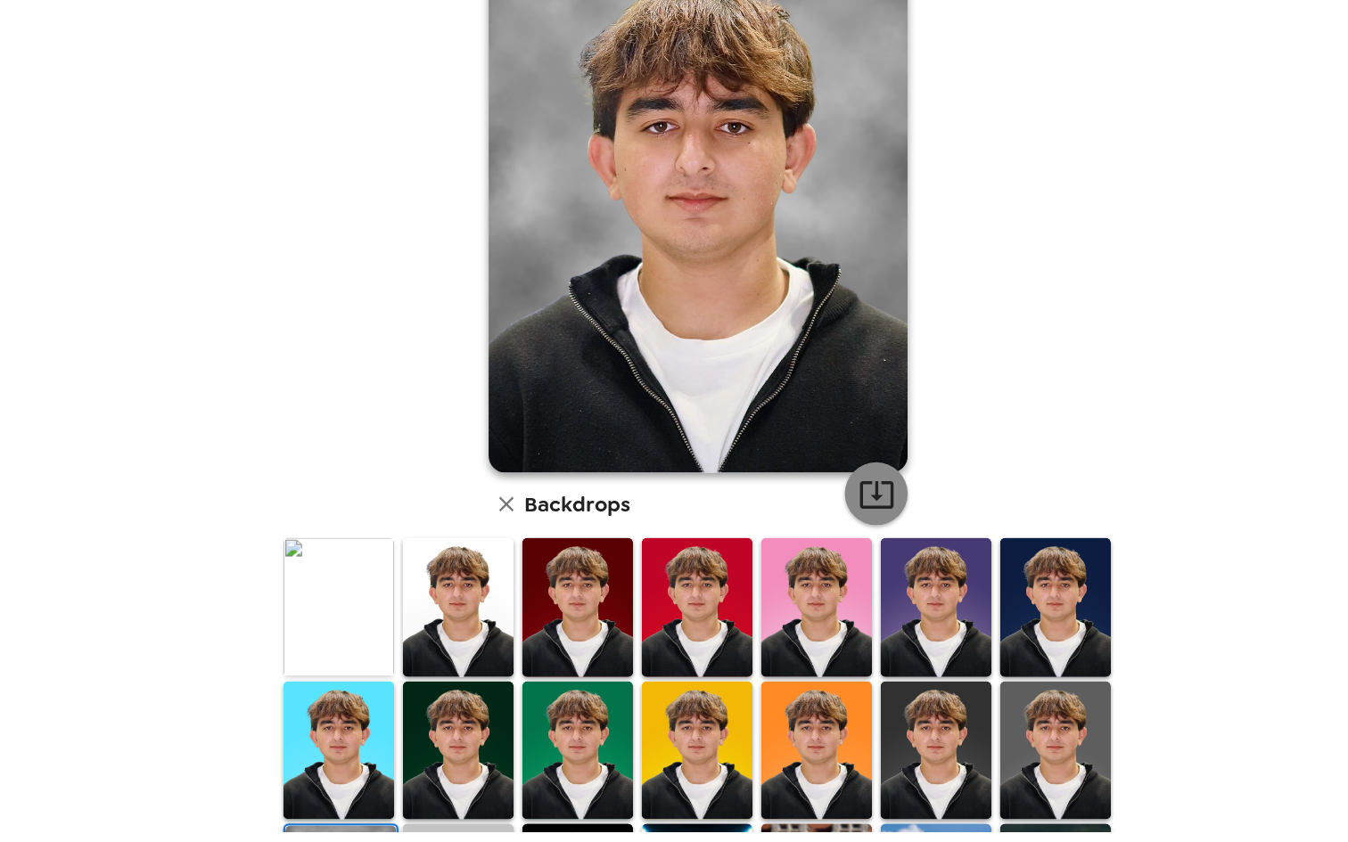
click at [824, 554] on icon "button" at bounding box center [825, 545] width 31 height 31
click at [823, 547] on icon "button" at bounding box center [825, 546] width 29 height 23
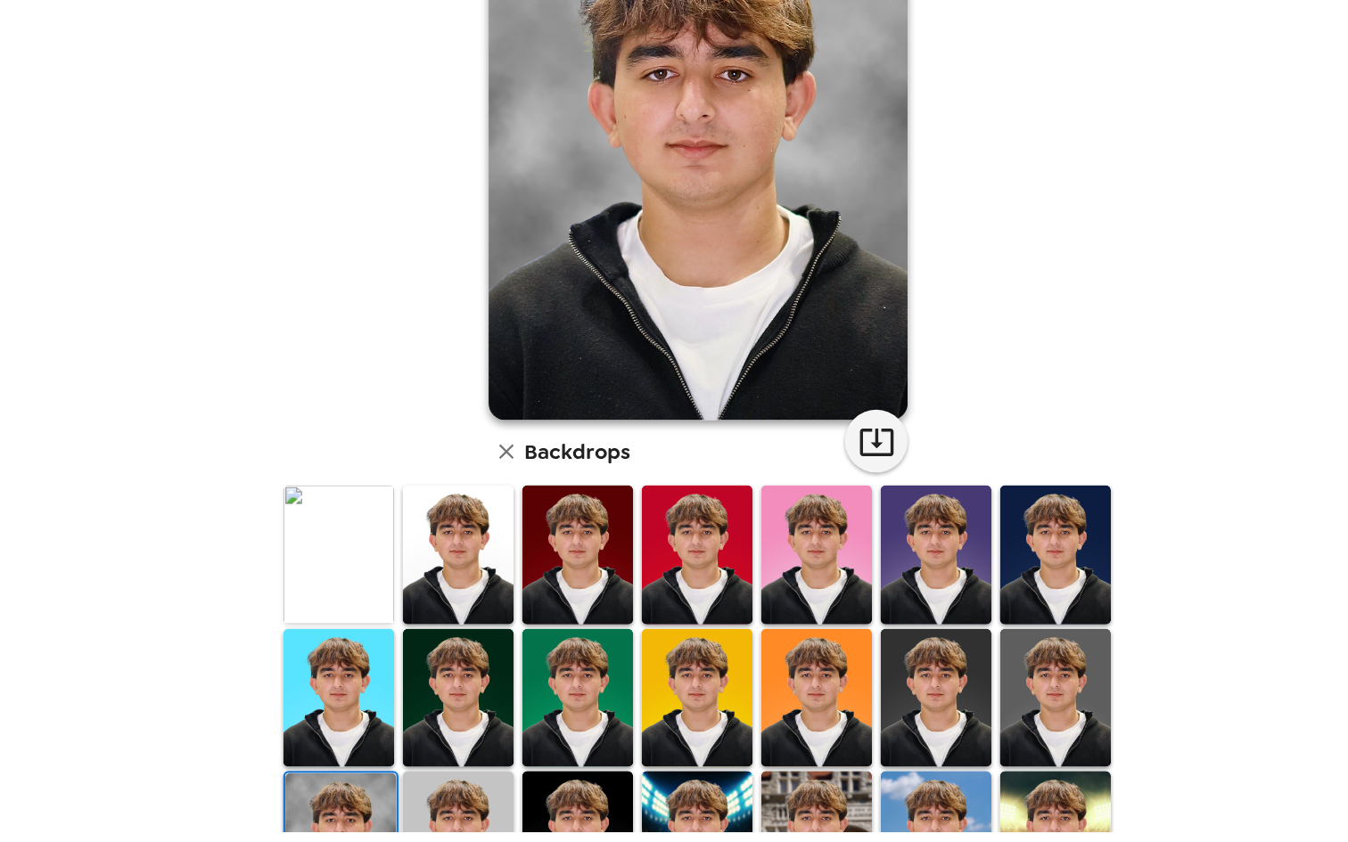
click at [805, 692] on img at bounding box center [774, 720] width 94 height 119
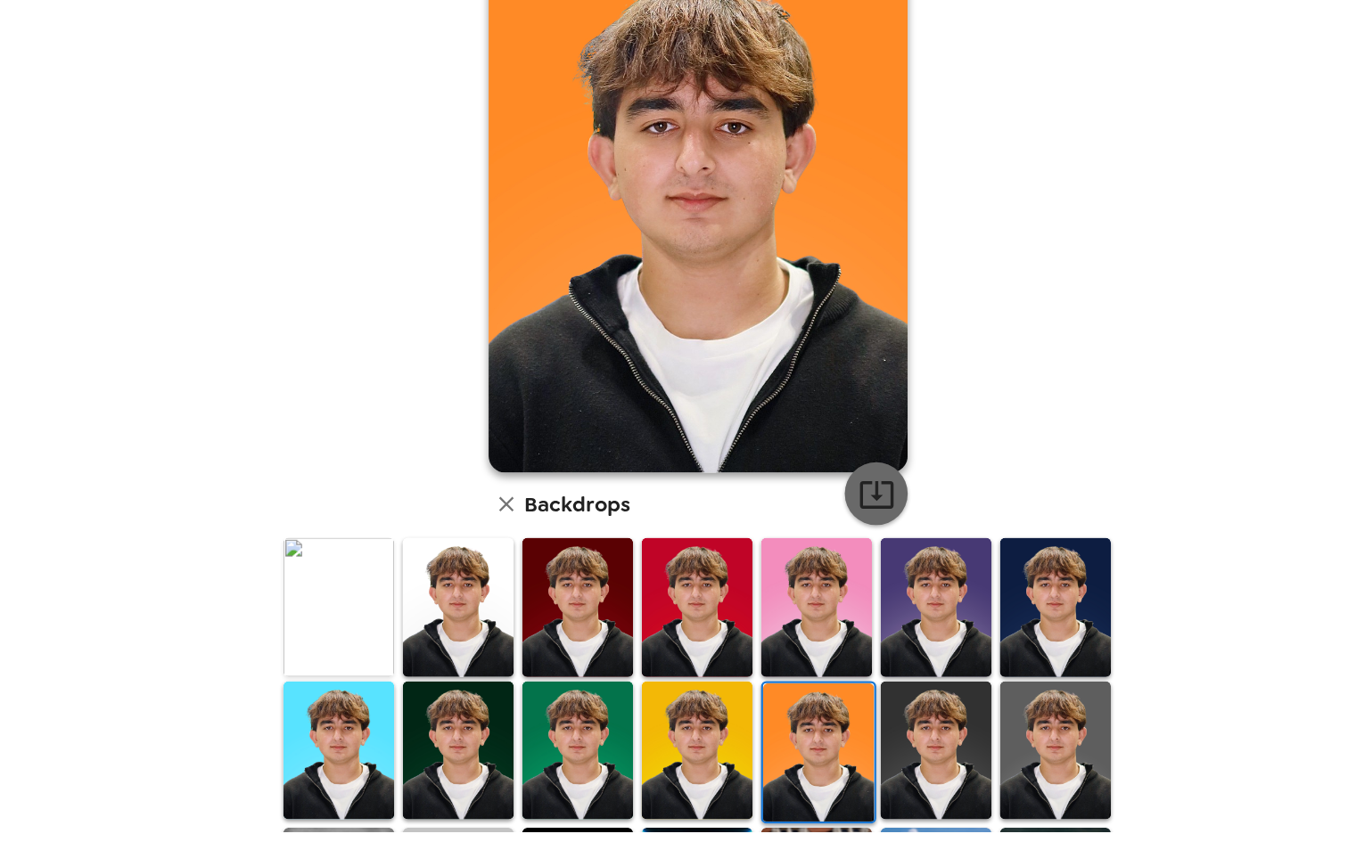
click at [818, 531] on icon "button" at bounding box center [825, 545] width 31 height 31
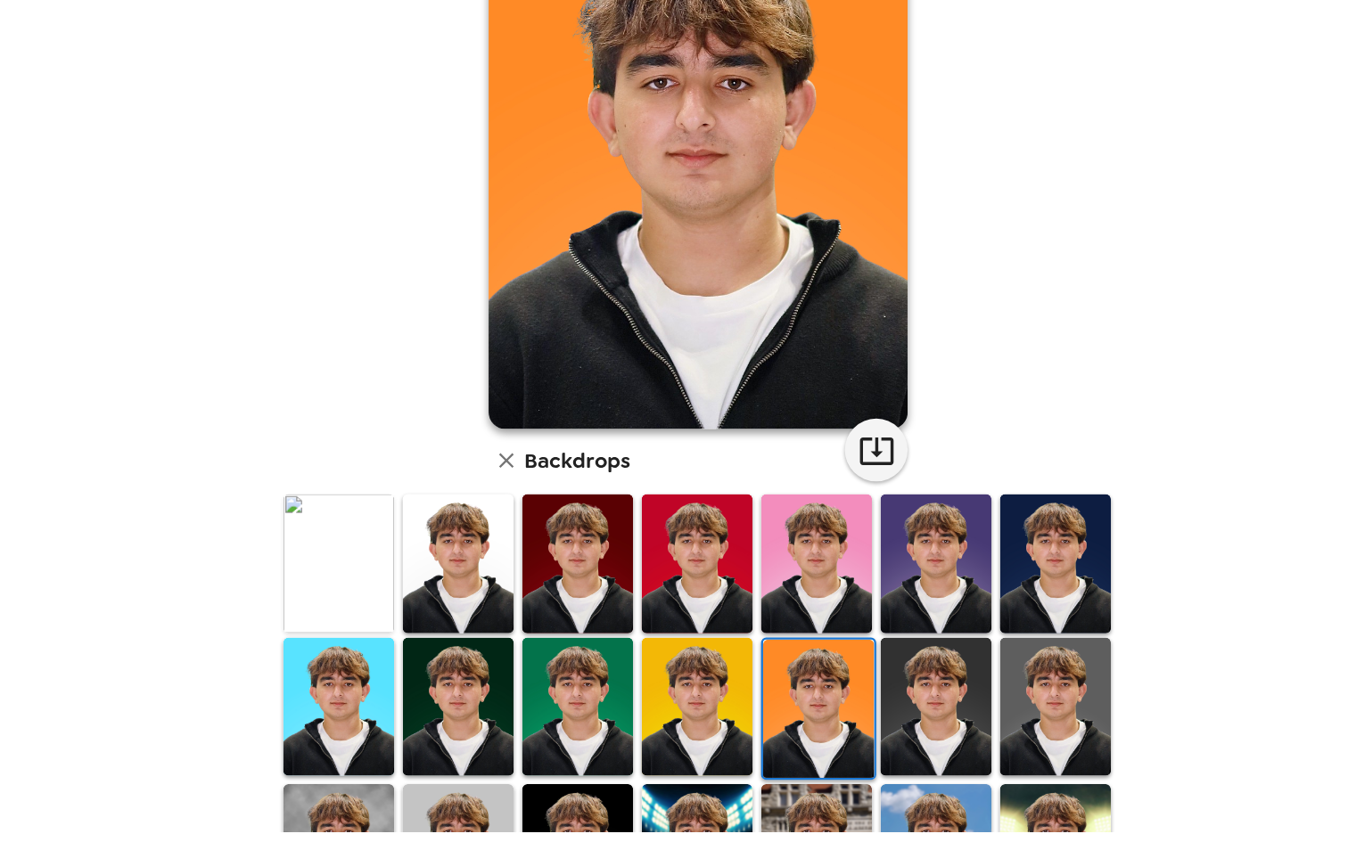
click at [849, 570] on img at bounding box center [876, 605] width 94 height 119
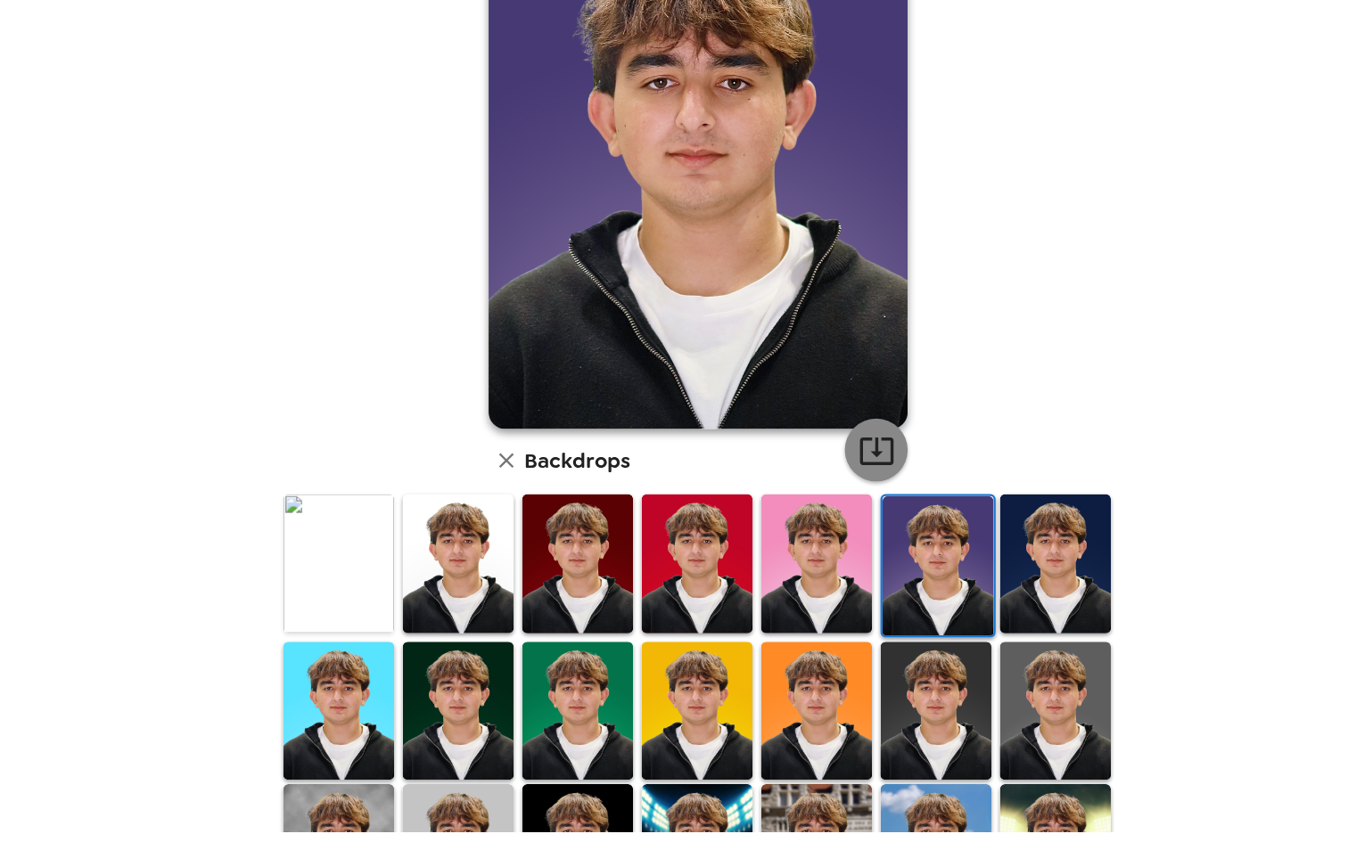
click at [817, 498] on icon "button" at bounding box center [825, 509] width 31 height 31
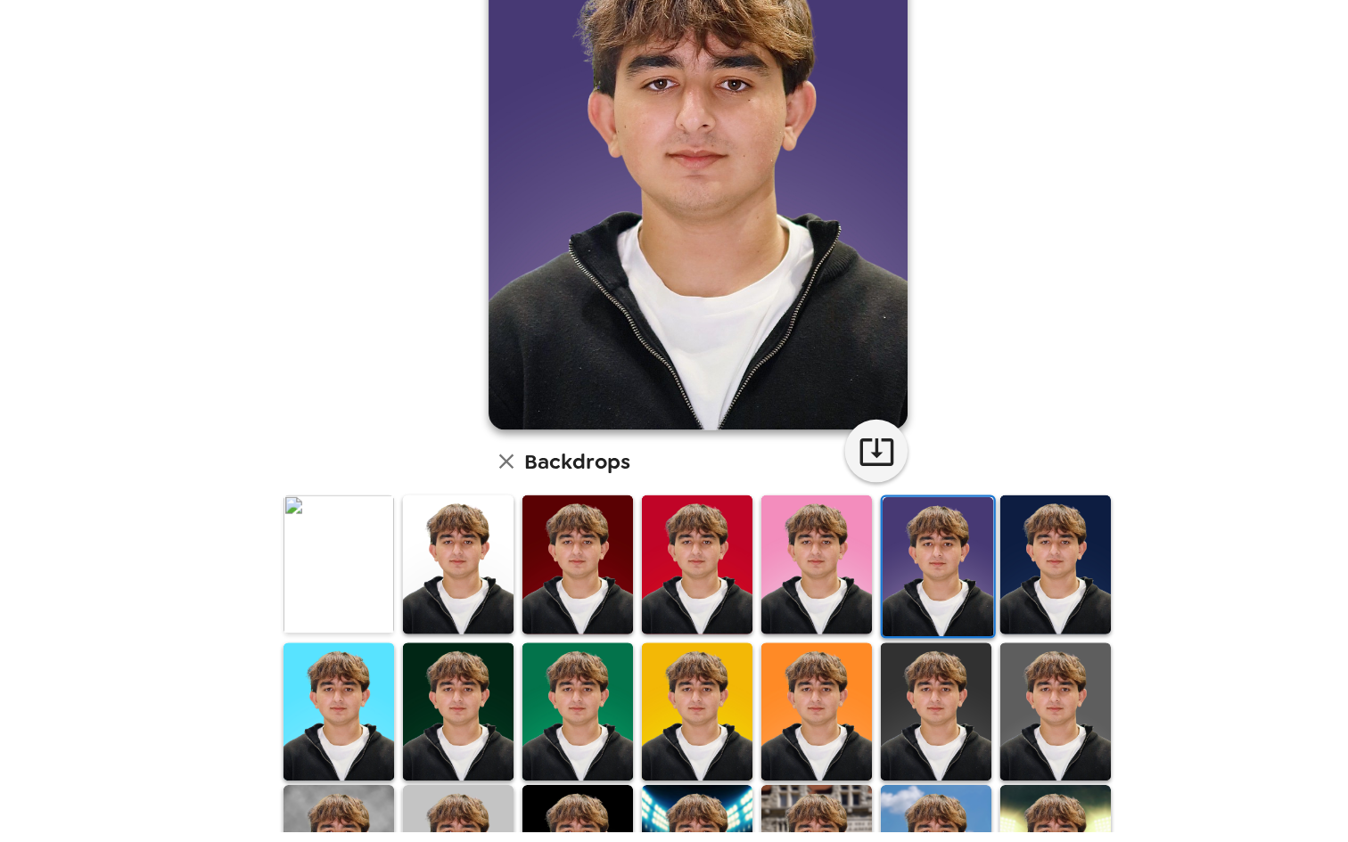
click at [660, 603] on img at bounding box center [673, 605] width 94 height 119
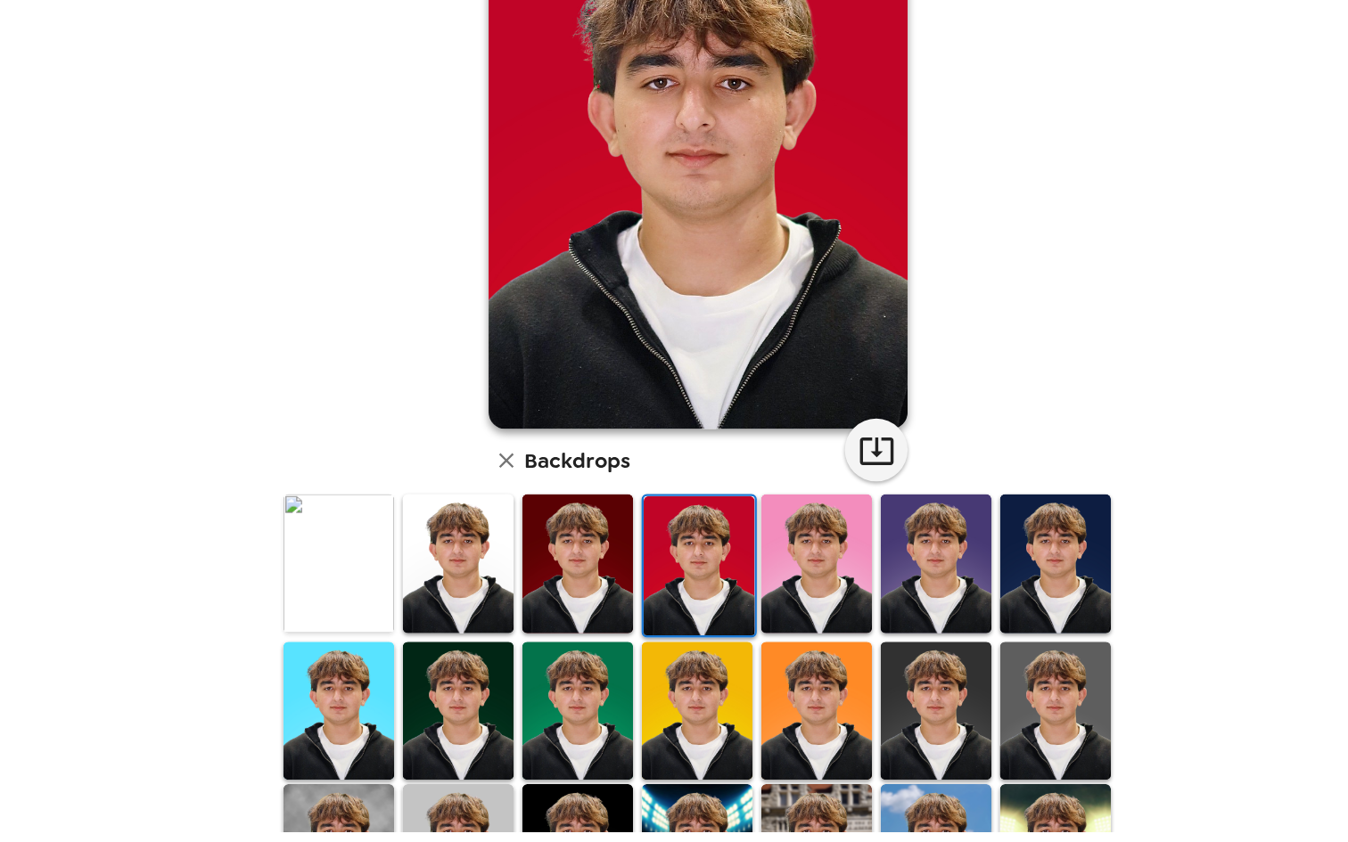
click at [544, 597] on img at bounding box center [571, 605] width 94 height 119
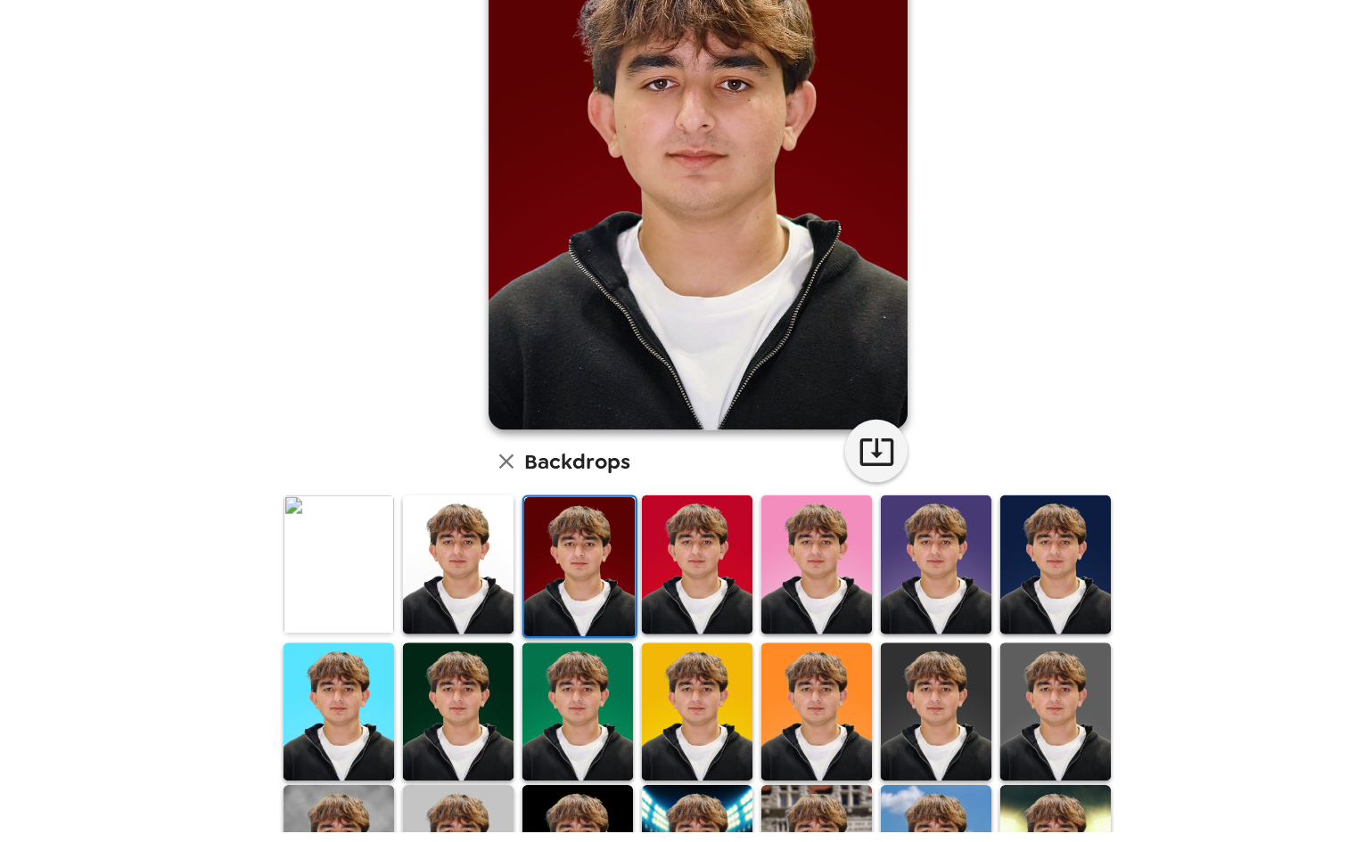
click at [897, 710] on img at bounding box center [876, 731] width 94 height 119
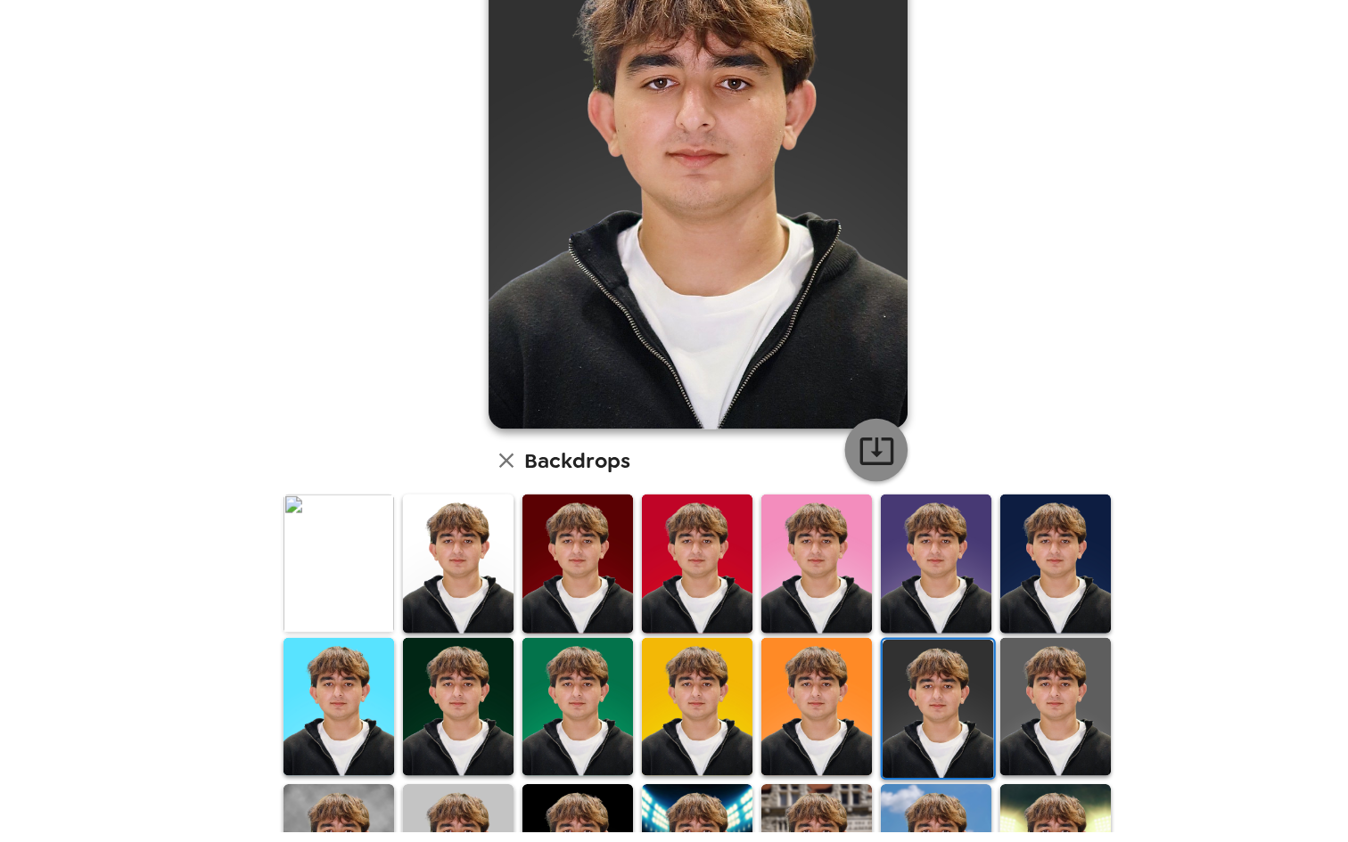
click at [833, 513] on icon "button" at bounding box center [825, 509] width 31 height 31
click at [982, 689] on img at bounding box center [978, 728] width 94 height 119
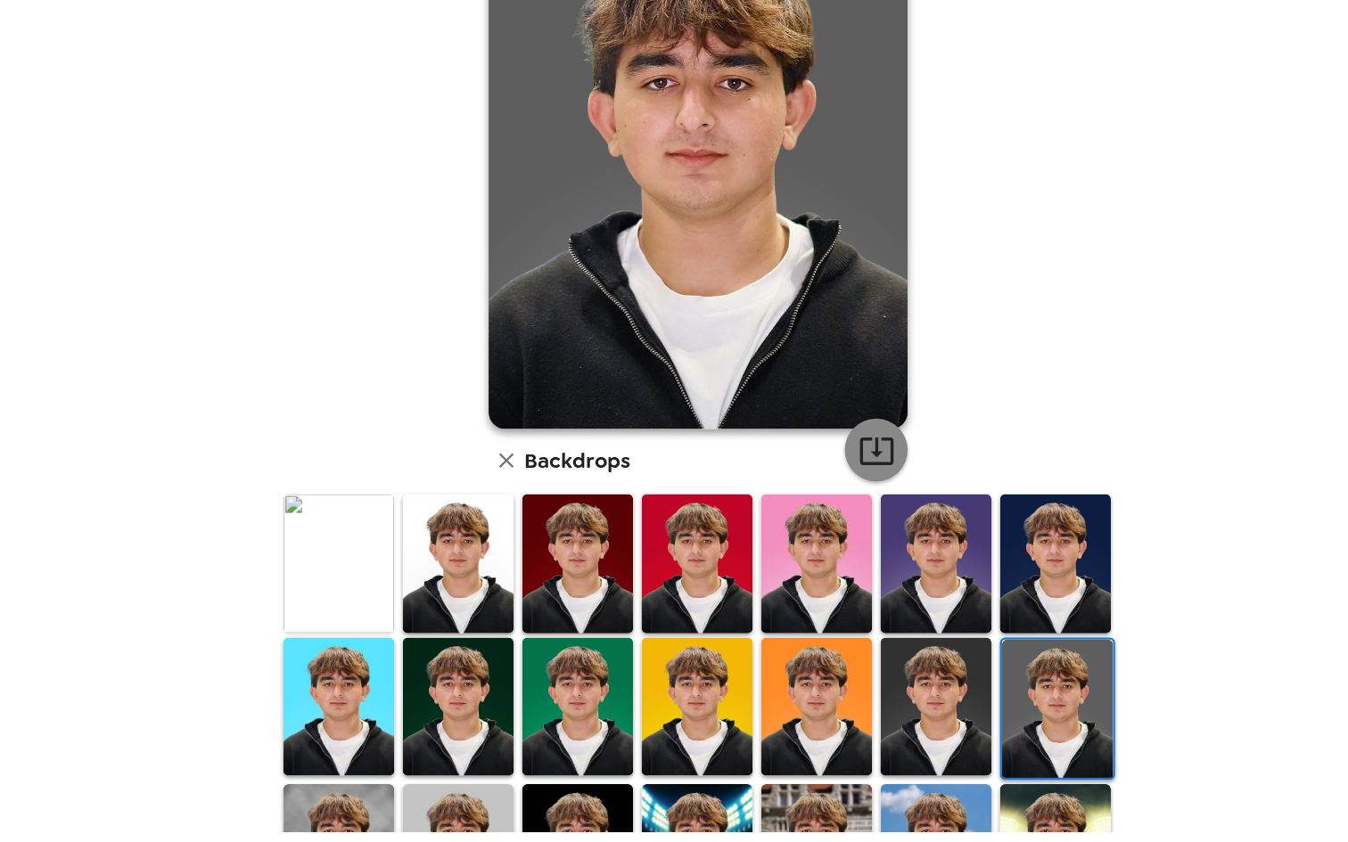
click at [831, 514] on icon "button" at bounding box center [825, 509] width 31 height 31
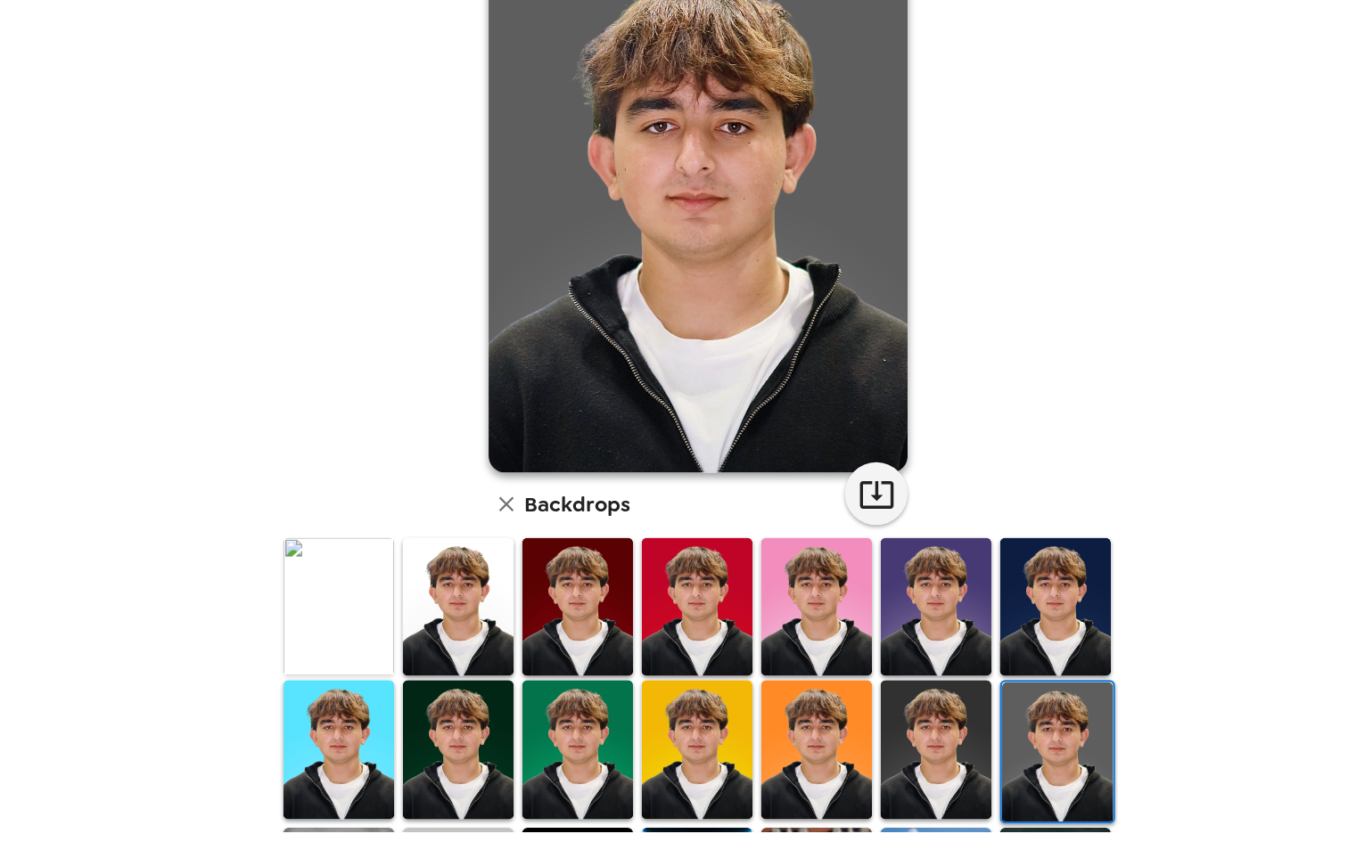
scroll to position [37, 0]
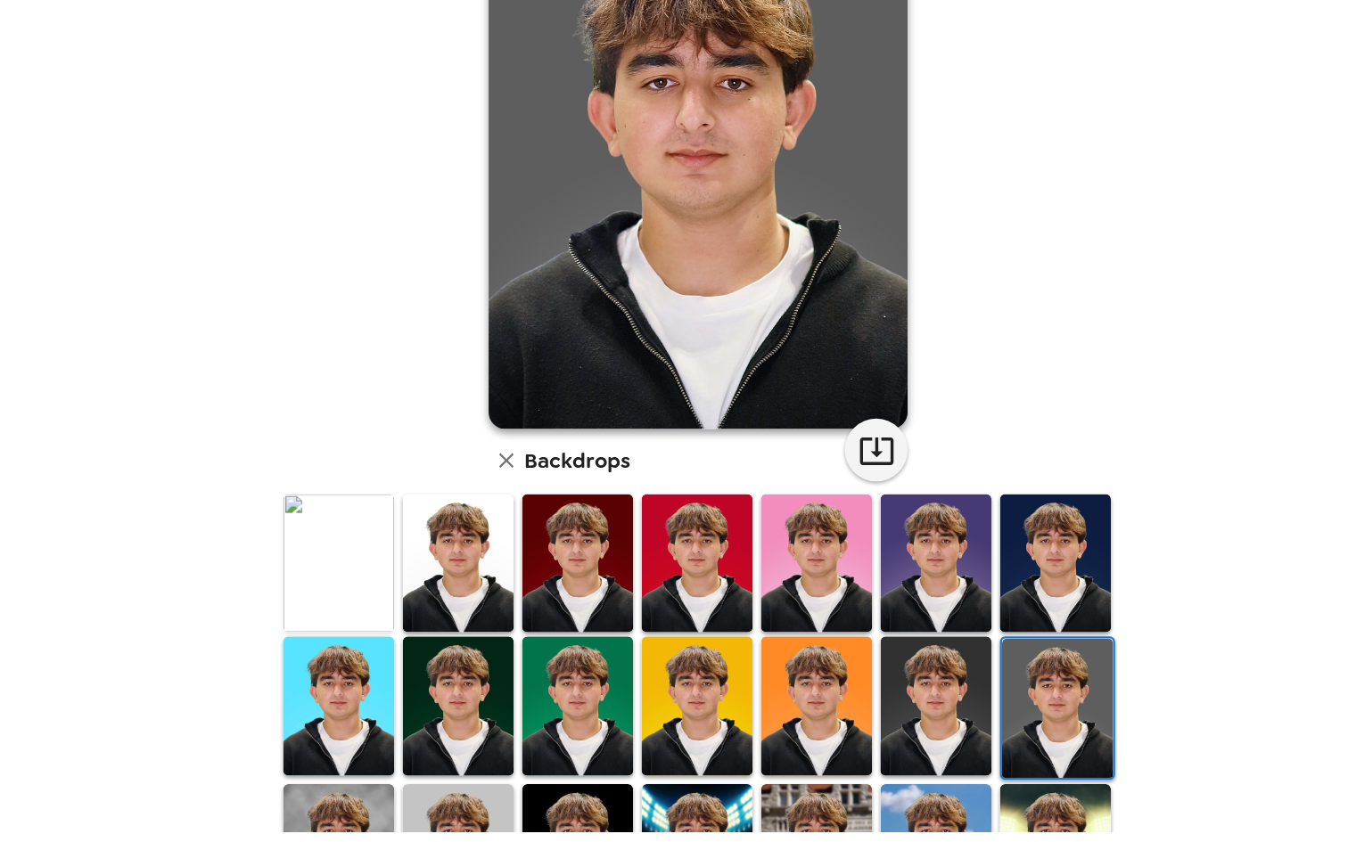
click at [507, 513] on icon "button" at bounding box center [510, 517] width 21 height 21
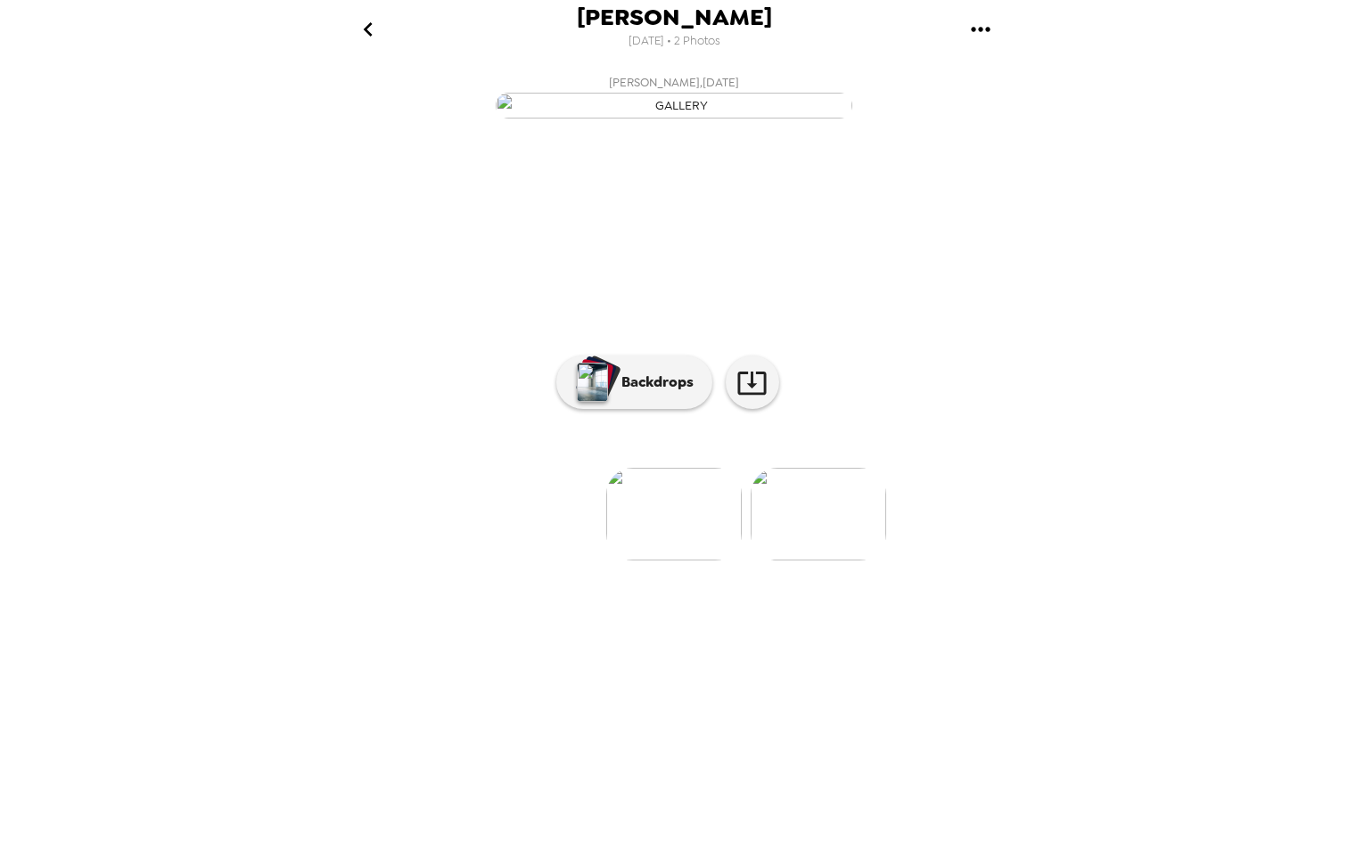
click at [833, 561] on img at bounding box center [818, 514] width 135 height 93
click at [652, 409] on button "Backdrops" at bounding box center [634, 382] width 156 height 53
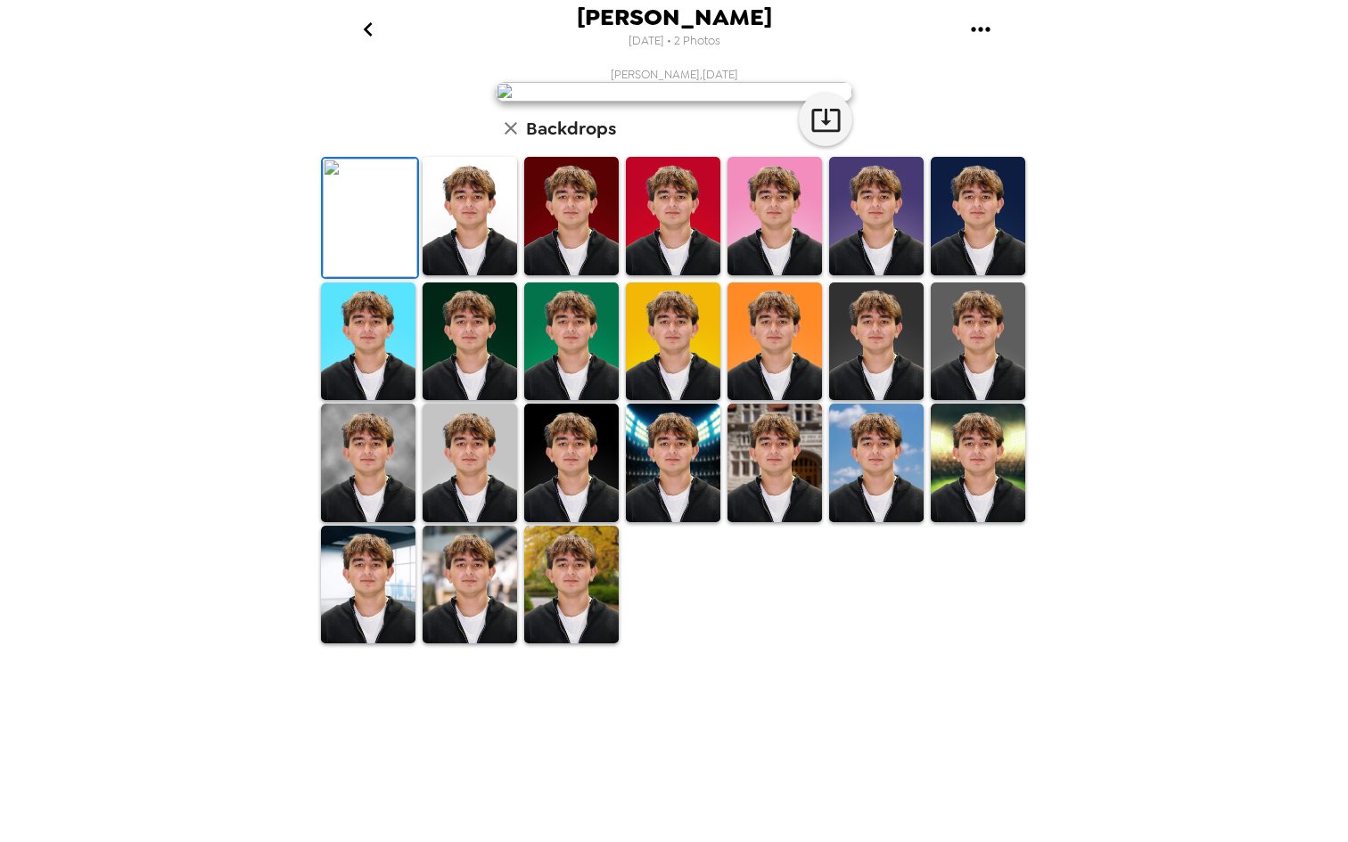
click at [751, 401] on img at bounding box center [774, 342] width 94 height 119
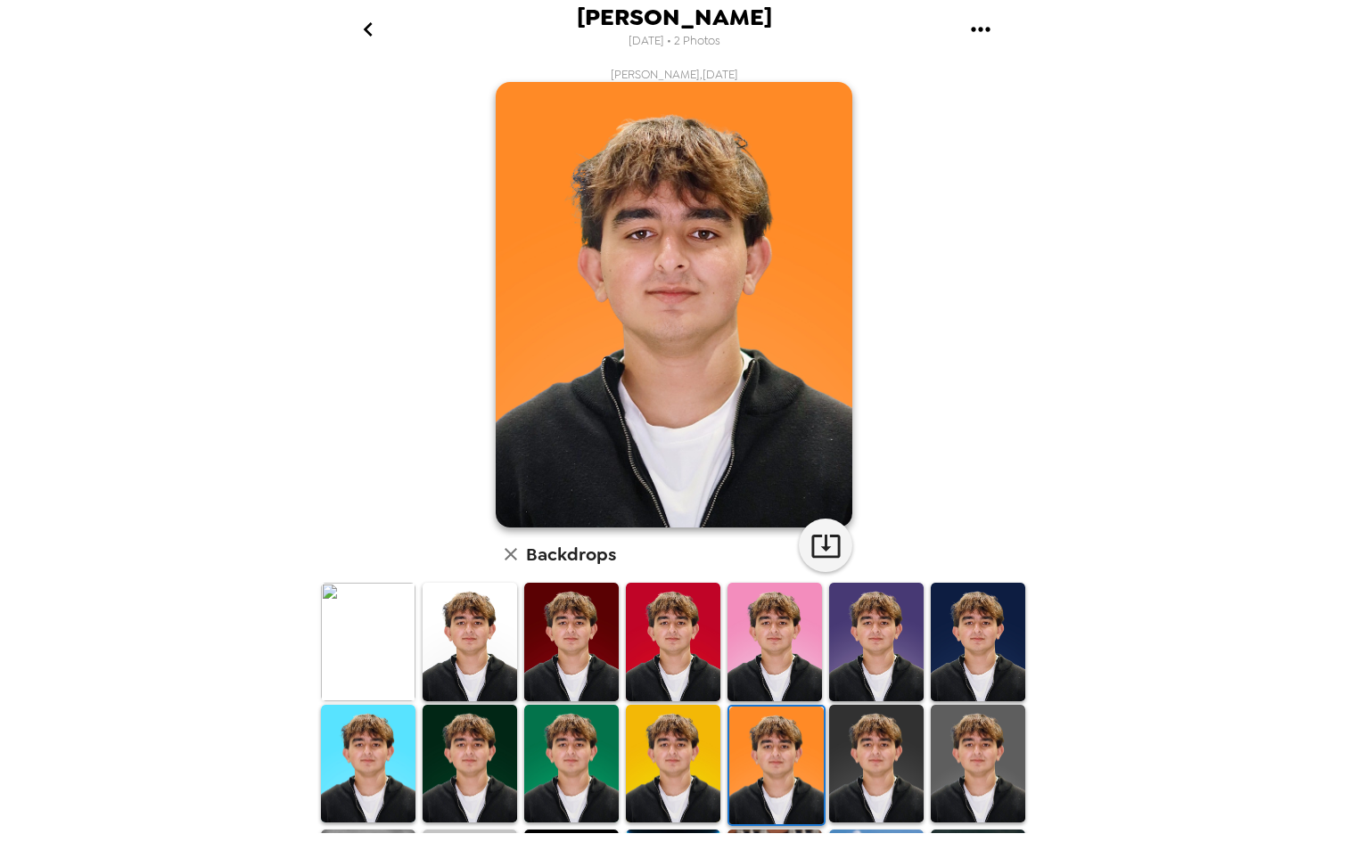
click at [690, 754] on img at bounding box center [673, 764] width 94 height 119
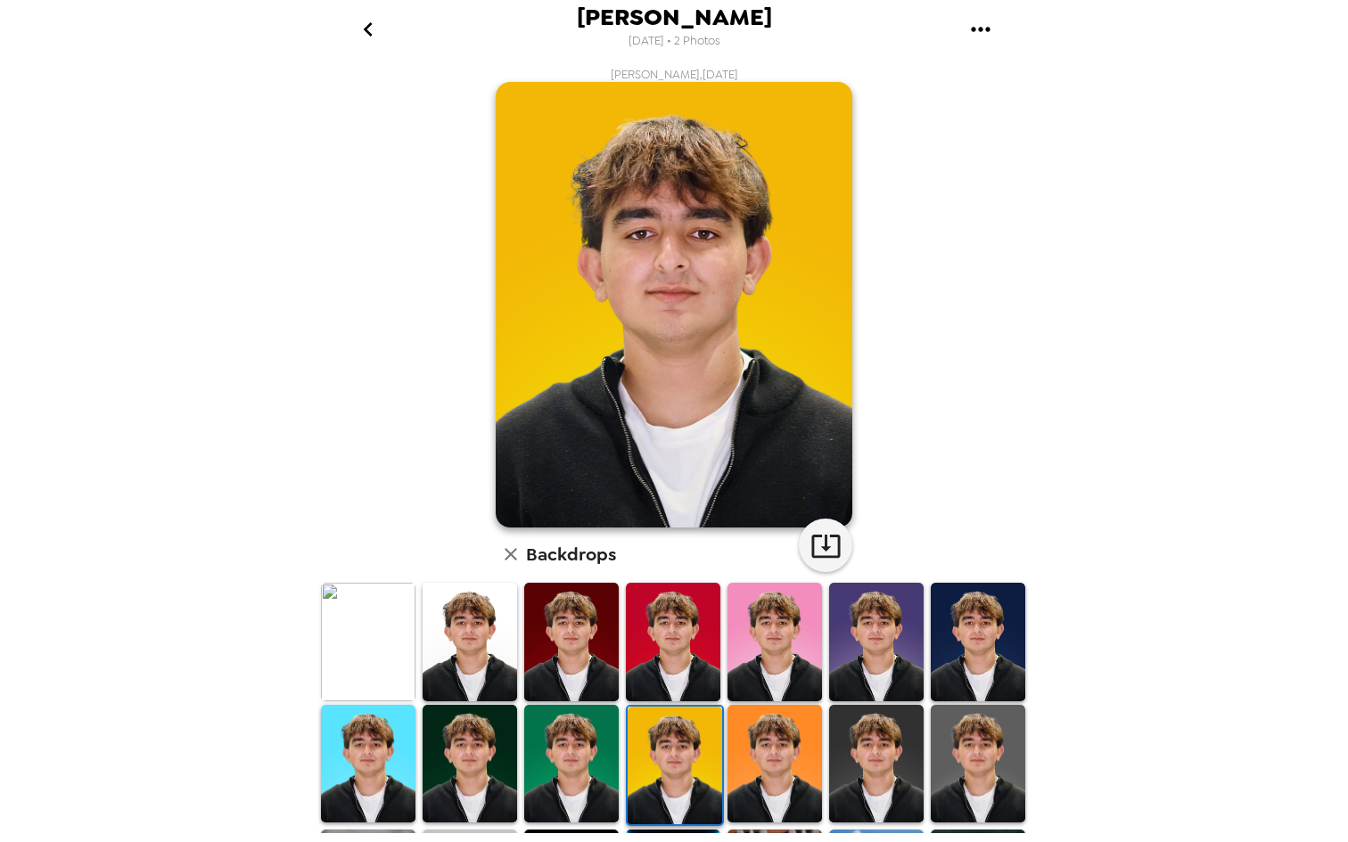
click at [626, 734] on div at bounding box center [675, 766] width 98 height 122
click at [601, 734] on img at bounding box center [571, 764] width 94 height 119
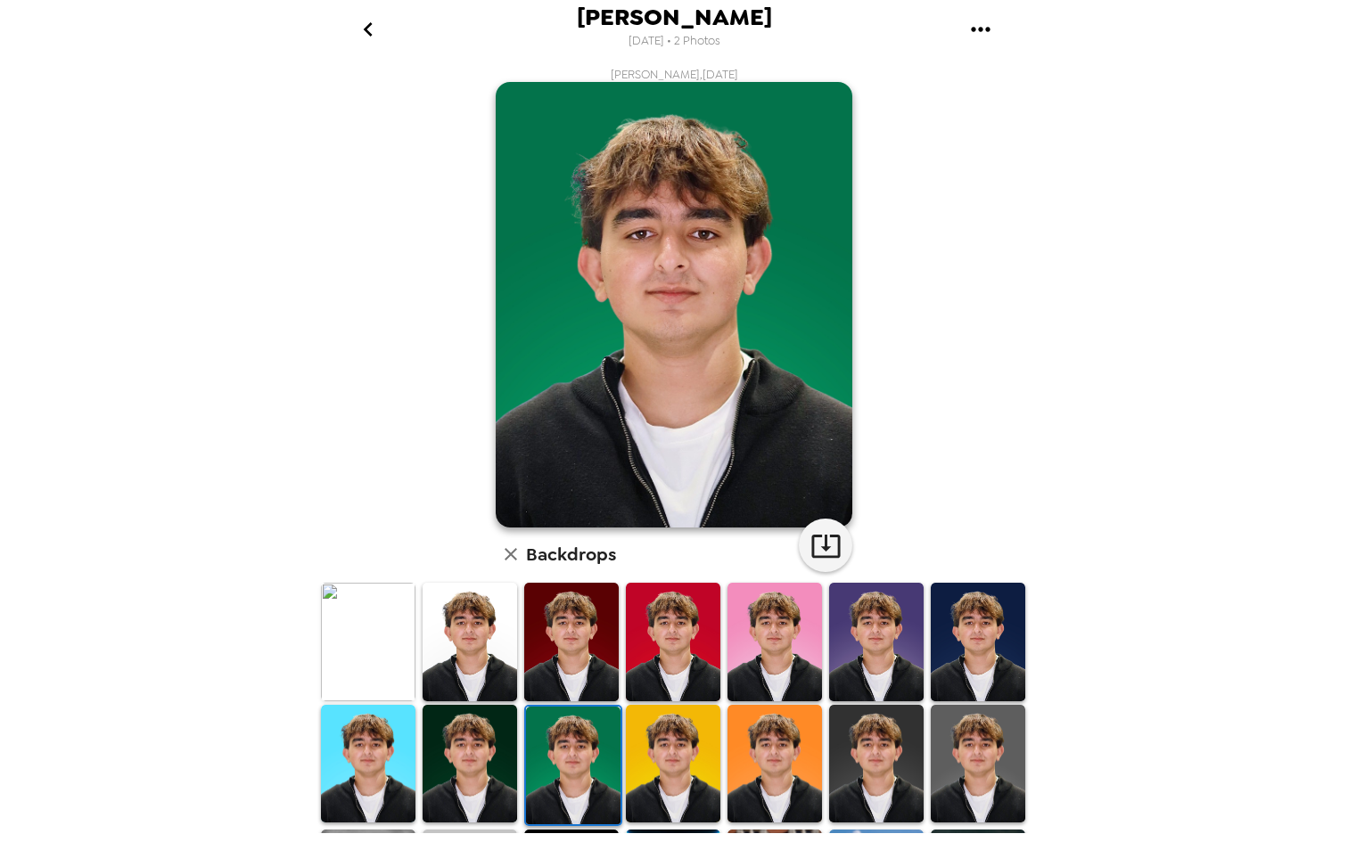
click at [787, 728] on img at bounding box center [774, 764] width 94 height 119
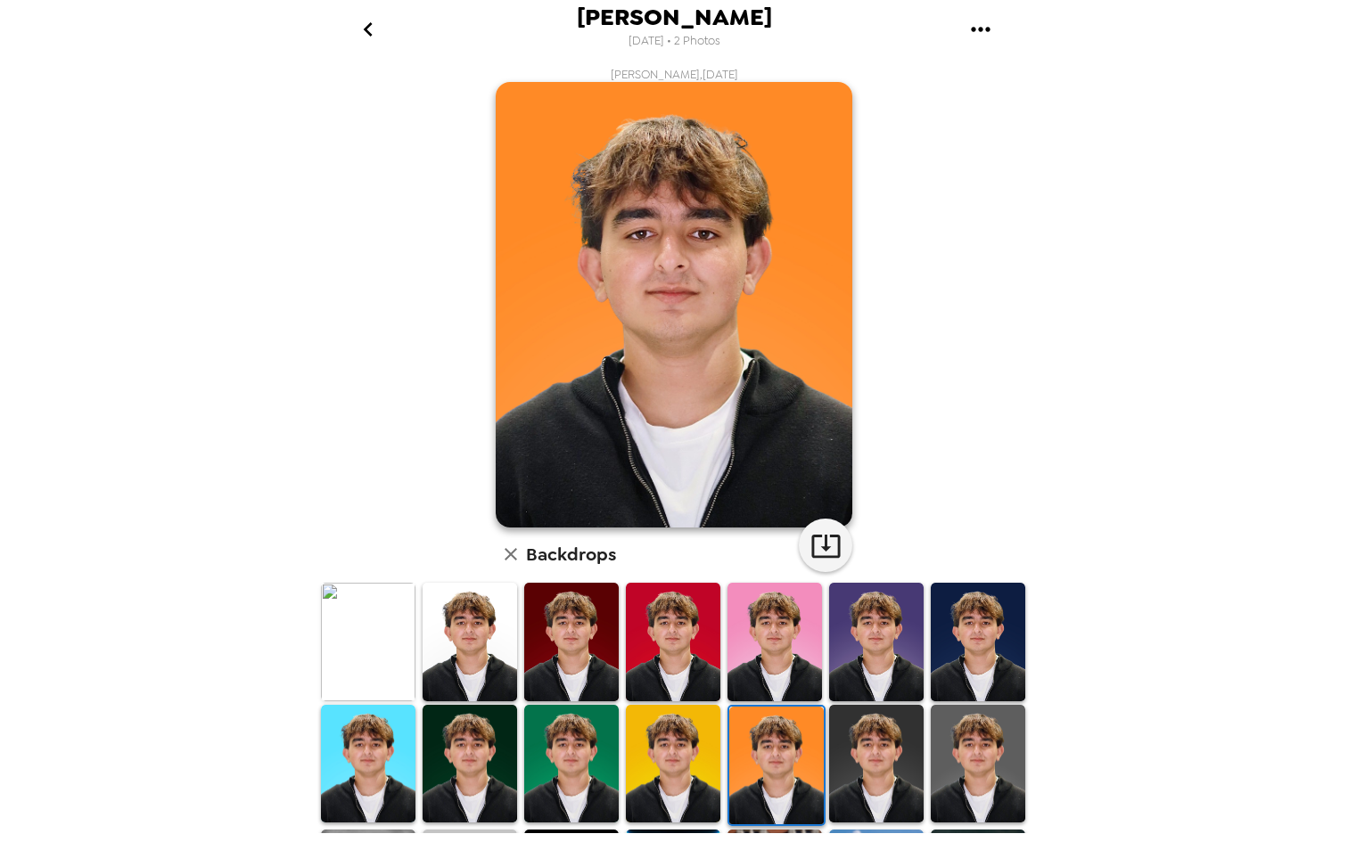
scroll to position [32, 0]
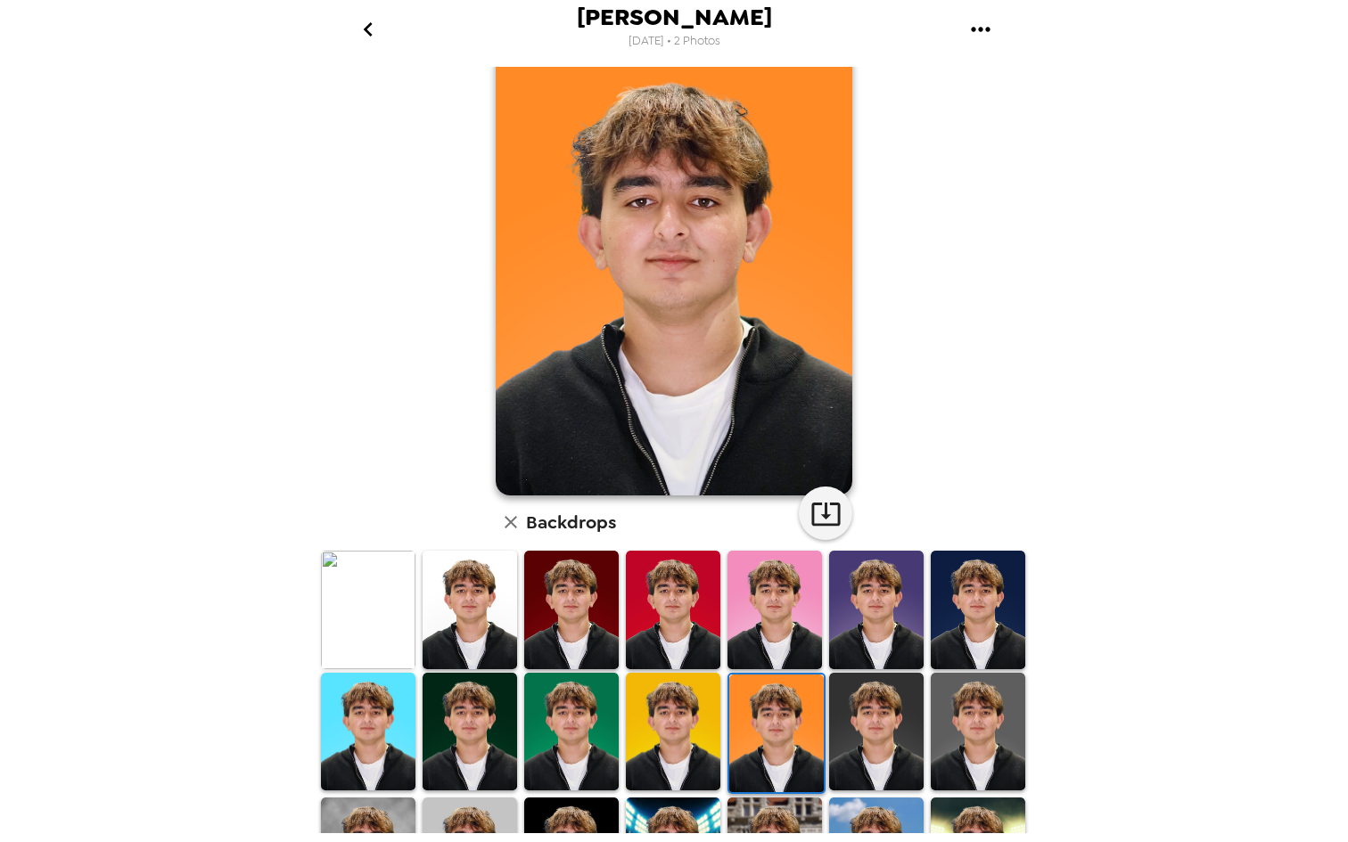
click at [848, 595] on img at bounding box center [876, 610] width 94 height 119
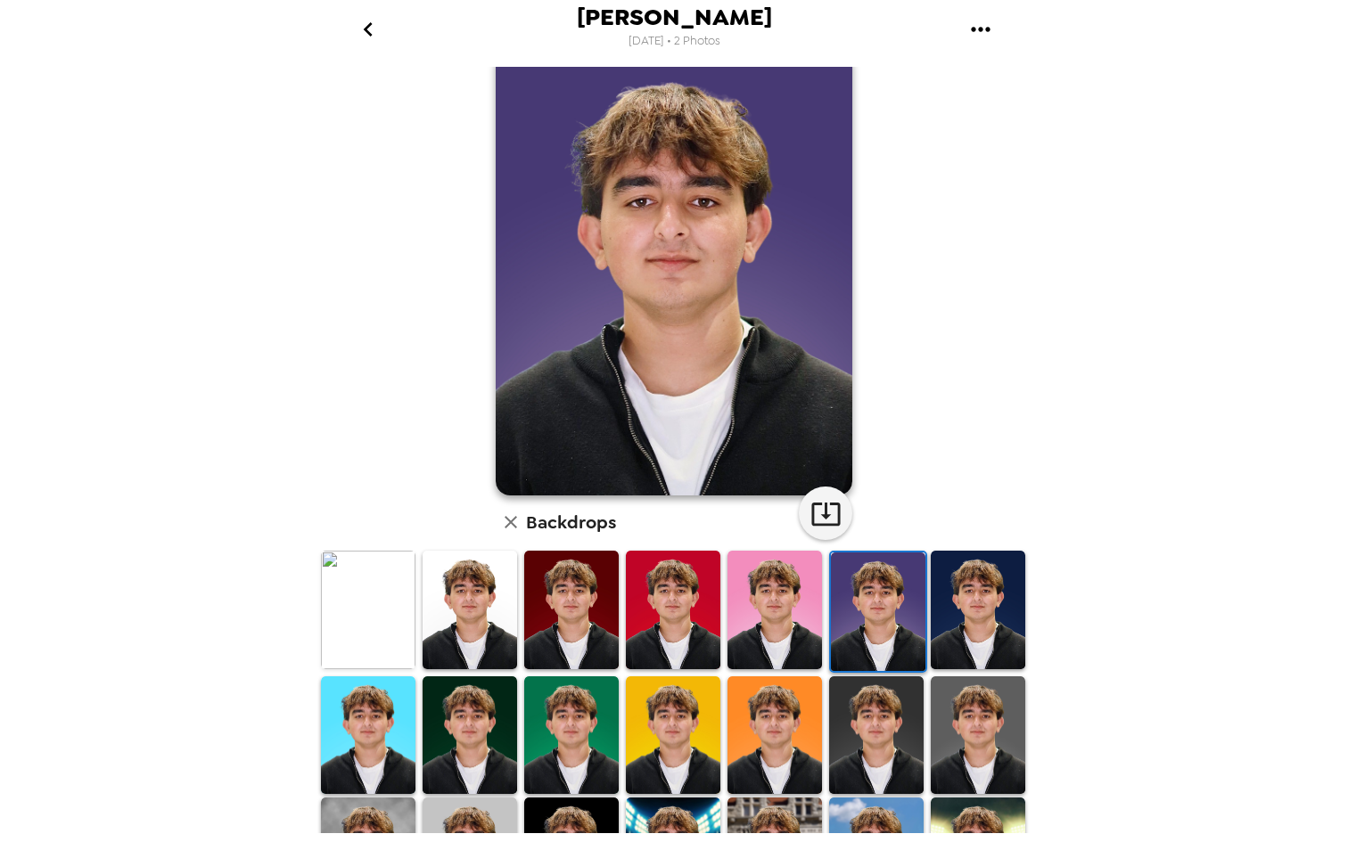
click at [785, 699] on img at bounding box center [774, 736] width 94 height 119
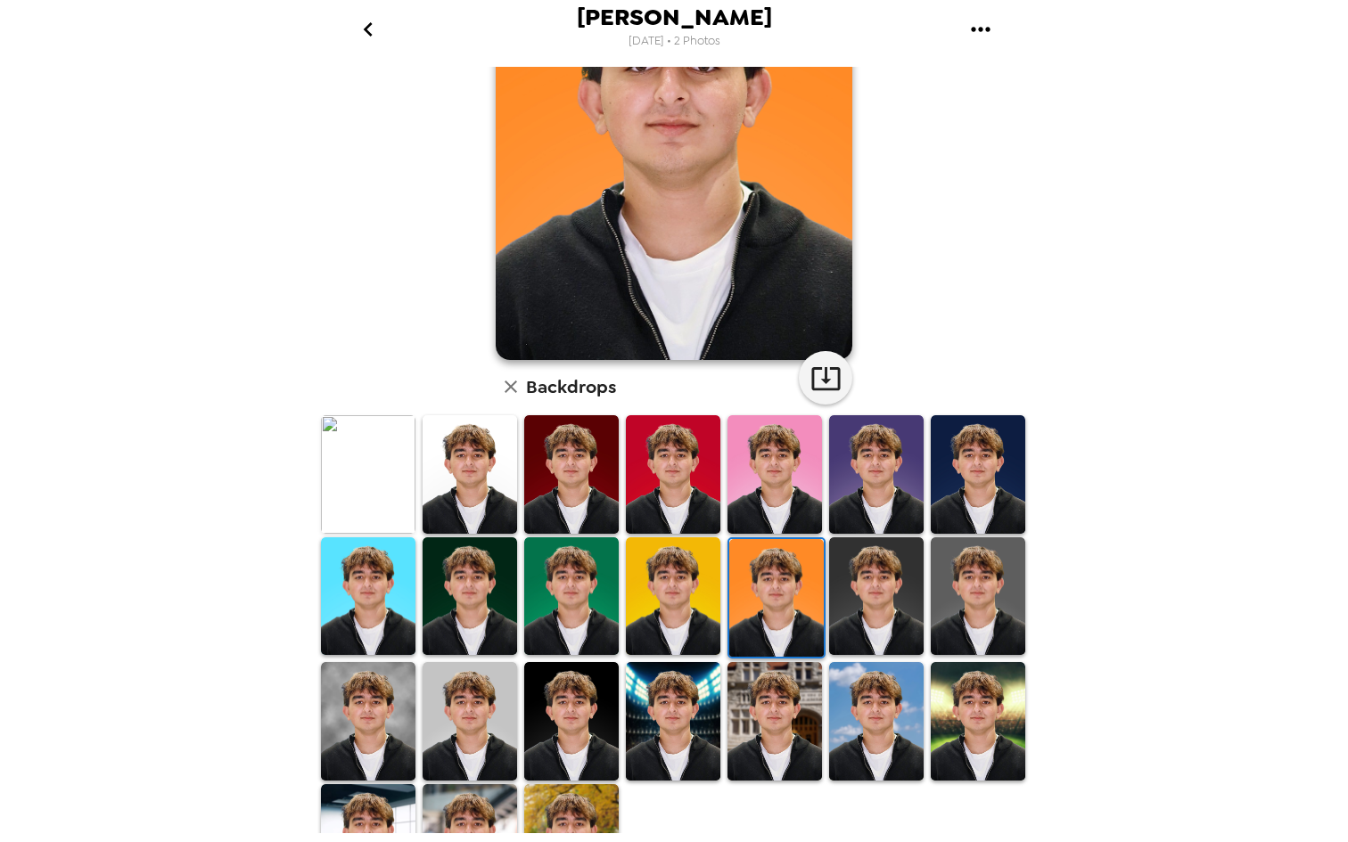
scroll to position [168, 0]
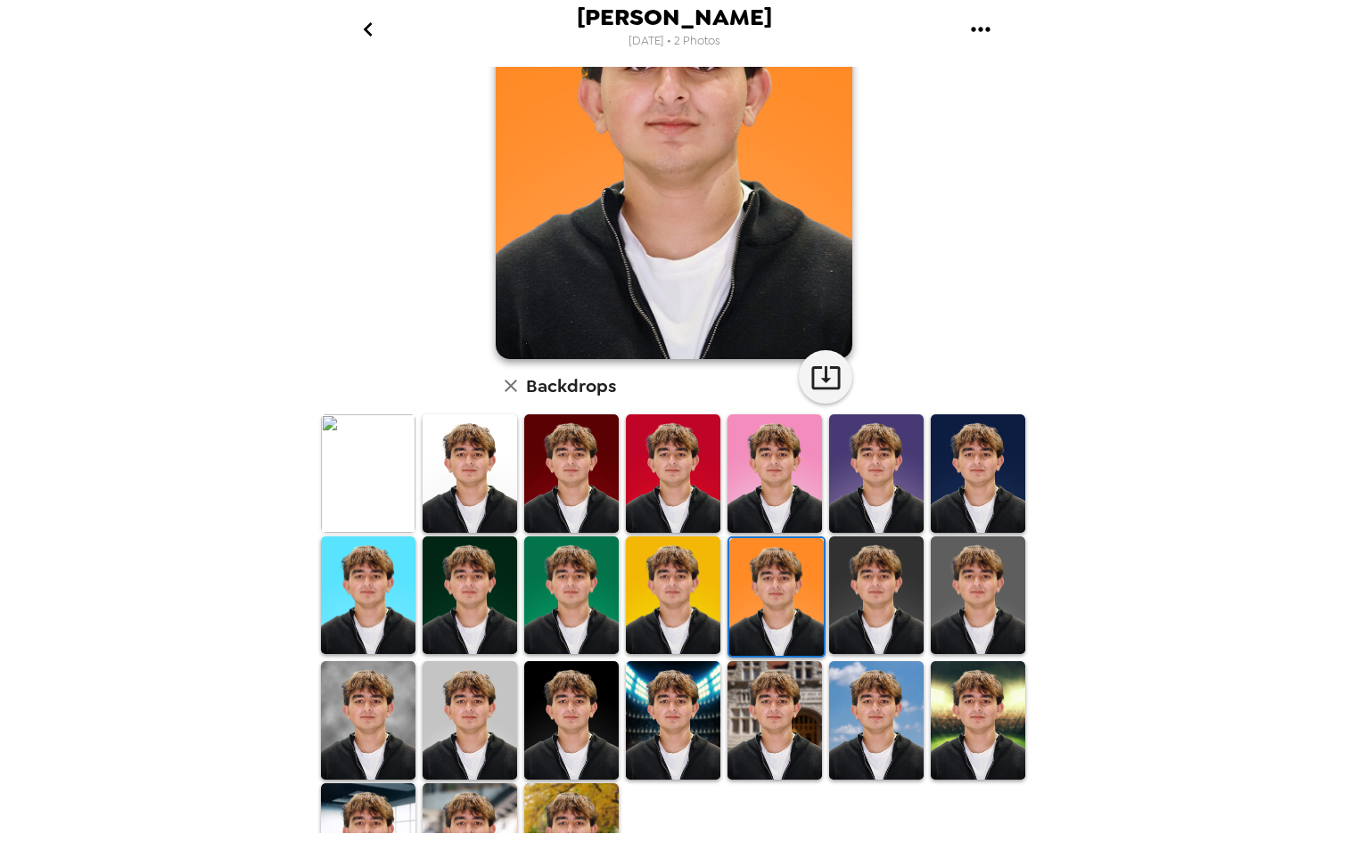
click at [489, 707] on img at bounding box center [470, 720] width 94 height 119
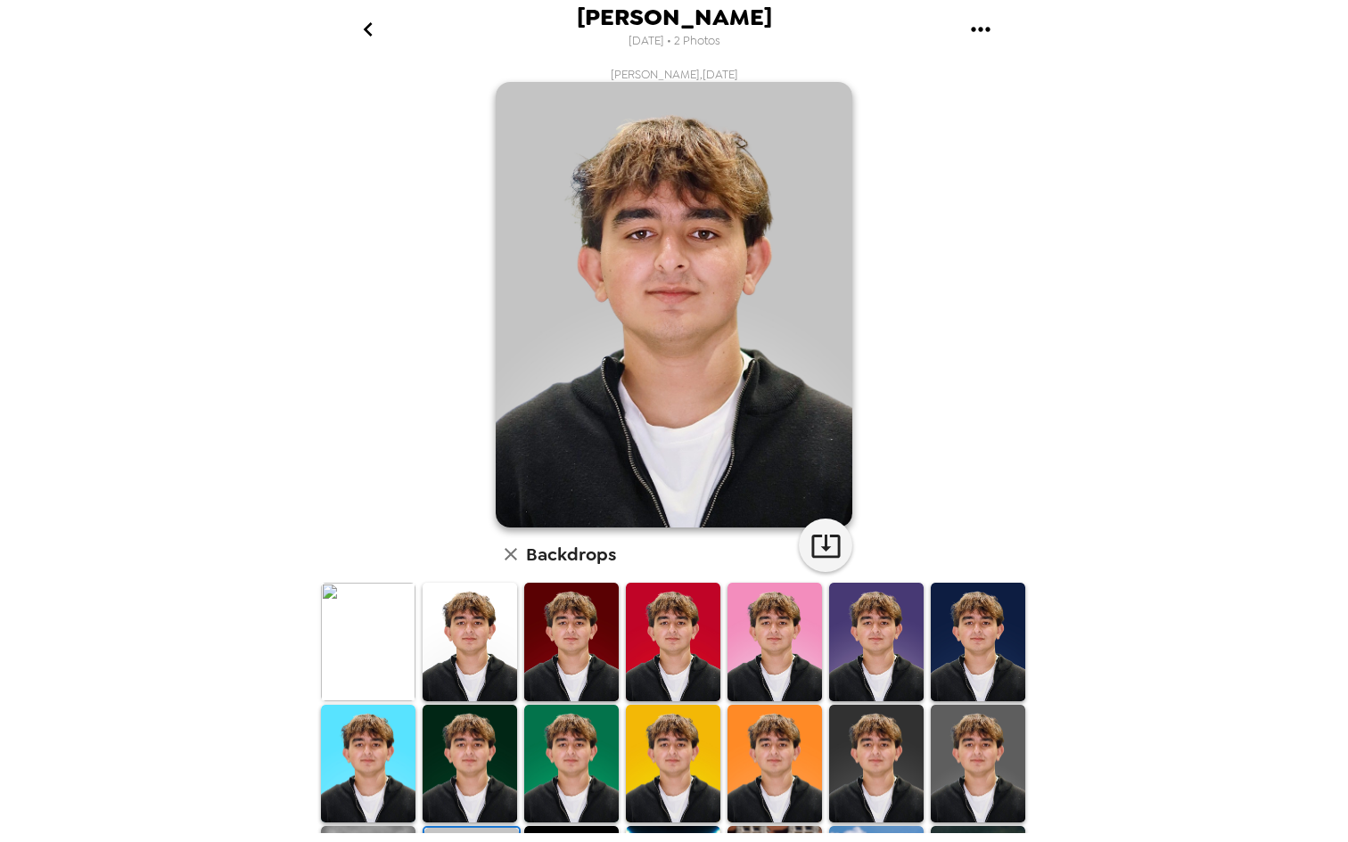
scroll to position [15, 0]
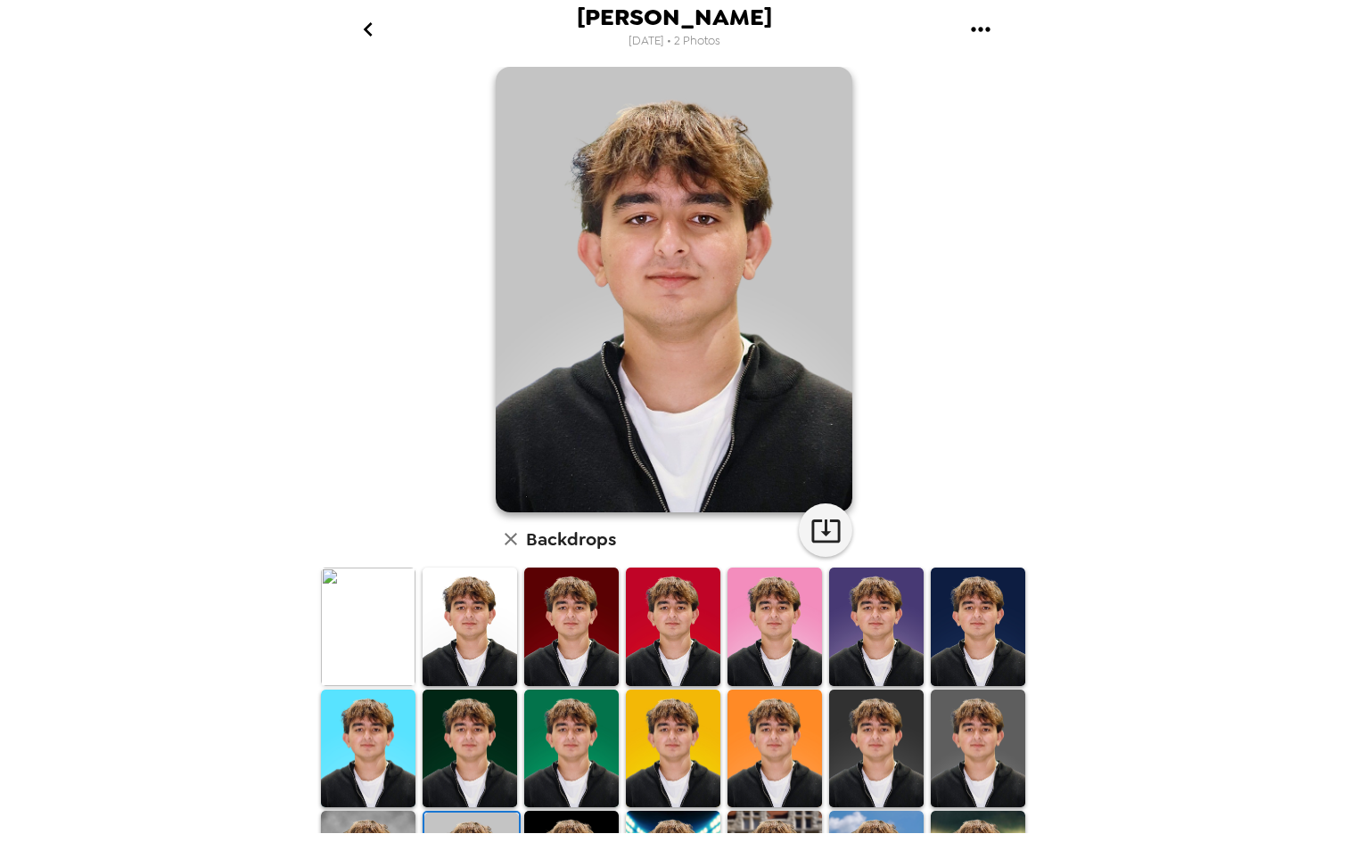
click at [785, 732] on img at bounding box center [774, 749] width 94 height 119
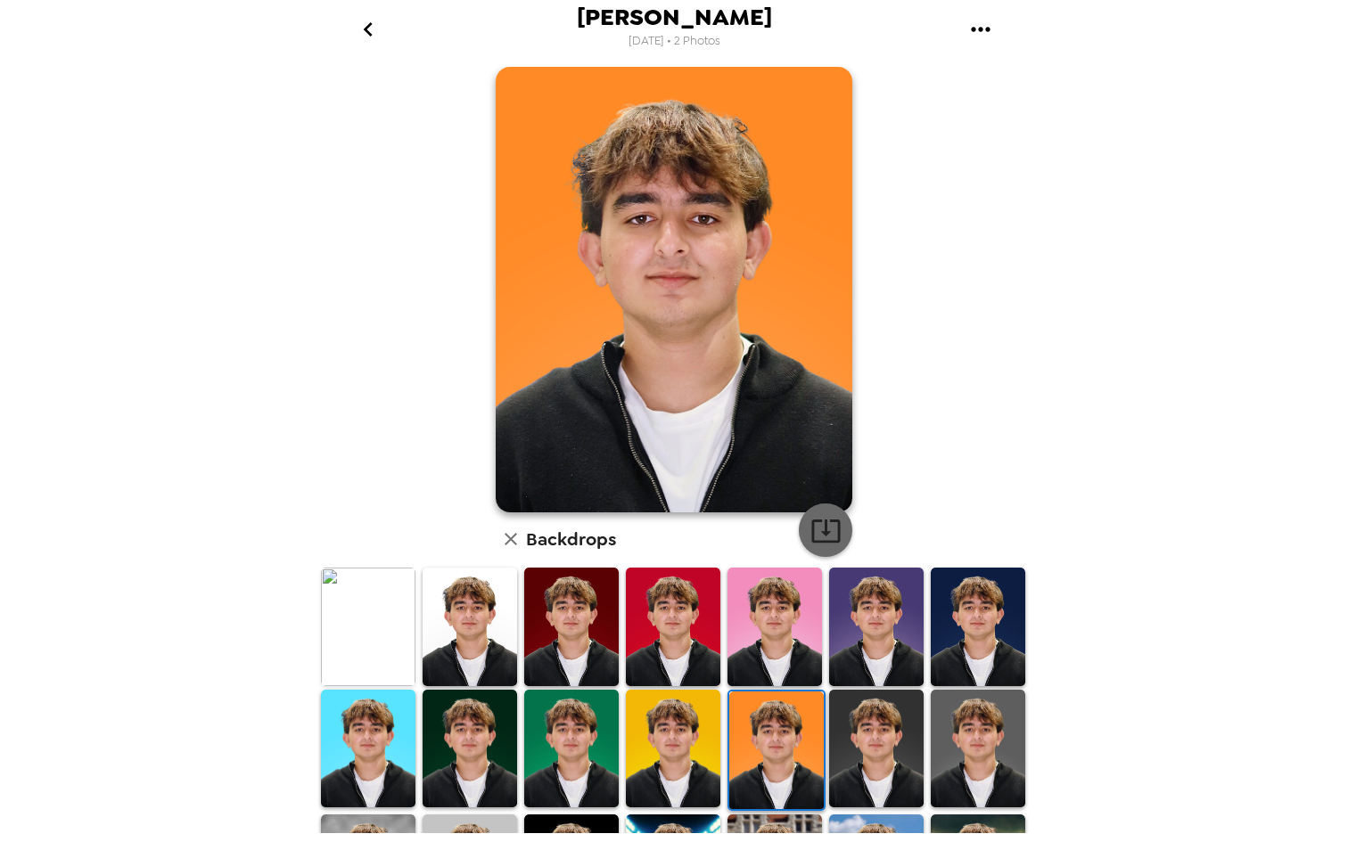
click at [815, 532] on icon "button" at bounding box center [825, 530] width 31 height 31
